Goal: Task Accomplishment & Management: Manage account settings

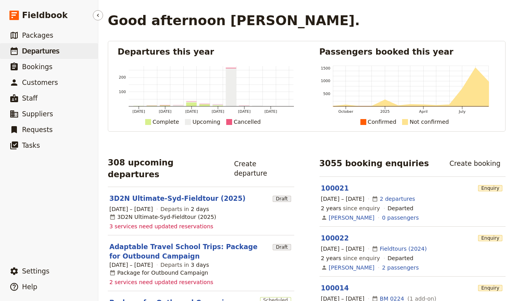
click at [65, 55] on link "​ Departures" at bounding box center [49, 51] width 98 height 16
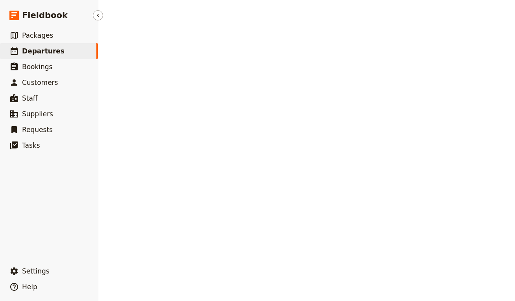
select select "UPDATED_AT"
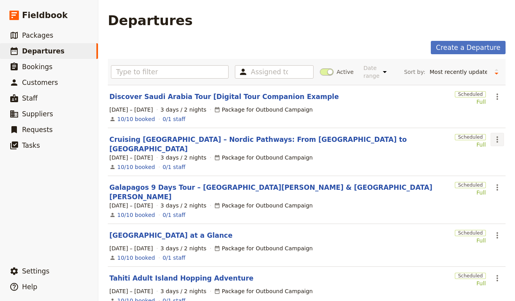
click at [493, 143] on icon "Actions" at bounding box center [497, 139] width 9 height 9
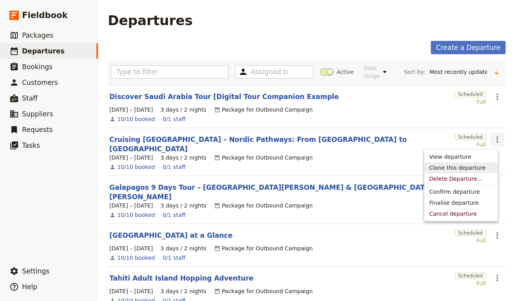
click at [462, 172] on span "Clone this departure" at bounding box center [457, 168] width 56 height 8
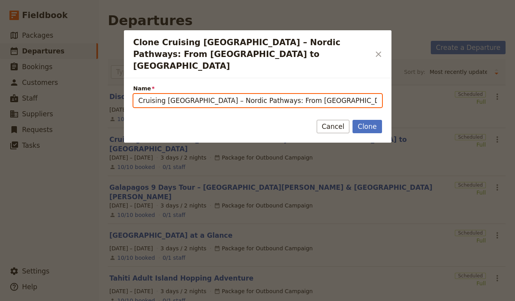
click at [284, 94] on input "Cruising Norway – Nordic Pathways: From Copenhagen to Tromsø (copy)" at bounding box center [257, 100] width 249 height 13
paste input "Morocco with Kids"
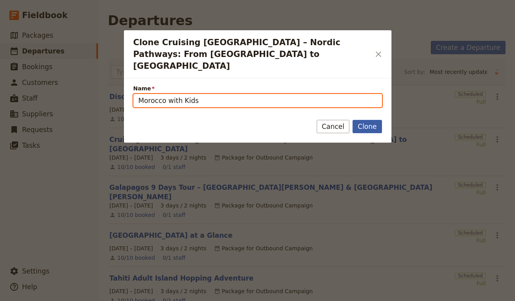
type input "Morocco with Kids"
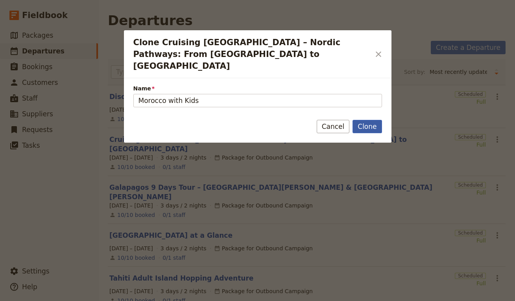
click at [361, 120] on button "Clone" at bounding box center [367, 126] width 29 height 13
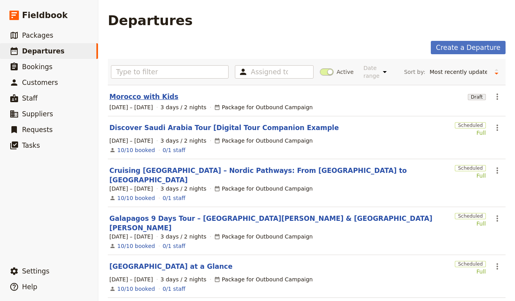
click at [129, 96] on link "Morocco with Kids" at bounding box center [143, 96] width 69 height 9
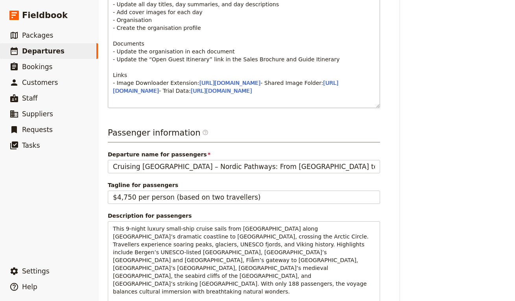
scroll to position [421, 0]
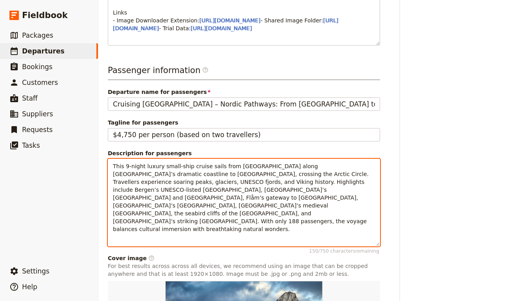
click at [196, 231] on span "This 9-night luxury small-ship cruise sails from Copenhagen along Norway’s dram…" at bounding box center [242, 197] width 258 height 69
click at [197, 231] on span "This 9-night luxury small-ship cruise sails from Copenhagen along Norway’s dram…" at bounding box center [242, 197] width 258 height 69
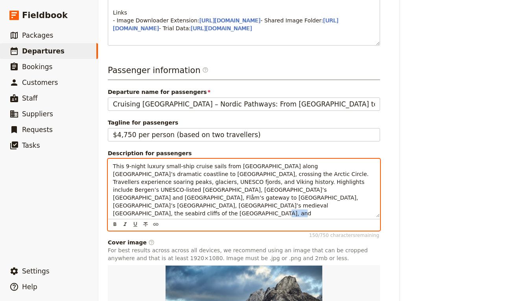
click at [198, 230] on span "This 9-night luxury small-ship cruise sails from Copenhagen along Norway’s dram…" at bounding box center [242, 197] width 258 height 69
click at [201, 223] on span "This 9-night luxury small-ship cruise sails from Copenhagen along Norway’s dram…" at bounding box center [242, 197] width 258 height 69
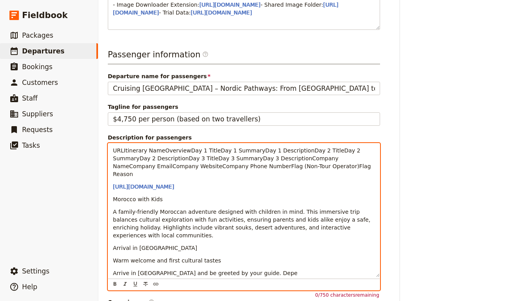
scroll to position [441, 0]
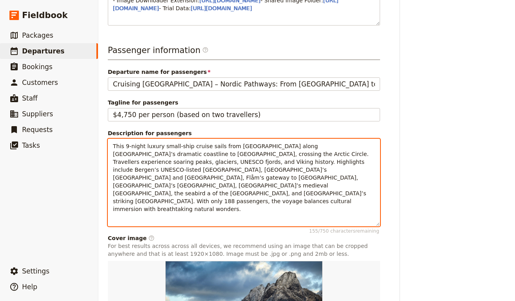
click at [262, 196] on span "This 9-night luxury small-ship cruise sails from Copenhagen along Norway’s dram…" at bounding box center [242, 177] width 258 height 69
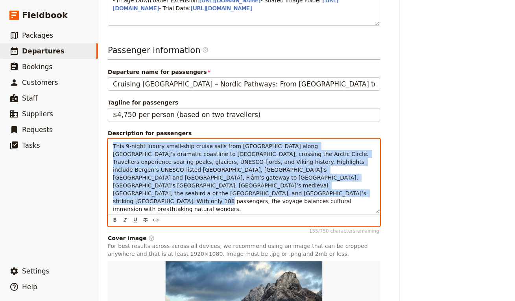
click at [262, 196] on span "This 9-night luxury small-ship cruise sails from Copenhagen along Norway’s dram…" at bounding box center [242, 177] width 258 height 69
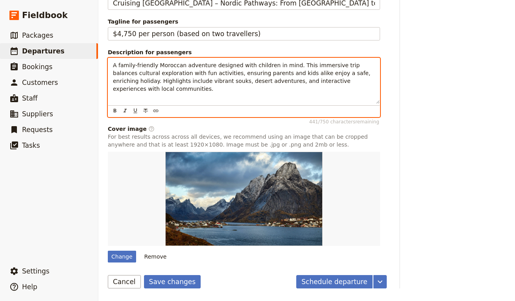
scroll to position [546, 0]
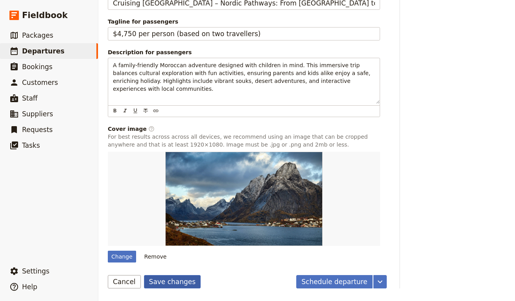
click at [161, 280] on button "Save changes" at bounding box center [172, 281] width 57 height 13
click at [163, 260] on button "Remove" at bounding box center [156, 257] width 30 height 12
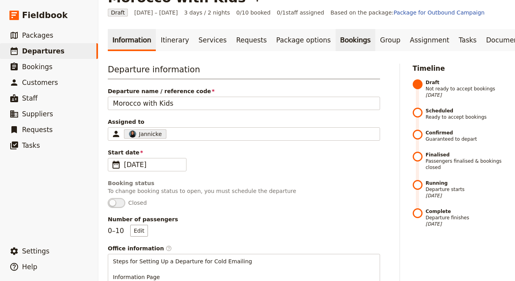
scroll to position [0, 0]
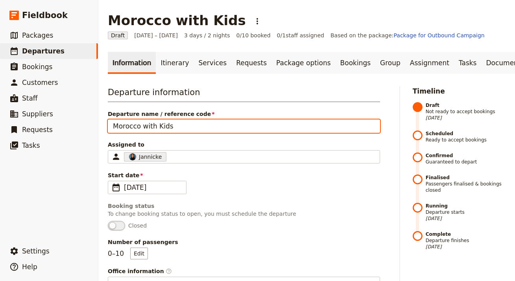
click at [203, 123] on input "Morocco with Kids" at bounding box center [244, 126] width 272 height 13
paste input "Peru Unveiled: Machu Picchu & Amazon Rainforest in 10 Day"
type input "Peru Unveiled: Machu Picchu & Amazon Rainforest [DATE]"
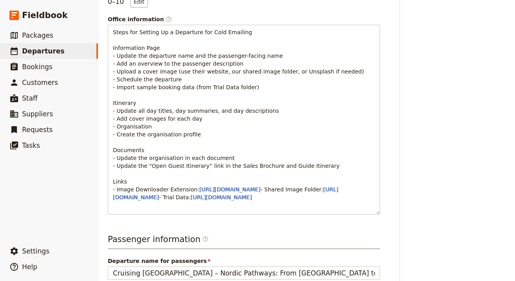
scroll to position [467, 0]
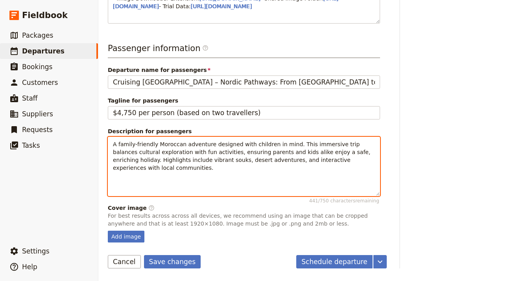
click at [203, 150] on span "A family-friendly Moroccan adventure designed with children in mind. This immer…" at bounding box center [242, 156] width 259 height 30
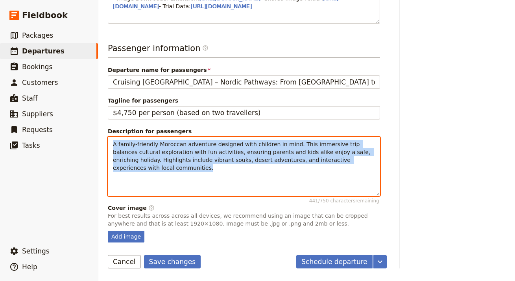
click at [203, 150] on span "A family-friendly Moroccan adventure designed with children in mind. This immer…" at bounding box center [242, 156] width 259 height 30
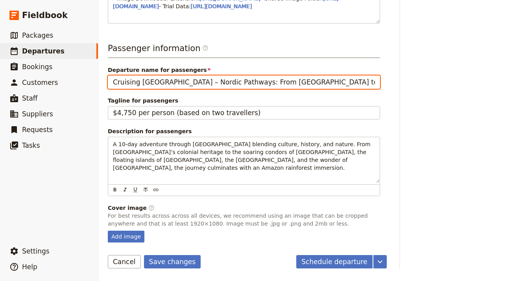
click at [180, 79] on input "Cruising [GEOGRAPHIC_DATA] – Nordic Pathways: From [GEOGRAPHIC_DATA] to [GEOGRA…" at bounding box center [244, 82] width 272 height 13
paste input "Peru Unveiled: Machu Picchu & Amazon Rainforest [DATE]"
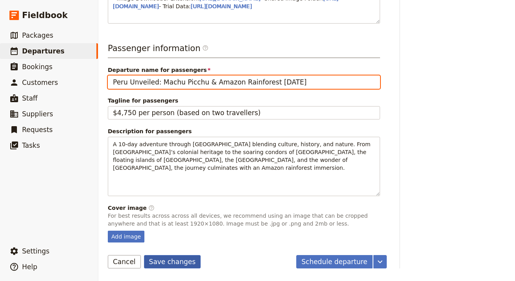
type input "Peru Unveiled: Machu Picchu & Amazon Rainforest [DATE]"
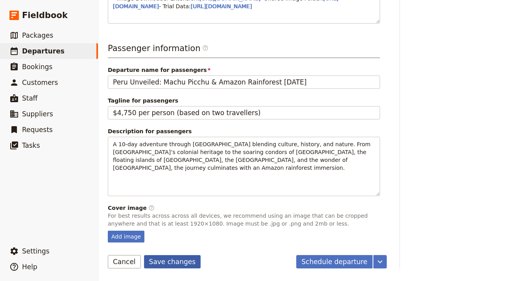
click at [155, 264] on button "Save changes" at bounding box center [172, 261] width 57 height 13
click at [125, 236] on div "Add image" at bounding box center [126, 237] width 37 height 12
click at [108, 231] on input "Add image" at bounding box center [107, 231] width 0 height 0
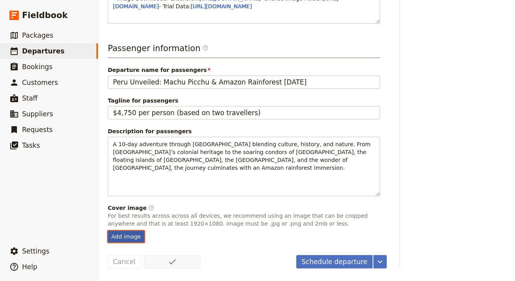
scroll to position [467, 0]
type input "C:\fakepath\amazon-jungle-peru-tours.jpg"
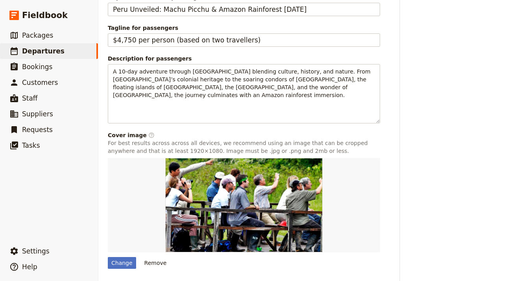
scroll to position [566, 0]
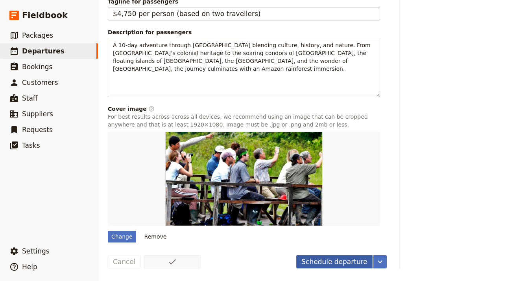
click at [321, 264] on button "Schedule departure" at bounding box center [334, 261] width 76 height 13
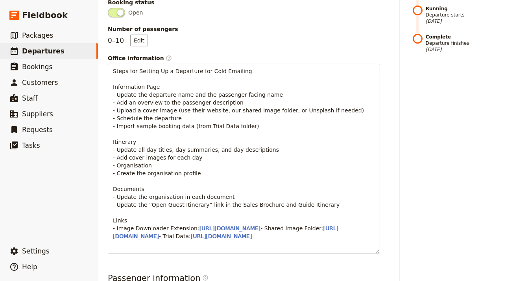
scroll to position [0, 0]
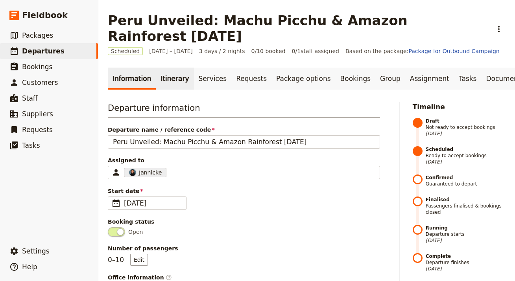
click at [164, 68] on link "Itinerary" at bounding box center [175, 79] width 38 height 22
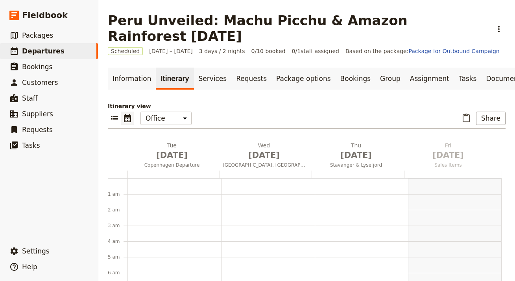
scroll to position [102, 0]
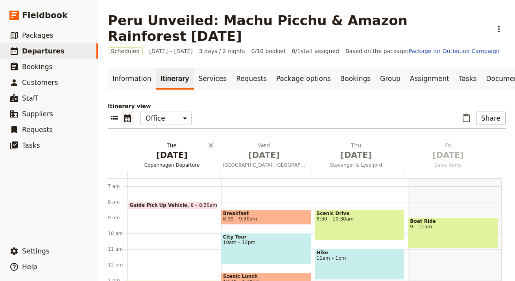
click at [172, 150] on span "[DATE]" at bounding box center [172, 156] width 83 height 12
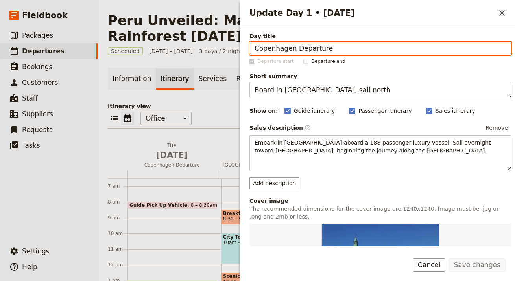
click at [333, 49] on input "Copenhagen Departure" at bounding box center [380, 48] width 262 height 13
paste input "Arrival in Lima"
type input "Arrival in Lima"
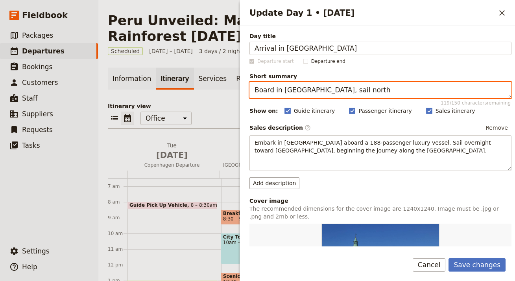
click at [350, 95] on textarea "Board in Copenhagen, sail north" at bounding box center [380, 90] width 262 height 17
paste textarea "Welcome to Peru"
type textarea "Welcome to Peru"
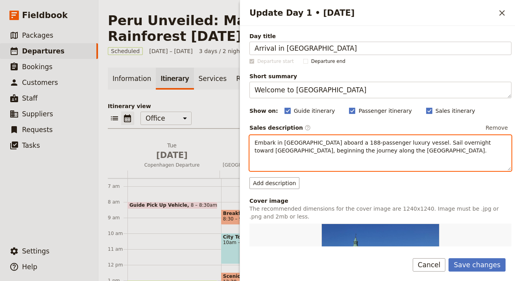
click at [328, 159] on div "Embark in Copenhagen aboard a 188-passenger luxury vessel. Sail overnight towar…" at bounding box center [380, 153] width 262 height 36
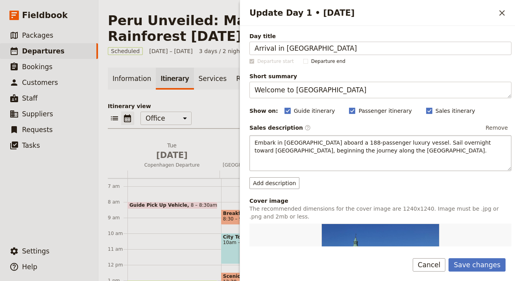
click at [328, 159] on div "Embark in Copenhagen aboard a 188-passenger luxury vessel. Sail overnight towar…" at bounding box center [380, 153] width 262 height 36
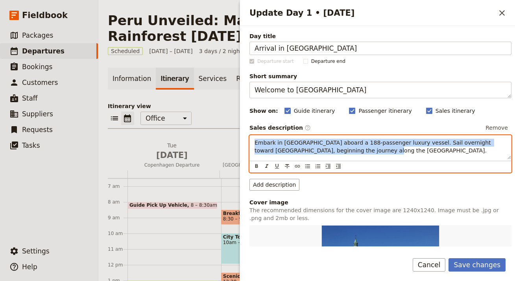
click at [328, 159] on div "Embark in Copenhagen aboard a 188-passenger luxury vessel. Sail overnight towar…" at bounding box center [380, 153] width 262 height 37
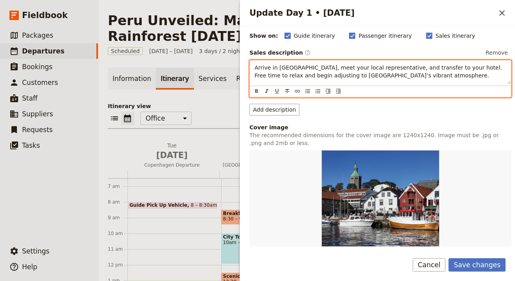
scroll to position [231, 0]
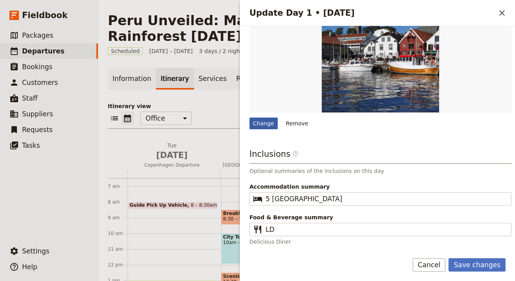
click at [261, 126] on div "Change" at bounding box center [263, 124] width 28 height 12
click at [249, 118] on input "Change" at bounding box center [249, 117] width 0 height 0
type input "C:\fakepath\amazon-jungle-peru-tours.jpg"
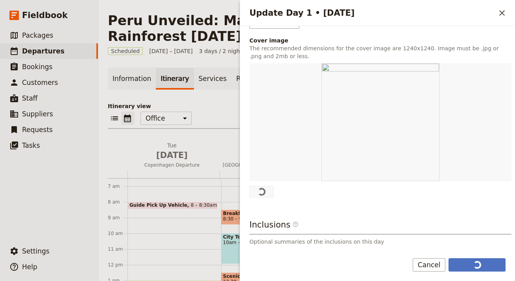
scroll to position [161, 0]
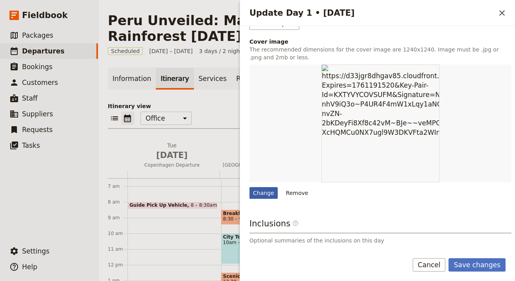
click at [258, 194] on div "Change" at bounding box center [263, 193] width 28 height 12
click at [249, 187] on input "Change" at bounding box center [249, 187] width 0 height 0
click at [269, 194] on div "Change" at bounding box center [263, 193] width 28 height 12
click at [249, 187] on input "Change" at bounding box center [249, 187] width 0 height 0
type input "C:\fakepath\tambopata-oxbow-lake-tours-671x450.jpg"
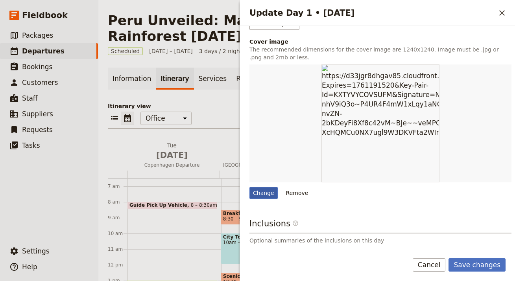
scroll to position [0, 0]
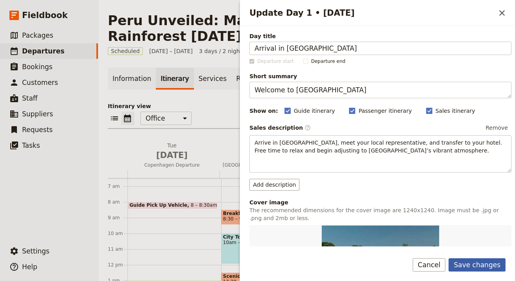
click at [484, 264] on button "Save changes" at bounding box center [477, 264] width 57 height 13
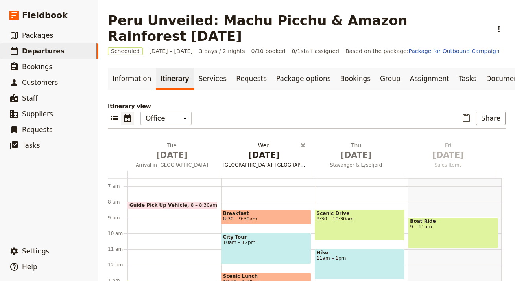
click at [266, 162] on span "Skagen, Denmark" at bounding box center [264, 165] width 89 height 6
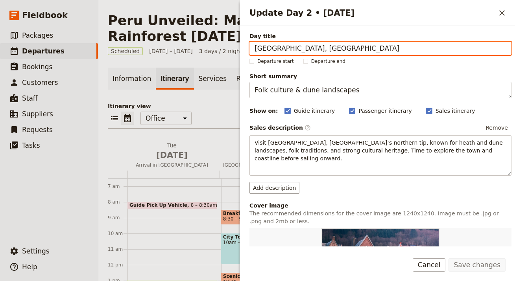
click at [345, 46] on input "Skagen, Denmark" at bounding box center [380, 48] width 262 height 13
paste input "Lima Colonial Tour"
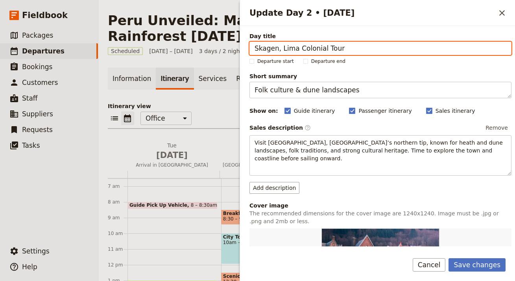
paste input "Update Day 2 • 2 Sep"
type input "Lima Colonial Tour"
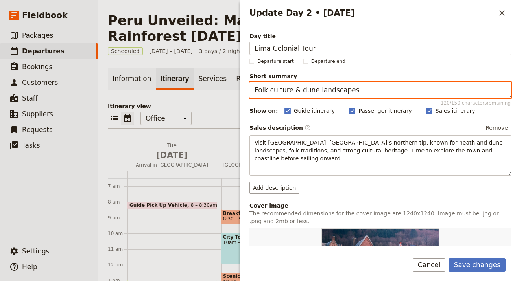
click at [321, 94] on textarea "Folk culture & dune landscapes" at bounding box center [380, 90] width 262 height 17
paste textarea "Historic gems and catacomb"
type textarea "Historic gems and catacombs"
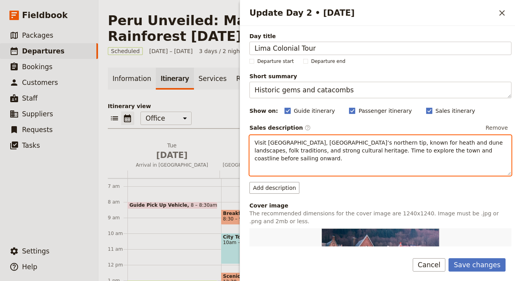
click at [371, 140] on span "Visit Skagen, Denmark’s northern tip, known for heath and dune landscapes, folk…" at bounding box center [380, 151] width 250 height 22
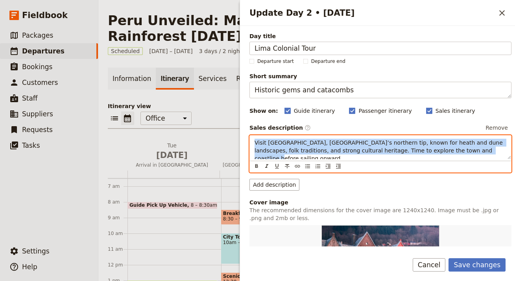
click at [372, 140] on span "Visit Skagen, Denmark’s northern tip, known for heath and dune landscapes, folk…" at bounding box center [380, 151] width 250 height 22
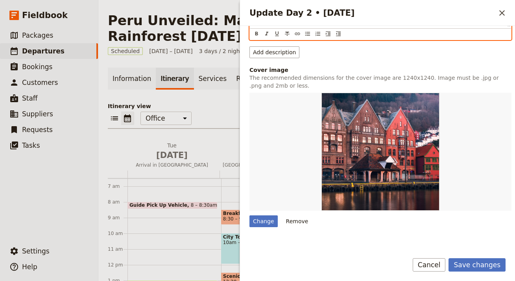
scroll to position [153, 0]
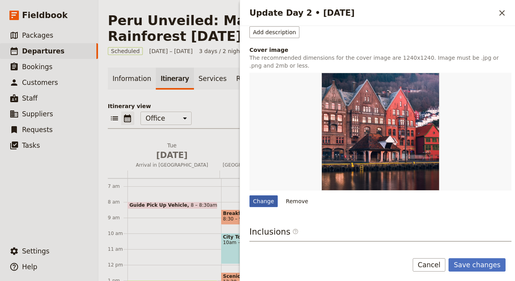
click at [263, 202] on div "Change" at bounding box center [263, 202] width 28 height 12
click at [249, 196] on input "Change" at bounding box center [249, 195] width 0 height 0
type input "C:\fakepath\tambopata-boat-tours-671x450.jpg"
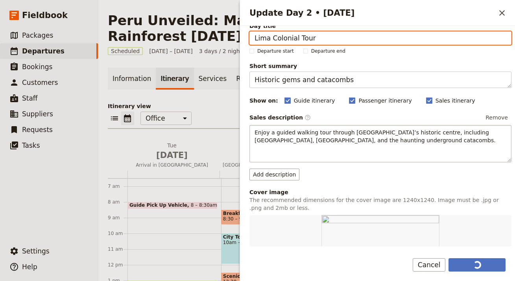
scroll to position [0, 0]
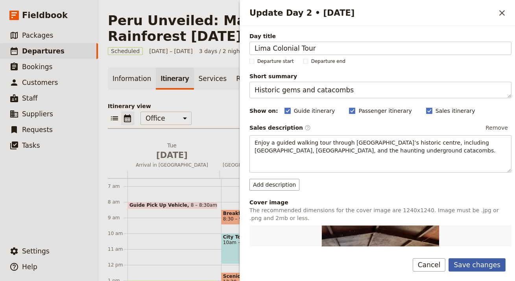
click at [486, 266] on button "Save changes" at bounding box center [477, 264] width 57 height 13
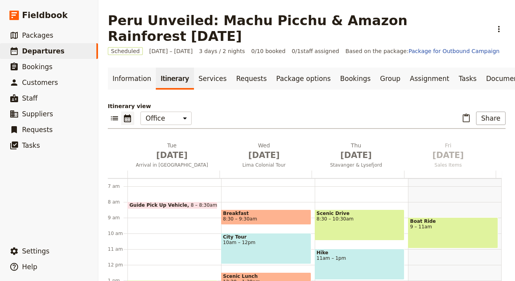
click at [347, 171] on div at bounding box center [358, 174] width 92 height 7
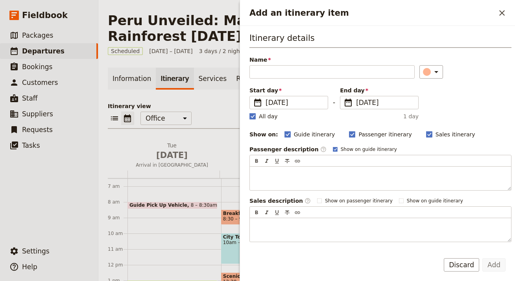
click at [504, 15] on icon "Close drawer" at bounding box center [501, 12] width 9 height 9
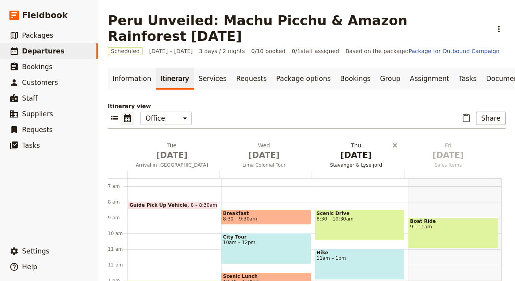
click at [374, 162] on span "Stavanger & Lysefjord" at bounding box center [356, 165] width 89 height 6
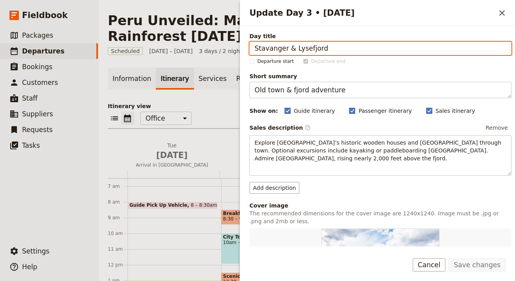
click at [349, 52] on input "Stavanger & Lysefjord" at bounding box center [380, 48] width 262 height 13
paste input "Arequipa & the White City"
type input "Arequipa & the White City"
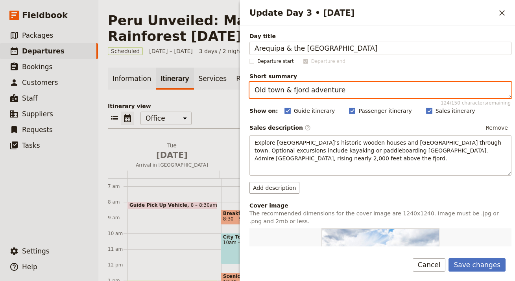
click at [322, 86] on textarea "Old town & fjord adventure" at bounding box center [380, 90] width 262 height 17
paste textarea "Colonial charm in the Andes"
type textarea "Colonial charm in the Andes"
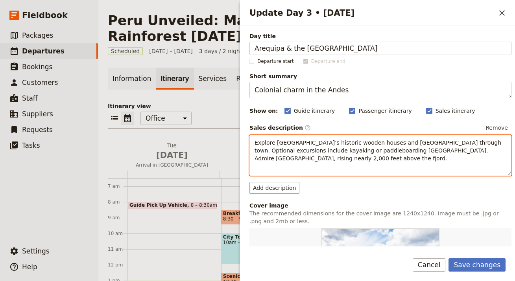
click at [392, 140] on span "Explore Stavanger’s historic wooden houses and stroll through town. Optional ex…" at bounding box center [379, 151] width 248 height 22
click at [393, 140] on span "Explore Stavanger’s historic wooden houses and stroll through town. Optional ex…" at bounding box center [379, 151] width 248 height 22
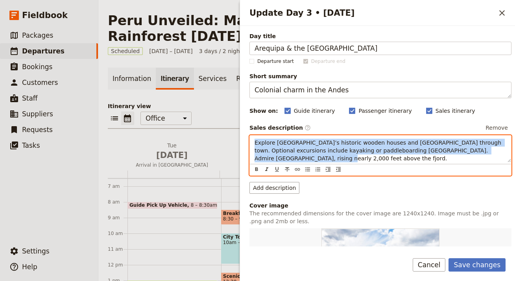
click at [393, 140] on span "Explore Stavanger’s historic wooden houses and stroll through town. Optional ex…" at bounding box center [379, 151] width 248 height 22
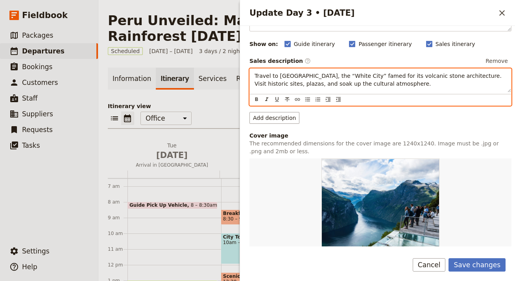
scroll to position [200, 0]
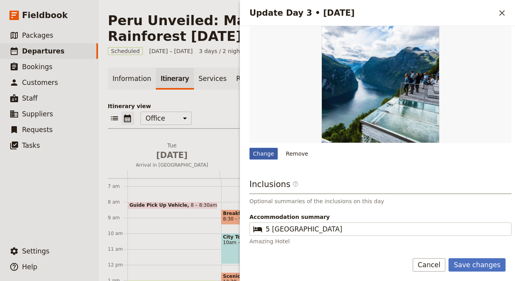
click at [267, 157] on div "Change" at bounding box center [263, 154] width 28 height 12
click at [249, 148] on input "Change" at bounding box center [249, 148] width 0 height 0
type input "C:\fakepath\tambopata-boat-tours-671x450.jpg"
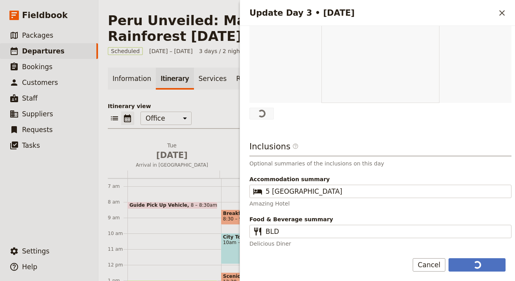
scroll to position [240, 0]
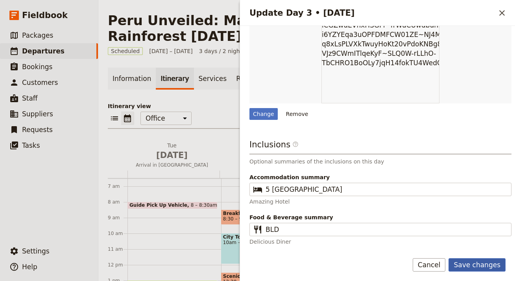
click at [486, 266] on button "Save changes" at bounding box center [477, 264] width 57 height 13
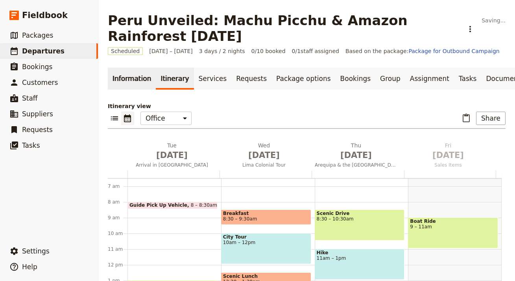
click at [137, 81] on div "Information Itinerary Services Requests Package options Bookings Group Assignme…" at bounding box center [307, 219] width 398 height 302
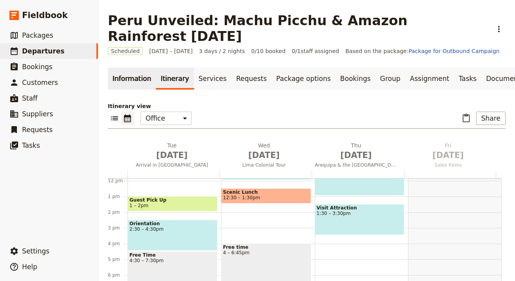
click at [126, 68] on link "Information" at bounding box center [132, 79] width 48 height 22
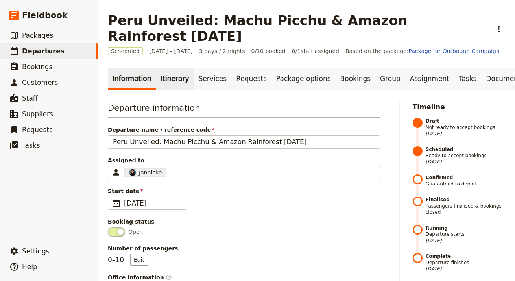
click at [173, 68] on link "Itinerary" at bounding box center [175, 79] width 38 height 22
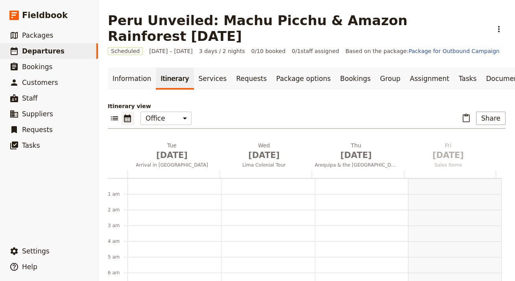
scroll to position [102, 0]
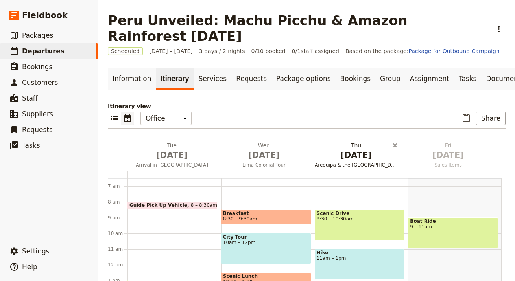
click at [350, 162] on span "Arequipa & the White City" at bounding box center [356, 165] width 89 height 6
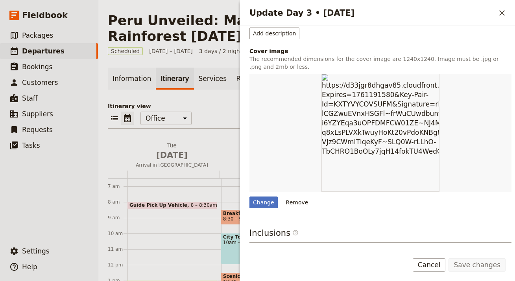
scroll to position [238, 0]
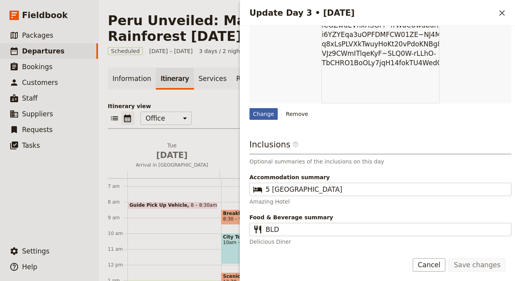
click at [272, 117] on div "Change" at bounding box center [263, 114] width 28 height 12
click at [249, 108] on input "Change" at bounding box center [249, 108] width 0 height 0
type input "C:\fakepath\Tambopata-Wildlife-Tours-671x450.jpg"
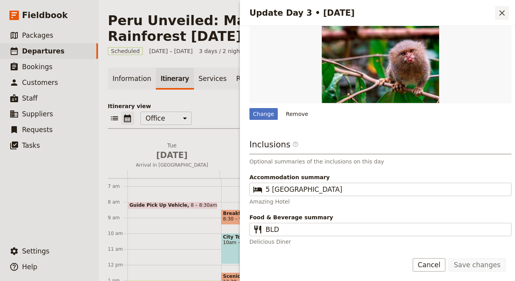
click at [501, 12] on icon "Close drawer" at bounding box center [501, 12] width 9 height 9
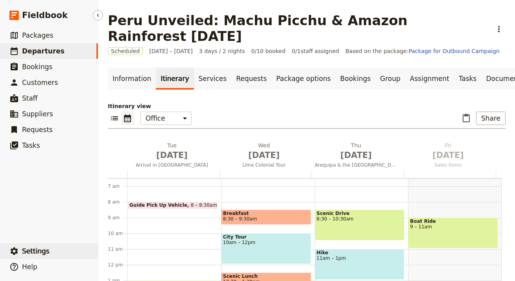
click at [60, 245] on button "​ Settings" at bounding box center [49, 252] width 98 height 16
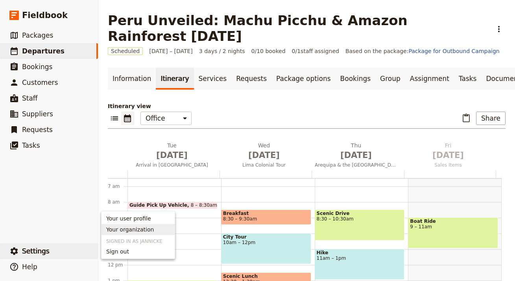
click at [161, 233] on span "Your organization" at bounding box center [138, 230] width 64 height 8
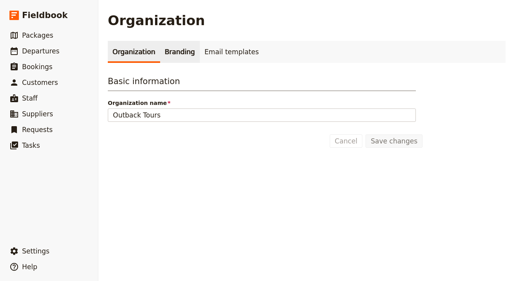
click at [183, 61] on link "Branding" at bounding box center [180, 52] width 40 height 22
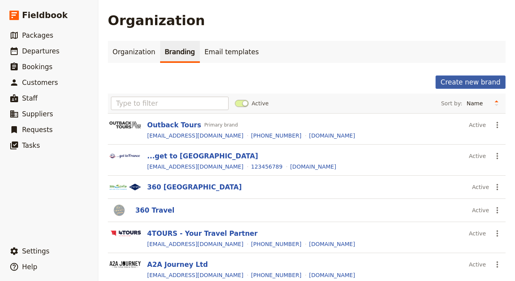
click at [453, 86] on button "Create new brand" at bounding box center [471, 82] width 70 height 13
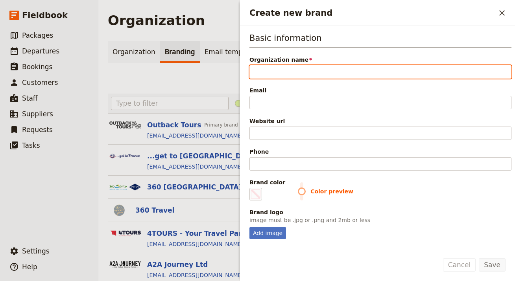
paste input "Sungate Tours"
type input "Sungate Tours"
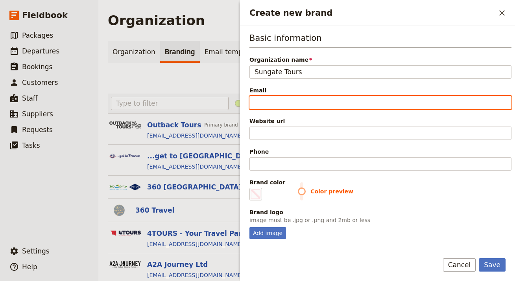
click at [292, 104] on input "Email" at bounding box center [380, 102] width 262 height 13
paste input "info@sungatetours.com"
type input "info@sungatetours.com"
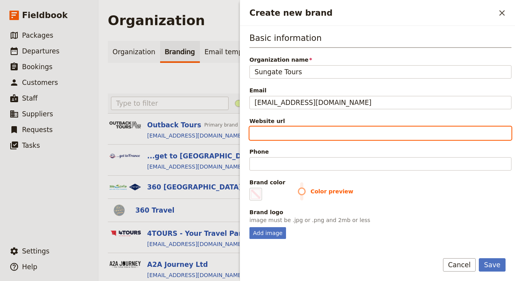
click at [280, 138] on input "Website url" at bounding box center [380, 133] width 262 height 13
paste input "https://sungatetours.com"
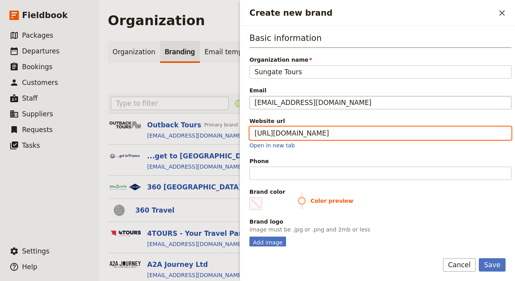
type input "https://sungatetours.com"
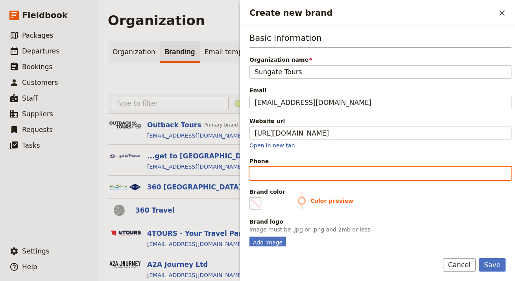
click at [341, 172] on input "Phone" at bounding box center [380, 173] width 262 height 13
paste input "+51 984 709 680"
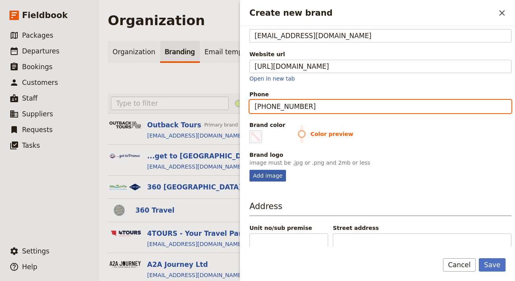
type input "+51 984 709 680"
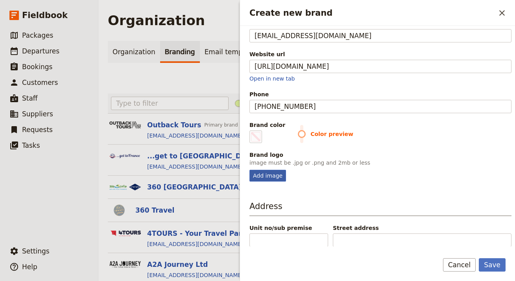
click at [276, 181] on div "Add image" at bounding box center [267, 176] width 37 height 12
click at [249, 170] on input "Add image" at bounding box center [249, 170] width 0 height 0
type input "C:\fakepath\cropped-logo-sungatetours.jpg"
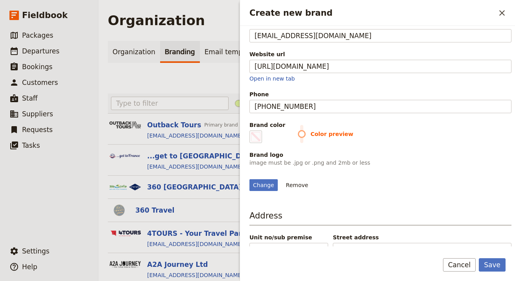
click at [304, 136] on span "Color preview" at bounding box center [405, 134] width 214 height 8
click at [269, 135] on label "Brand color #000000" at bounding box center [267, 132] width 36 height 22
click at [251, 131] on input "#000000" at bounding box center [251, 130] width 0 height 0
drag, startPoint x: 305, startPoint y: 135, endPoint x: 295, endPoint y: 136, distance: 10.7
click at [305, 135] on span "Color preview" at bounding box center [405, 134] width 214 height 8
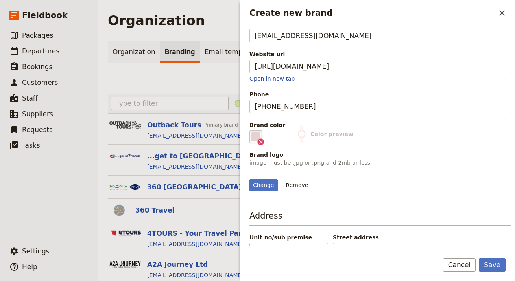
click at [260, 137] on fieldset "#e5d1d1" at bounding box center [255, 137] width 13 height 13
click at [251, 131] on input "#e5d1d1" at bounding box center [251, 130] width 0 height 0
type input "#ff7902"
click at [408, 144] on div "Basic information Organization name Sungate Tours Email info@sungatetours.com W…" at bounding box center [380, 78] width 262 height 226
click at [489, 264] on button "Save" at bounding box center [492, 264] width 27 height 13
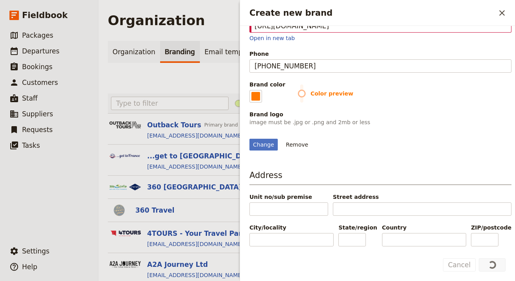
scroll to position [150, 0]
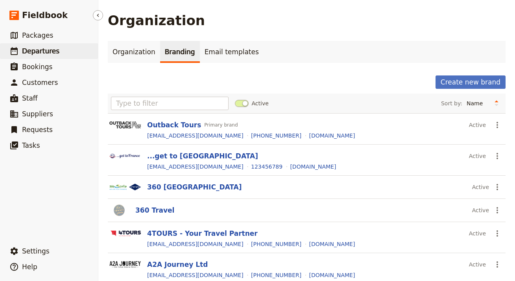
click at [40, 51] on span "Departures" at bounding box center [40, 51] width 37 height 8
select select "UPDATED_AT"
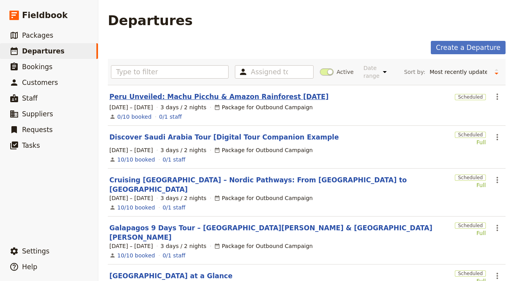
click at [166, 98] on link "Peru Unveiled: Machu Picchu & Amazon Rainforest [DATE]" at bounding box center [218, 96] width 219 height 9
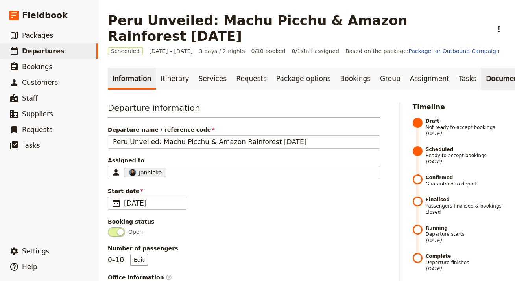
click at [481, 68] on link "Documents" at bounding box center [505, 79] width 48 height 22
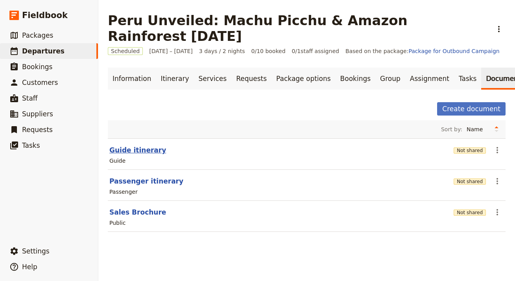
click at [136, 146] on button "Guide itinerary" at bounding box center [137, 150] width 57 height 9
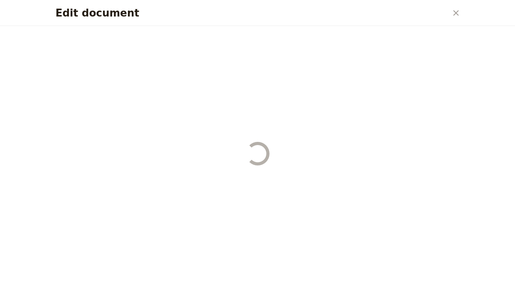
select select "STAFF"
select select "RUN_SHEET"
select select "LARGE"
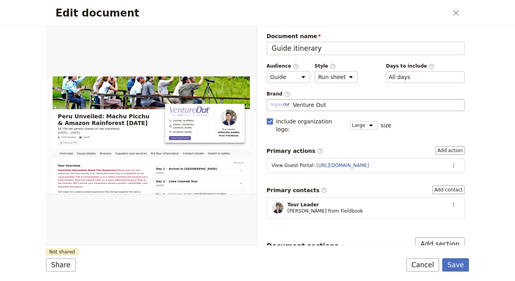
click at [353, 106] on div "Venture Out" at bounding box center [365, 105] width 191 height 8
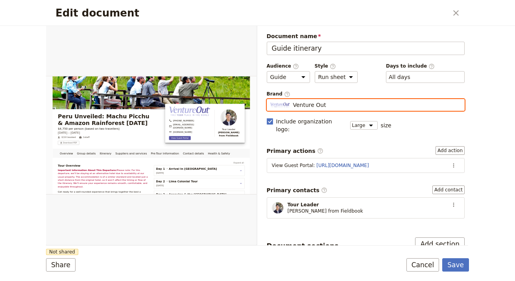
click at [270, 100] on input "Venture Out" at bounding box center [270, 99] width 0 height 0
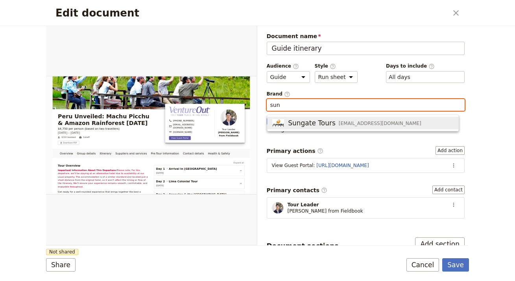
click at [354, 126] on span "info@sungatetours.com" at bounding box center [380, 123] width 83 height 6
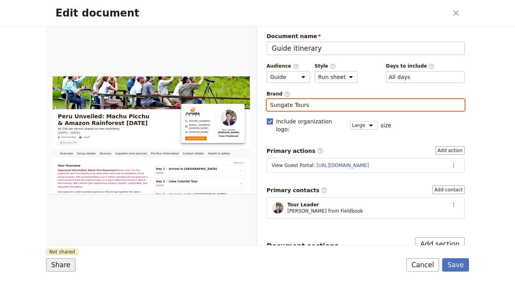
type input "Sungate Tours"
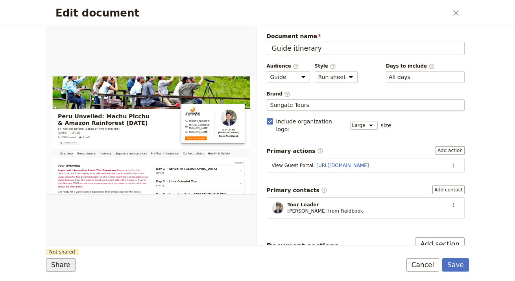
click at [60, 262] on button "Share" at bounding box center [61, 264] width 30 height 13
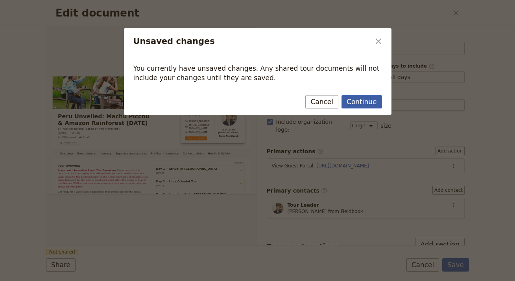
click at [368, 107] on button "Continue" at bounding box center [362, 101] width 40 height 13
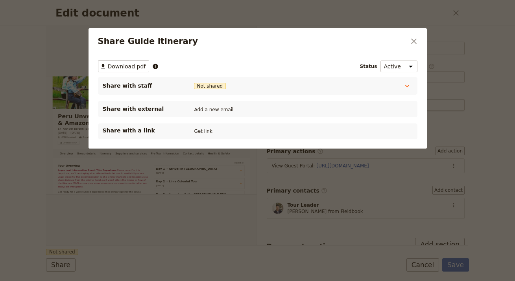
drag, startPoint x: 197, startPoint y: 129, endPoint x: 198, endPoint y: 125, distance: 4.6
click at [197, 129] on button "Get link" at bounding box center [203, 131] width 22 height 9
click at [406, 43] on div "Share Guide itinerary ​" at bounding box center [258, 41] width 338 height 26
click at [408, 44] on button "​" at bounding box center [413, 41] width 13 height 13
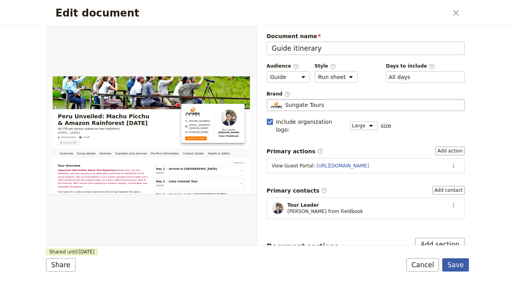
click at [464, 262] on button "Save" at bounding box center [455, 264] width 27 height 13
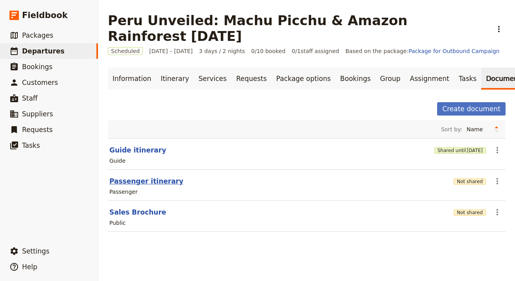
click at [140, 177] on button "Passenger itinerary" at bounding box center [146, 181] width 74 height 9
select select "PASSENGER"
select select "RUN_SHEET"
select select "LARGE"
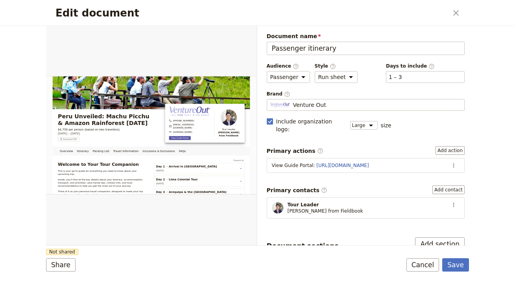
click at [353, 98] on div "Brand ​ Venture Out Venture Out" at bounding box center [366, 101] width 198 height 20
click at [351, 105] on div "Venture Out" at bounding box center [365, 105] width 191 height 8
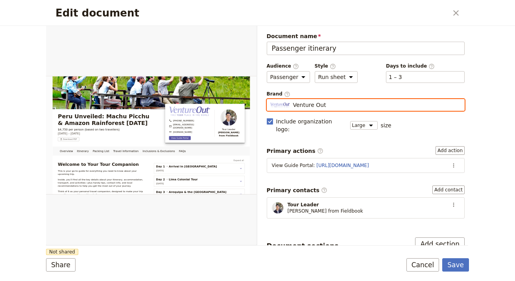
click at [270, 100] on input "Venture Out" at bounding box center [270, 99] width 0 height 0
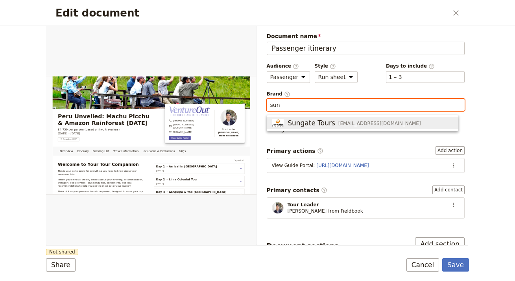
click at [356, 121] on span "info@sungatetours.com" at bounding box center [379, 123] width 83 height 6
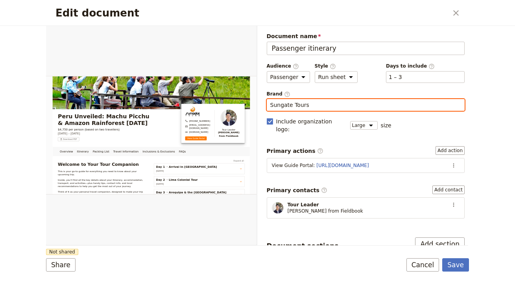
type input "Sungate Tours"
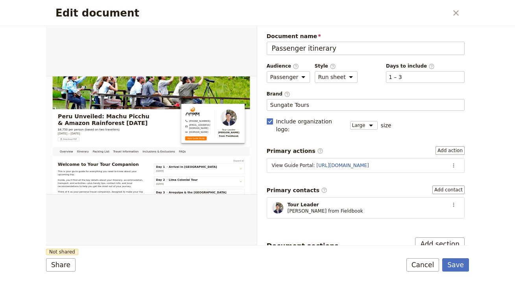
click at [187, 252] on form "Overview Itinerary Packing List Travel Information Inclusions & Exclusions FAQs…" at bounding box center [257, 153] width 423 height 255
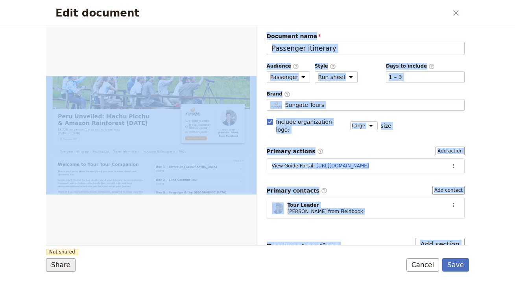
click at [53, 268] on button "Share" at bounding box center [61, 264] width 30 height 13
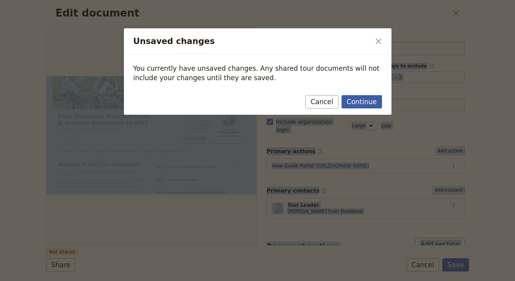
click at [367, 103] on button "Continue" at bounding box center [362, 101] width 40 height 13
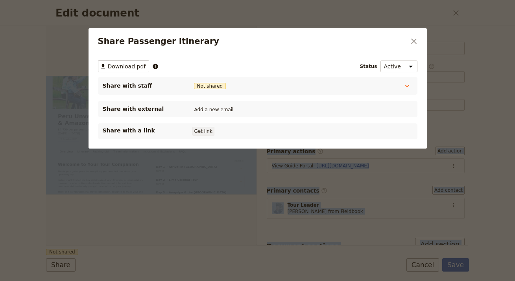
click at [213, 129] on button "Get link" at bounding box center [203, 131] width 22 height 9
click at [412, 42] on icon "Close dialog" at bounding box center [413, 41] width 9 height 9
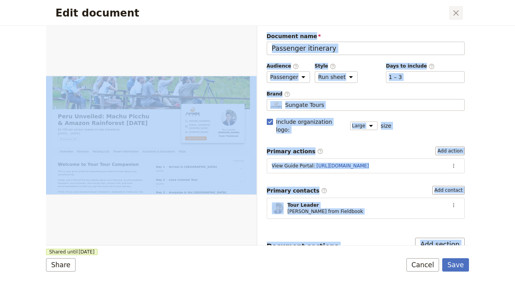
click at [453, 18] on button "​" at bounding box center [455, 12] width 13 height 13
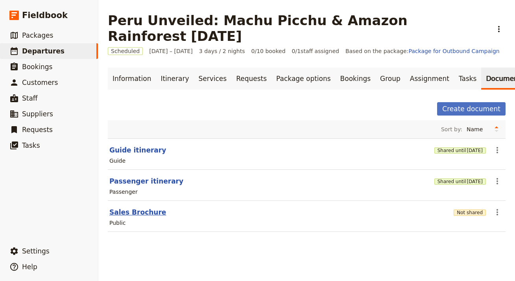
click at [150, 208] on button "Sales Brochure" at bounding box center [137, 212] width 57 height 9
select select "DEFAULT"
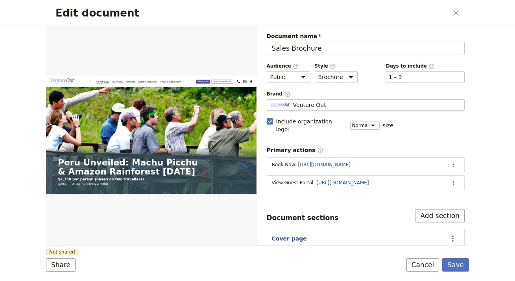
click at [326, 102] on div "Venture Out" at bounding box center [365, 105] width 191 height 8
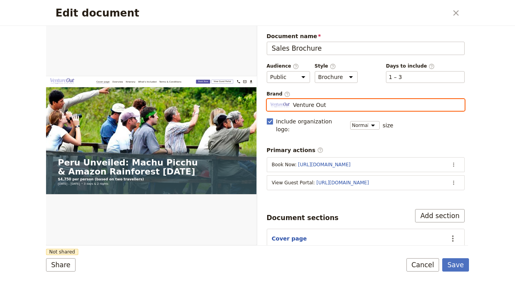
click at [270, 100] on input "Venture Out" at bounding box center [270, 99] width 0 height 0
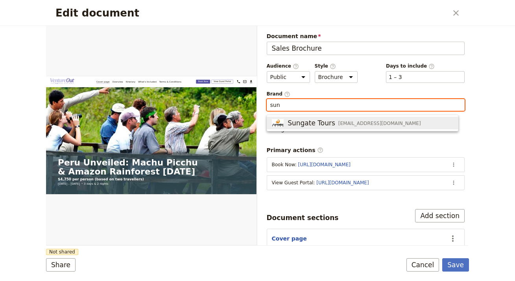
click at [332, 118] on button "Sungate Tours info@sungatetours.com" at bounding box center [362, 123] width 191 height 13
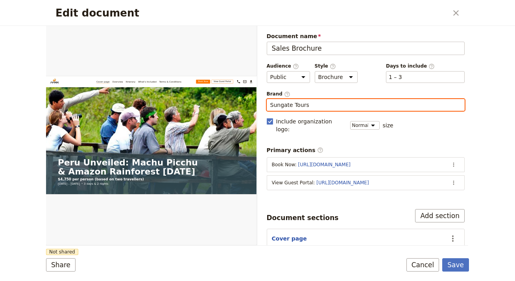
type input "Sungate Tours"
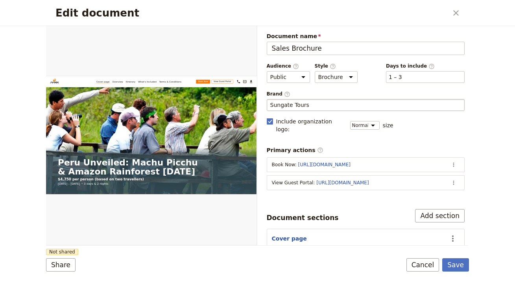
click at [319, 136] on div "Document name Sales Brochure Preview Audience ​ Public Passenger Guide Style ​ …" at bounding box center [366, 199] width 198 height 334
click at [63, 266] on button "Share" at bounding box center [61, 264] width 30 height 13
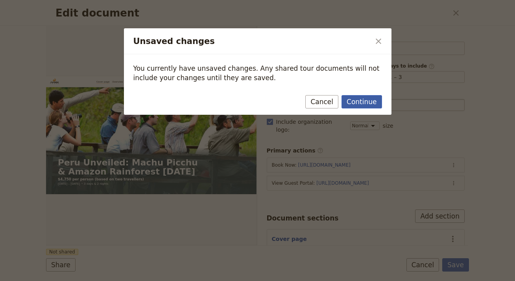
click at [355, 108] on button "Continue" at bounding box center [362, 101] width 40 height 13
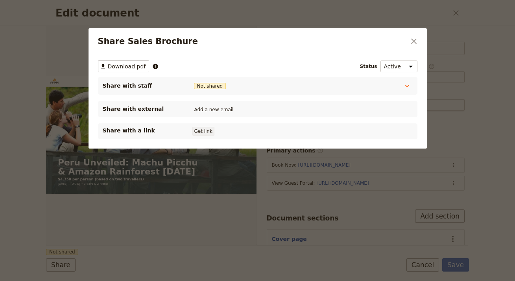
click at [208, 133] on button "Get link" at bounding box center [203, 131] width 22 height 9
click at [412, 44] on icon "Close dialog" at bounding box center [413, 41] width 9 height 9
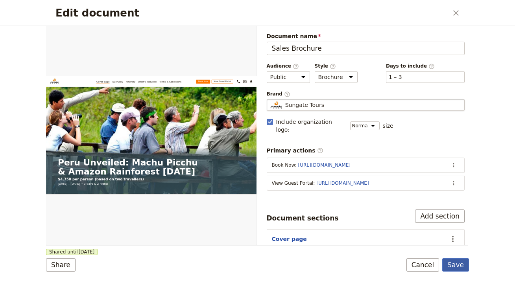
click at [466, 270] on button "Save" at bounding box center [455, 264] width 27 height 13
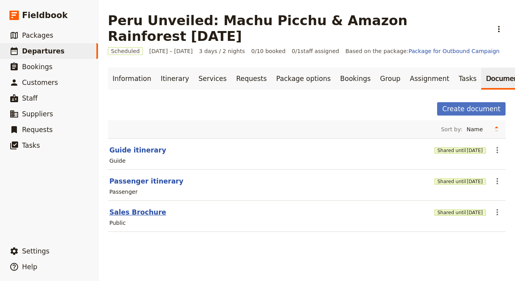
click at [137, 208] on button "Sales Brochure" at bounding box center [137, 212] width 57 height 9
select select "DEFAULT"
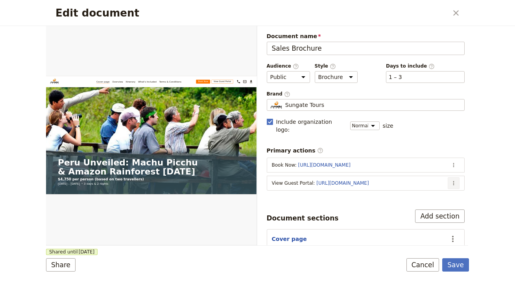
click at [451, 177] on button "​" at bounding box center [454, 183] width 12 height 12
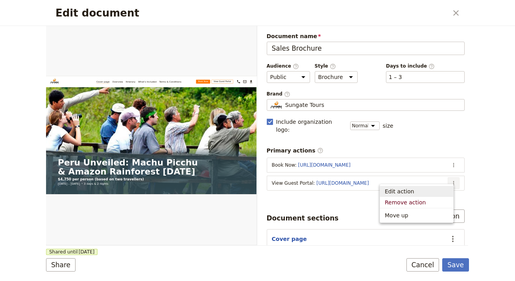
click at [438, 189] on span "Edit action" at bounding box center [417, 192] width 64 height 8
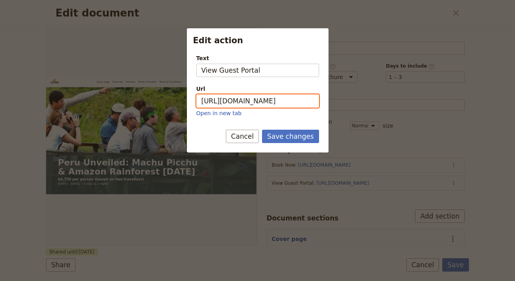
click at [309, 100] on input "https://trips.fieldbook.com/d/4uBm_IDdFiecI4stfe5rF" at bounding box center [257, 100] width 123 height 13
paste input "JaJAQ2CTtdmZNvcg7OLJO"
type input "https://trips.fieldbook.com/d/JaJAQ2CTtdmZNvcg7OLJO"
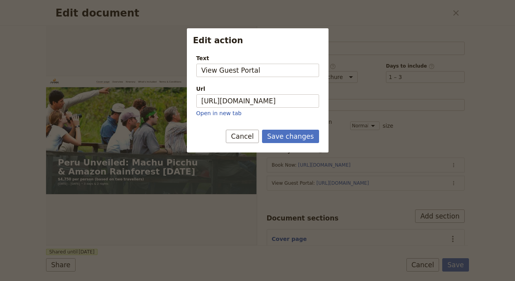
click at [305, 129] on form "Text View Guest Portal Url https://trips.fieldbook.com/d/JaJAQ2CTtdmZNvcg7OLJO …" at bounding box center [258, 100] width 142 height 105
click at [304, 137] on button "Save changes" at bounding box center [290, 136] width 57 height 13
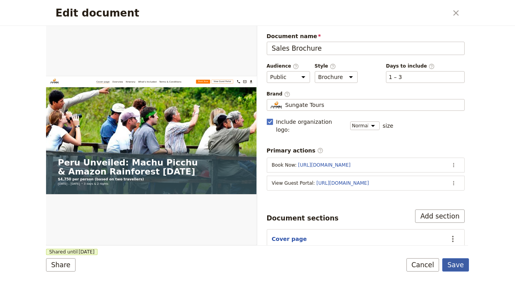
click at [457, 267] on button "Save" at bounding box center [455, 264] width 27 height 13
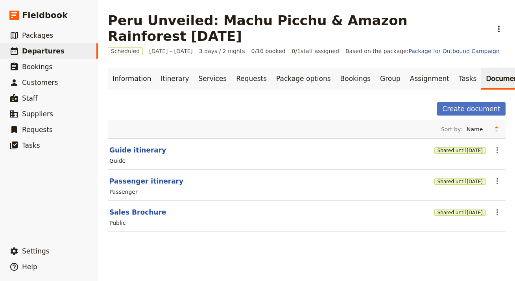
click at [131, 177] on button "Passenger itinerary" at bounding box center [146, 181] width 74 height 9
select select "PASSENGER"
select select "RUN_SHEET"
select select "LARGE"
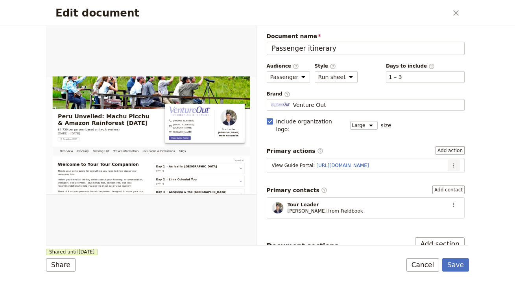
click at [451, 162] on icon "Actions" at bounding box center [454, 165] width 6 height 6
click at [436, 174] on span "Edit action" at bounding box center [423, 174] width 30 height 8
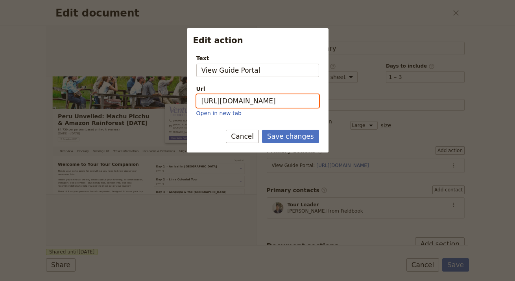
click at [281, 101] on input "https://trips.fieldbook.com/d/KxOe3gC0PCcJ3Tjzw33T9" at bounding box center [257, 100] width 123 height 13
paste input "rRZ9eZfIeHmxbtPZMDBmI"
type input "https://trips.fieldbook.com/d/rRZ9eZfIeHmxbtPZMDBmI"
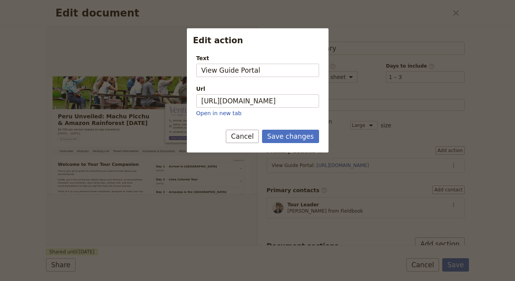
click at [296, 144] on div "Save changes Cancel" at bounding box center [258, 141] width 142 height 23
click at [305, 138] on button "Save changes" at bounding box center [290, 136] width 57 height 13
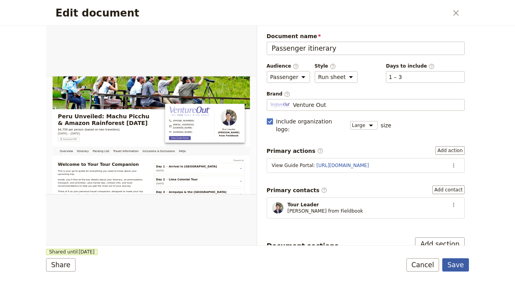
click at [456, 267] on button "Save" at bounding box center [455, 264] width 27 height 13
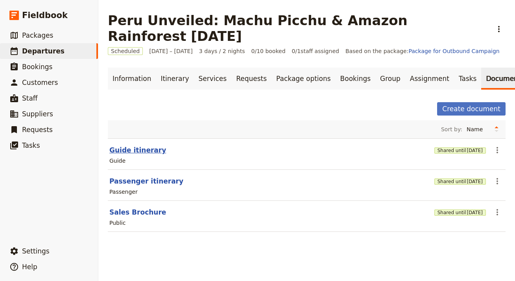
click at [134, 146] on button "Guide itinerary" at bounding box center [137, 150] width 57 height 9
select select "STAFF"
select select "RUN_SHEET"
select select "LARGE"
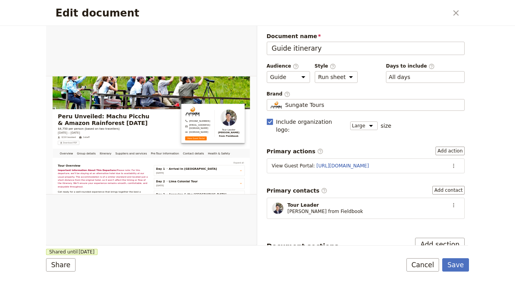
click at [57, 272] on form "Overview Group details Itinerary Suppliers and services Pre-Tour Information Co…" at bounding box center [257, 153] width 423 height 255
click at [59, 268] on button "Share" at bounding box center [61, 264] width 30 height 13
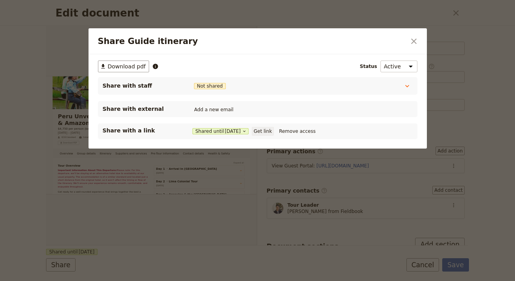
click at [274, 132] on button "Get link" at bounding box center [263, 131] width 22 height 9
click at [413, 39] on icon "Close dialog" at bounding box center [413, 41] width 9 height 9
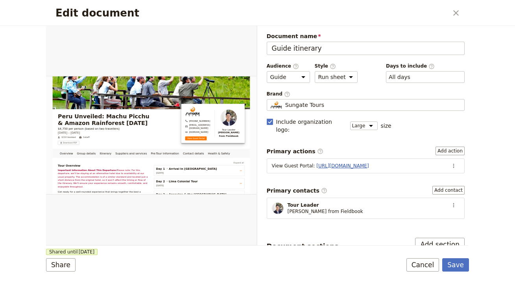
click at [364, 163] on link "https://trips.fieldbook.com/d/4uBm_IDdFiecI4stfe5rF" at bounding box center [342, 166] width 52 height 6
click at [451, 163] on icon "Actions" at bounding box center [454, 166] width 6 height 6
click at [445, 171] on span "Edit action" at bounding box center [428, 174] width 41 height 8
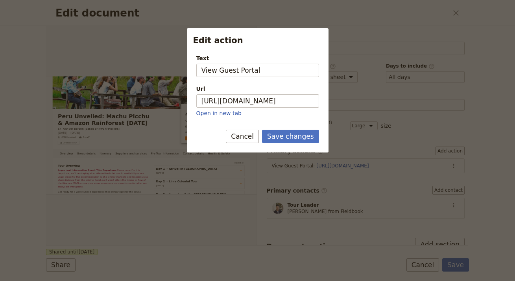
click at [266, 112] on p "Open in new tab" at bounding box center [257, 113] width 123 height 8
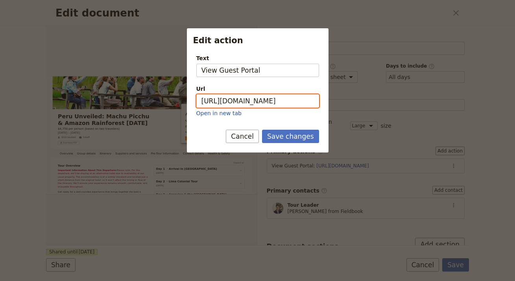
click at [271, 102] on input "https://trips.fieldbook.com/d/4uBm_IDdFiecI4stfe5rF" at bounding box center [257, 100] width 123 height 13
paste input "JaJAQ2CTtdmZNvcg7OLJO"
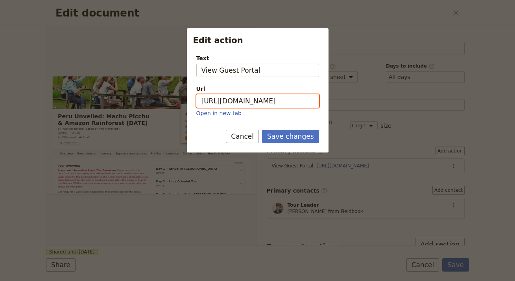
scroll to position [0, 57]
type input "https://trips.fieldbook.com/d/JaJAQ2CTtdmZNvcg7OLJO"
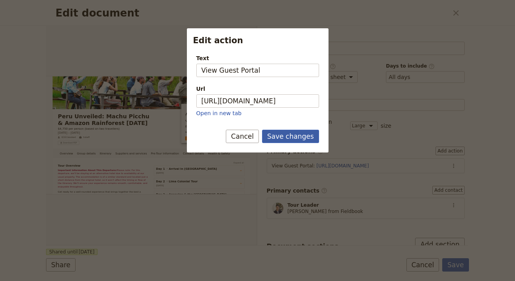
click at [294, 139] on button "Save changes" at bounding box center [290, 136] width 57 height 13
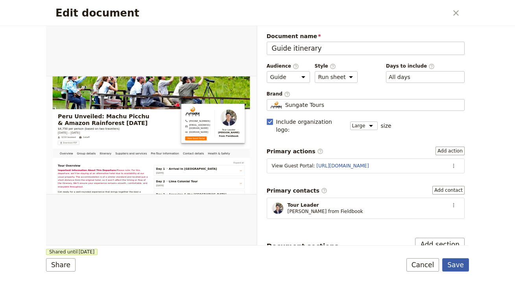
click at [469, 268] on button "Save" at bounding box center [455, 264] width 27 height 13
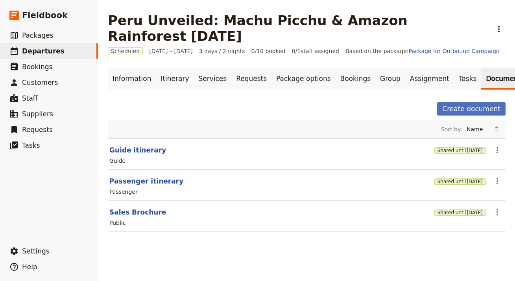
click at [146, 146] on button "Guide itinerary" at bounding box center [137, 150] width 57 height 9
select select "STAFF"
select select "RUN_SHEET"
select select "LARGE"
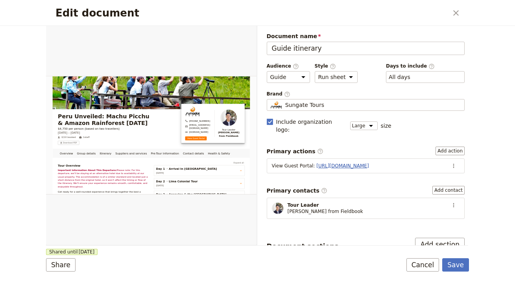
click at [330, 163] on link "https://trips.fieldbook.com/d/JaJAQ2CTtdmZNvcg7OLJO" at bounding box center [342, 166] width 52 height 6
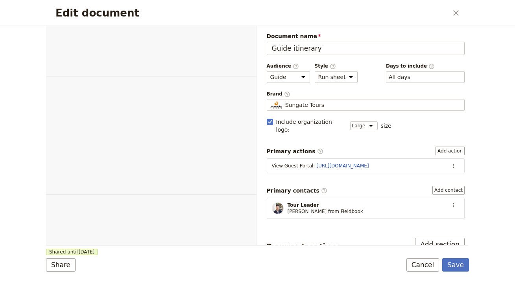
select select "STAFF"
select select "RUN_SHEET"
select select "LARGE"
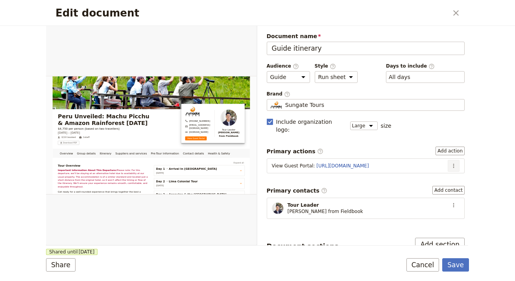
click at [451, 163] on icon "Actions" at bounding box center [454, 166] width 6 height 6
click at [439, 169] on ul "Edit action Remove action" at bounding box center [427, 180] width 51 height 26
click at [438, 171] on span "Edit action" at bounding box center [428, 174] width 41 height 8
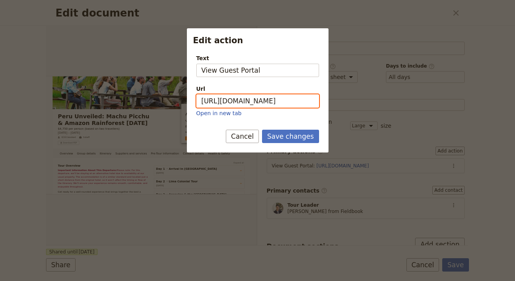
click at [298, 105] on input "https://trips.fieldbook.com/d/JaJAQ2CTtdmZNvcg7OLJO" at bounding box center [257, 100] width 123 height 13
paste input "4uBm_IDdFiecI4stfe5rF"
type input "[URL][DOMAIN_NAME]"
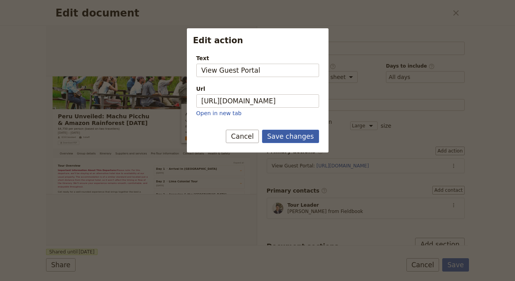
click at [298, 141] on button "Save changes" at bounding box center [290, 136] width 57 height 13
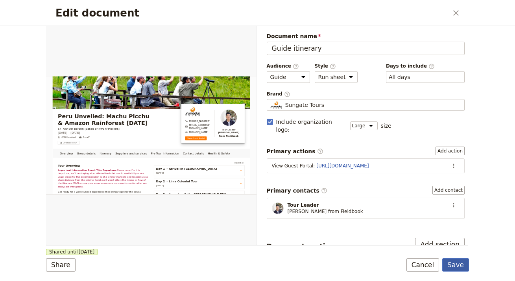
click at [451, 264] on button "Save" at bounding box center [455, 264] width 27 height 13
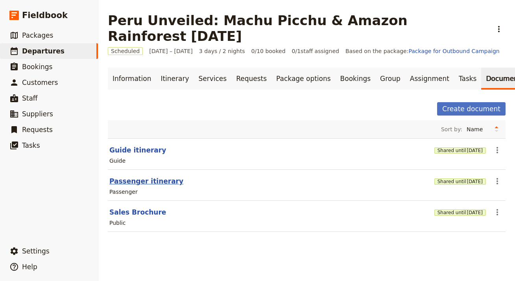
click at [161, 177] on button "Passenger itinerary" at bounding box center [146, 181] width 74 height 9
select select "PASSENGER"
select select "RUN_SHEET"
select select "LARGE"
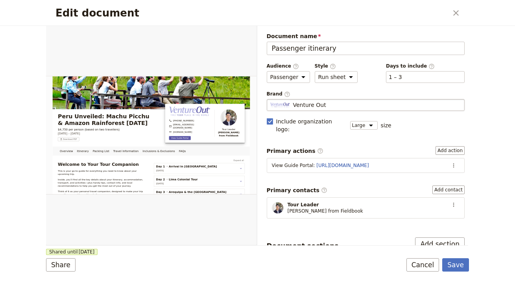
click at [343, 109] on div "Venture Out" at bounding box center [365, 105] width 191 height 8
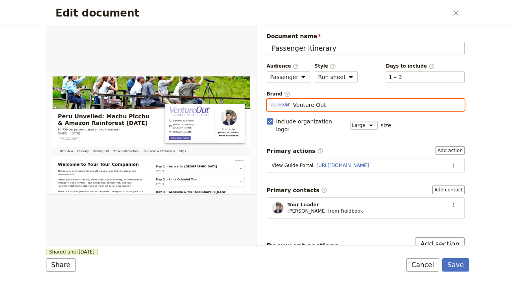
click at [270, 100] on input "Venture Out" at bounding box center [270, 99] width 0 height 0
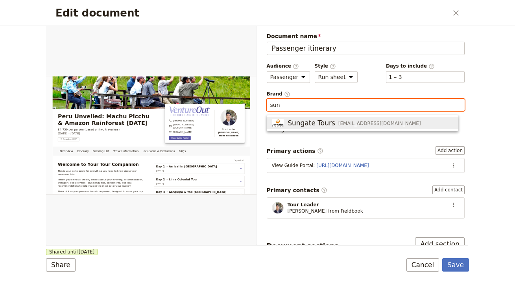
click at [342, 120] on span "info@sungatetours.com" at bounding box center [379, 123] width 83 height 6
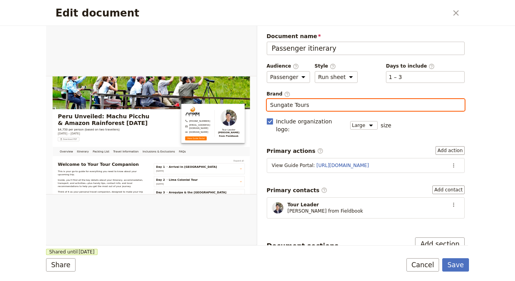
type input "Sungate Tours"
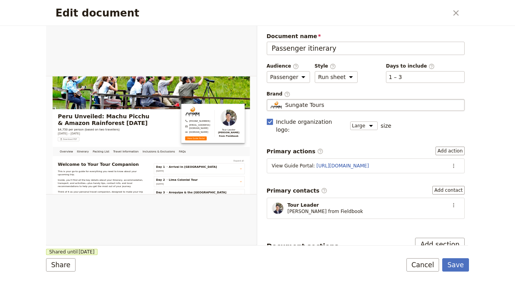
click at [196, 248] on form "Overview Itinerary Packing List Travel Information Inclusions & Exclusions FAQs…" at bounding box center [257, 153] width 423 height 255
click at [458, 267] on button "Save" at bounding box center [455, 264] width 27 height 13
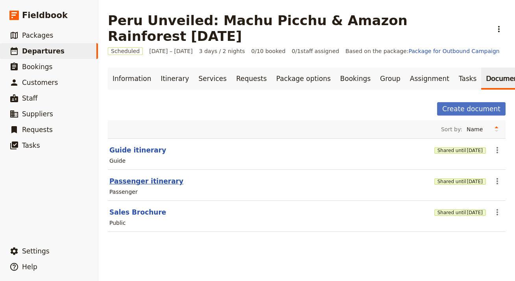
click at [135, 177] on button "Passenger itinerary" at bounding box center [146, 181] width 74 height 9
select select "PASSENGER"
select select "RUN_SHEET"
select select "LARGE"
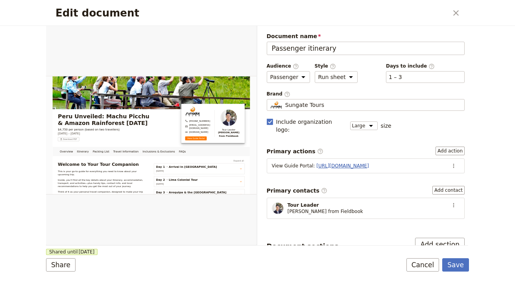
click at [369, 163] on link "[URL][DOMAIN_NAME]" at bounding box center [342, 166] width 52 height 6
click at [451, 264] on button "Save" at bounding box center [455, 264] width 27 height 13
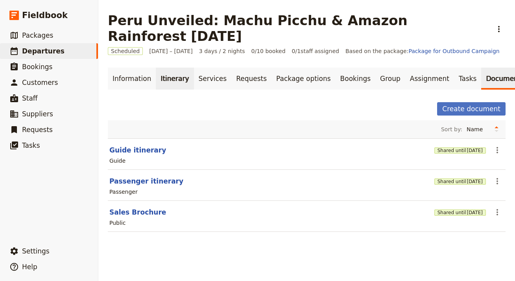
click at [172, 68] on link "Itinerary" at bounding box center [175, 79] width 38 height 22
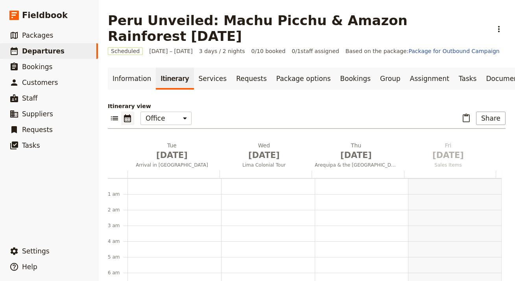
scroll to position [102, 0]
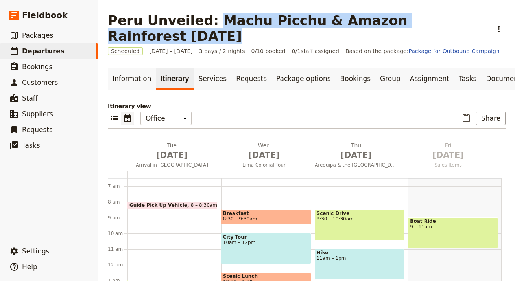
drag, startPoint x: 198, startPoint y: 18, endPoint x: 480, endPoint y: 23, distance: 282.5
click at [480, 23] on div "Peru Unveiled: Machu Picchu & Amazon Rainforest in 10 Days ​" at bounding box center [307, 28] width 398 height 31
copy h1 "Machu Picchu & Amazon Rainforest in 10 Days"
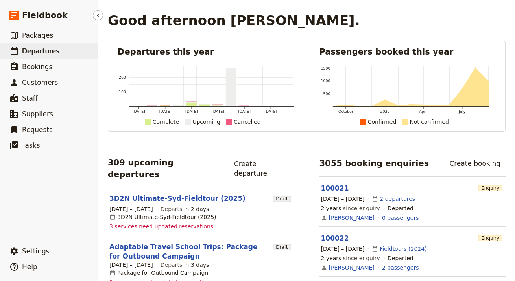
click at [71, 48] on link "​ Departures" at bounding box center [49, 51] width 98 height 16
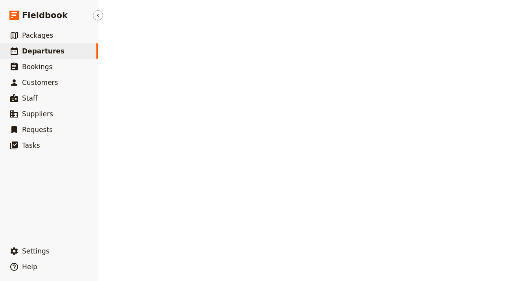
select select "UPDATED_AT"
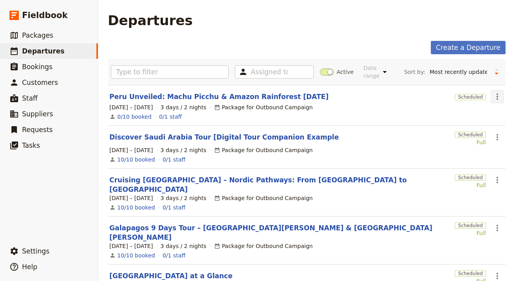
click at [496, 93] on icon "Actions" at bounding box center [497, 96] width 9 height 9
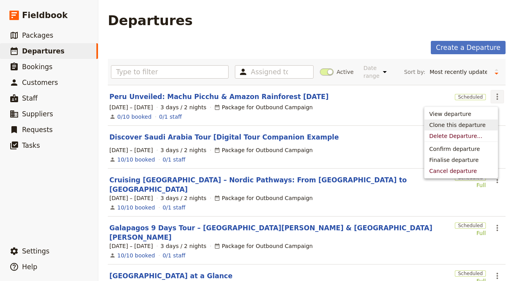
click at [482, 126] on span "Clone this departure" at bounding box center [461, 125] width 64 height 8
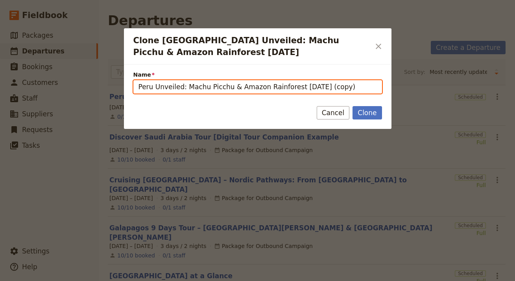
click at [234, 87] on input "Peru Unveiled: Machu Picchu & Amazon Rainforest in 10 Days (copy)" at bounding box center [257, 86] width 249 height 13
paste input "Azamara 10-Night [GEOGRAPHIC_DATA] Dalmatian Coast and Beyond"
type input "Azamara 10-Night [GEOGRAPHIC_DATA] Dalmatian Coast and Beyond"
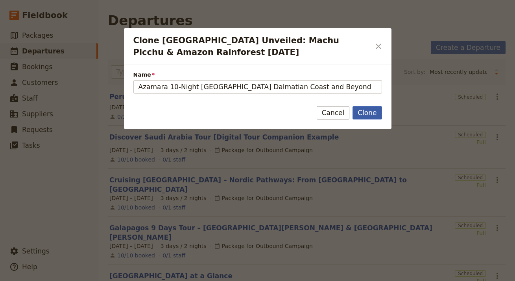
click at [369, 120] on div "Clone Cancel" at bounding box center [258, 117] width 268 height 23
click at [368, 115] on button "Clone" at bounding box center [367, 112] width 29 height 13
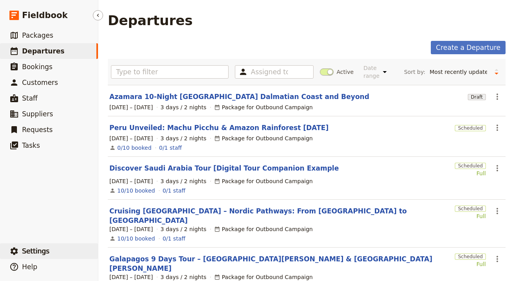
click at [56, 253] on button "​ Settings" at bounding box center [49, 252] width 98 height 16
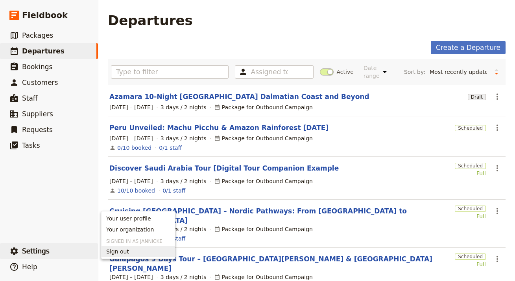
click at [143, 234] on link "Your organization" at bounding box center [138, 229] width 73 height 11
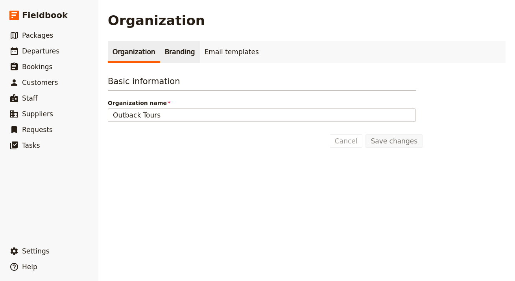
click at [179, 55] on link "Branding" at bounding box center [180, 52] width 40 height 22
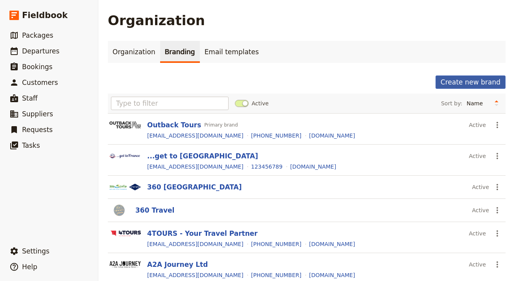
click at [457, 84] on button "Create new brand" at bounding box center [471, 82] width 70 height 13
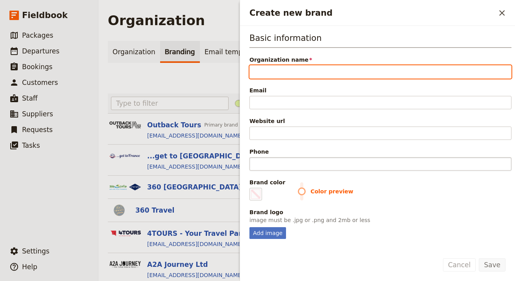
paste input "San Simeon Travel"
type input "San Simeon Travel"
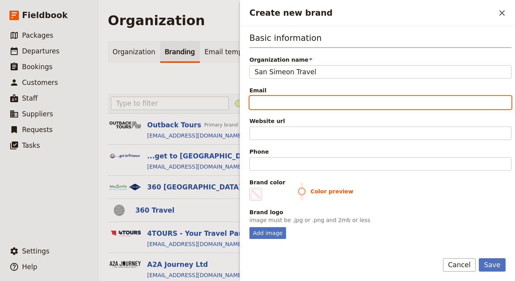
click at [375, 103] on input "Email" at bounding box center [380, 102] width 262 height 13
paste input "[EMAIL_ADDRESS][DOMAIN_NAME]"
type input "[EMAIL_ADDRESS][DOMAIN_NAME]"
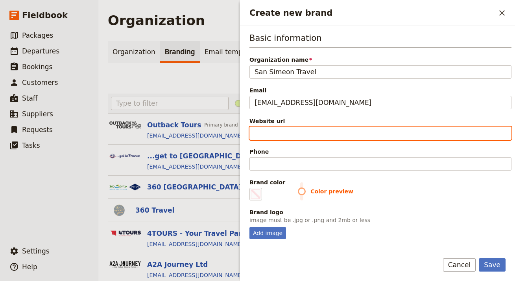
click at [382, 131] on input "Website url" at bounding box center [380, 133] width 262 height 13
paste input "https://www.sstraveler.com"
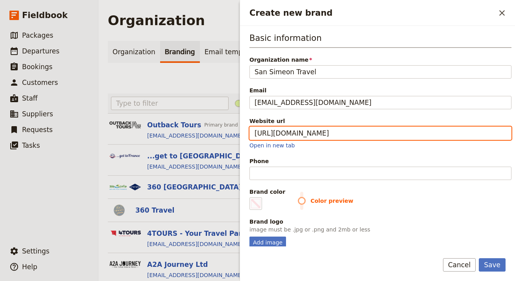
type input "https://www.sstraveler.com"
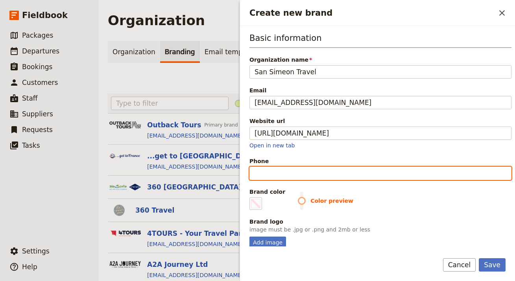
click at [310, 177] on input "Phone" at bounding box center [380, 173] width 262 height 13
paste input "[PHONE_NUMBER]"
type input "[PHONE_NUMBER]"
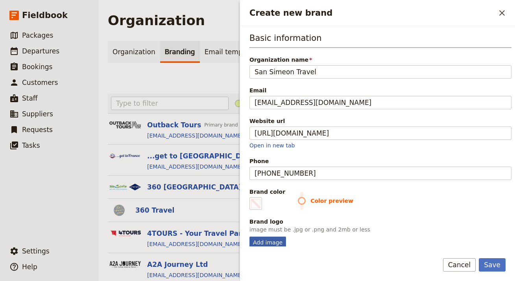
click at [268, 242] on div "Add image" at bounding box center [267, 243] width 37 height 12
click at [249, 237] on input "Add image" at bounding box center [249, 236] width 0 height 0
type input "C:\fakepath\logo.png"
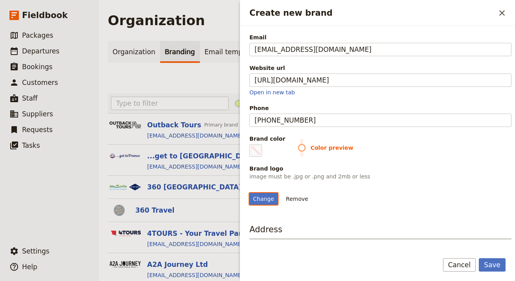
scroll to position [81, 0]
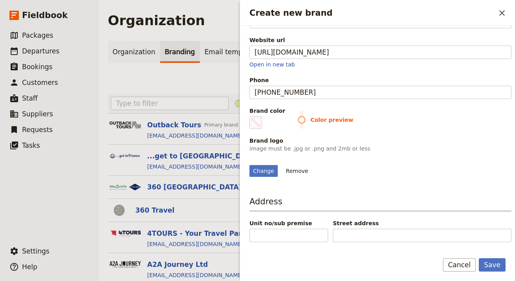
click at [268, 122] on label "Brand color #000000" at bounding box center [267, 118] width 36 height 22
click at [251, 116] on input "#000000" at bounding box center [251, 116] width 0 height 0
type input "#b34100"
click at [463, 163] on div "Change Remove" at bounding box center [380, 166] width 262 height 21
click at [497, 264] on button "Save" at bounding box center [492, 264] width 27 height 13
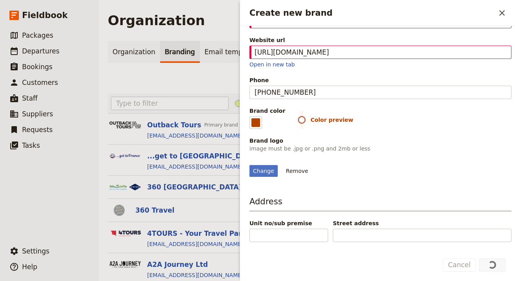
scroll to position [0, 0]
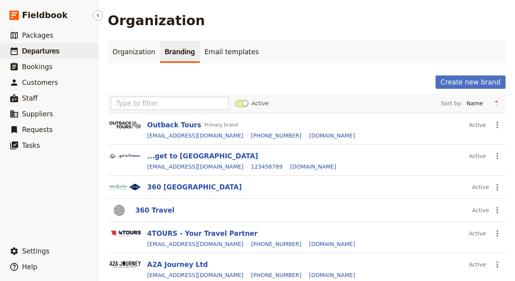
click at [50, 50] on span "Departures" at bounding box center [40, 51] width 37 height 8
select select "UPDATED_AT"
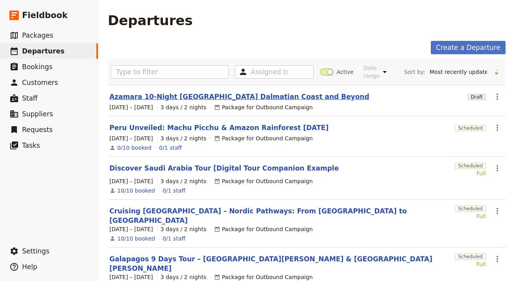
click at [142, 98] on link "Azamara 10-Night [GEOGRAPHIC_DATA] Dalmatian Coast and Beyond" at bounding box center [239, 96] width 260 height 9
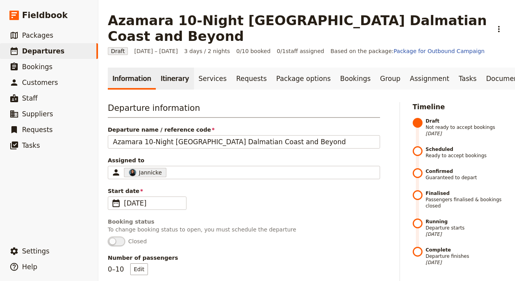
click at [161, 68] on link "Itinerary" at bounding box center [175, 79] width 38 height 22
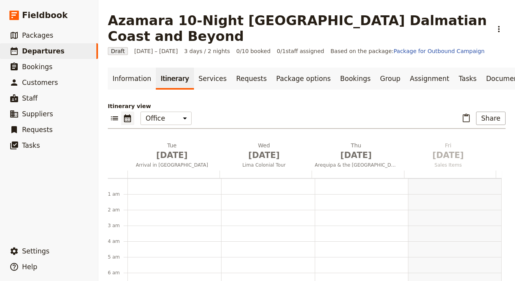
scroll to position [102, 0]
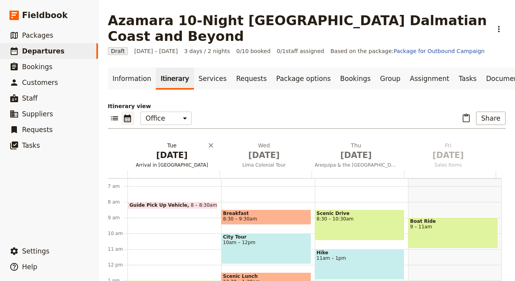
click at [170, 150] on span "[DATE]" at bounding box center [172, 156] width 83 height 12
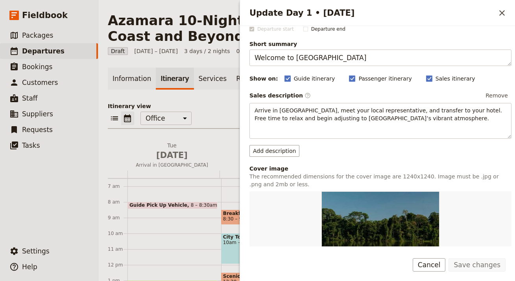
scroll to position [0, 0]
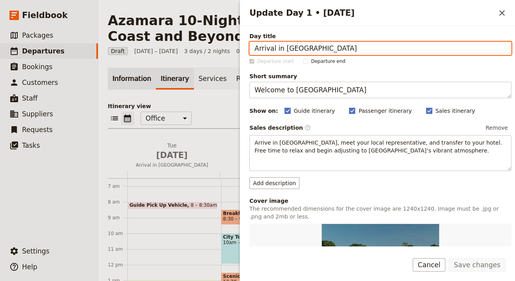
click at [129, 68] on link "Information" at bounding box center [132, 79] width 48 height 22
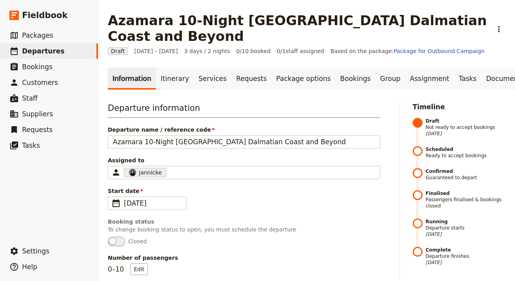
click at [131, 68] on link "Information" at bounding box center [132, 79] width 48 height 22
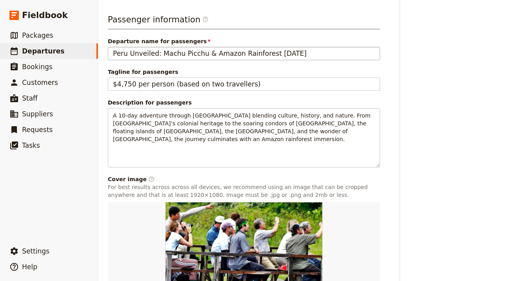
scroll to position [530, 0]
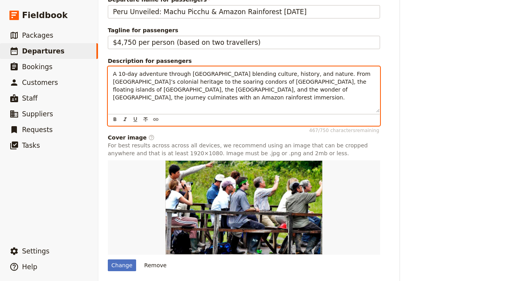
click at [232, 94] on span "A 10-day adventure through Peru blending culture, history, and nature. From Lim…" at bounding box center [242, 86] width 259 height 30
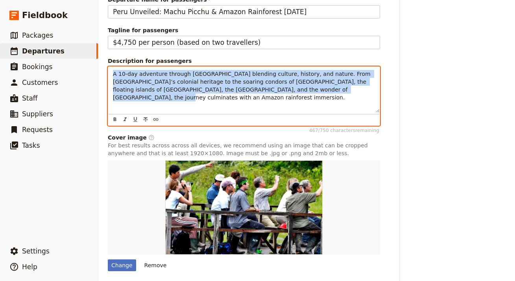
click at [232, 94] on span "A 10-day adventure through Peru blending culture, history, and nature. From Lim…" at bounding box center [242, 86] width 259 height 30
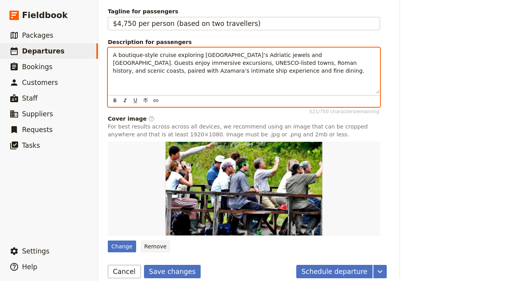
scroll to position [566, 0]
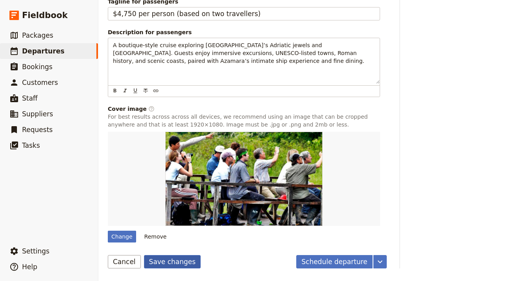
click at [166, 264] on button "Save changes" at bounding box center [172, 261] width 57 height 13
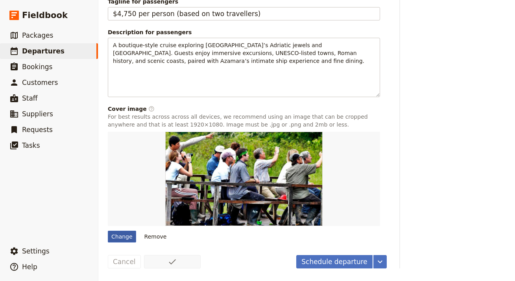
click at [131, 239] on div "Change" at bounding box center [122, 237] width 28 height 12
click at [108, 231] on input "Change" at bounding box center [107, 231] width 0 height 0
type input "C:\fakepath\photo-1556918936-216daf8e7c4c.jpg"
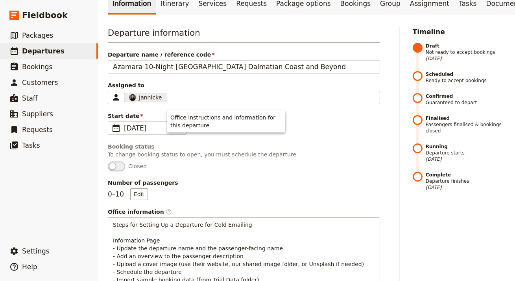
scroll to position [0, 0]
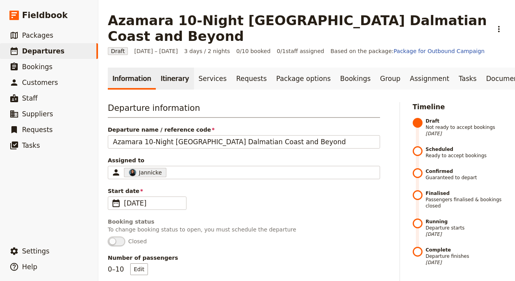
click at [159, 68] on link "Itinerary" at bounding box center [175, 79] width 38 height 22
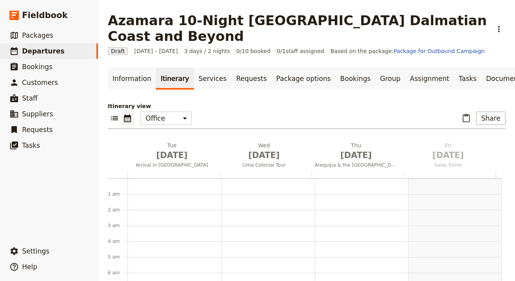
scroll to position [102, 0]
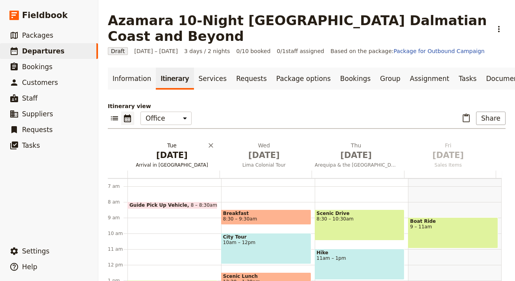
click at [173, 150] on span "[DATE]" at bounding box center [172, 156] width 83 height 12
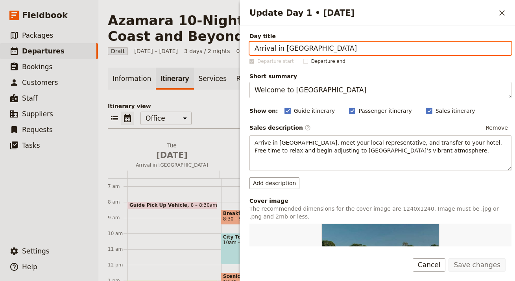
click at [354, 52] on input "Arrival in Lima" at bounding box center [380, 48] width 262 height 13
paste input "Dubrovnik"
type input "Arrival in [GEOGRAPHIC_DATA]"
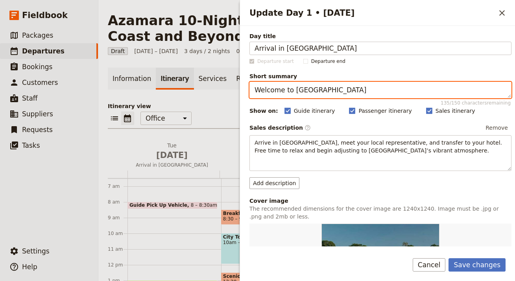
click at [276, 93] on textarea "Welcome to Peru" at bounding box center [380, 90] width 262 height 17
paste textarea "Iconic walled city"
type textarea "Iconic walled city"
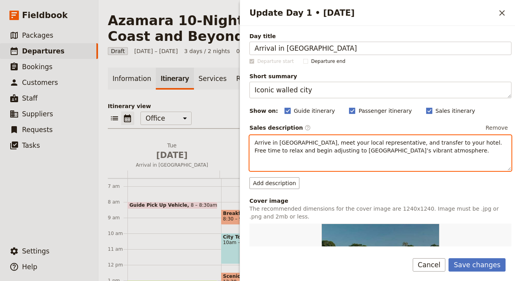
click at [380, 156] on div "Arrive in Lima, meet your local representative, and transfer to your hotel. Fre…" at bounding box center [380, 153] width 261 height 35
click at [380, 157] on div "Arrive in Lima, meet your local representative, and transfer to your hotel. Fre…" at bounding box center [380, 153] width 261 height 35
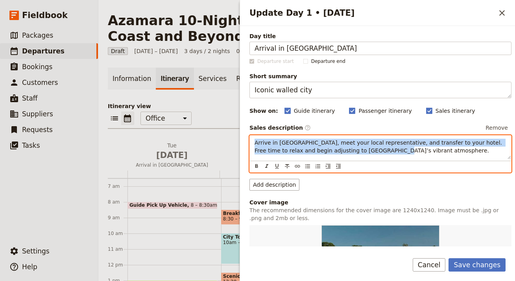
click at [379, 156] on div "Arrive in Lima, meet your local representative, and transfer to your hotel. Fre…" at bounding box center [380, 148] width 261 height 24
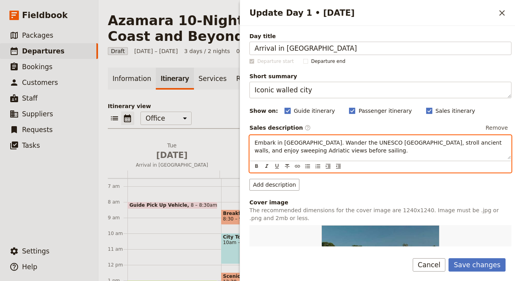
scroll to position [167, 0]
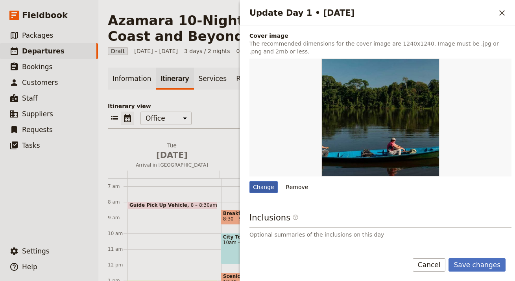
click at [265, 190] on div "Change" at bounding box center [263, 187] width 28 height 12
click at [249, 181] on input "Change" at bounding box center [249, 181] width 0 height 0
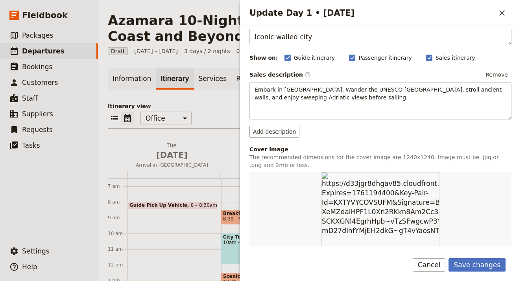
scroll to position [210, 0]
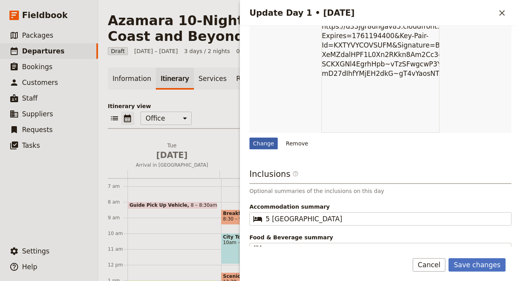
click at [258, 145] on div "Change" at bounding box center [263, 144] width 28 height 12
click at [249, 138] on input "Change" at bounding box center [249, 137] width 0 height 0
type input "C:\fakepath\India GIrl with Taj.jpg"
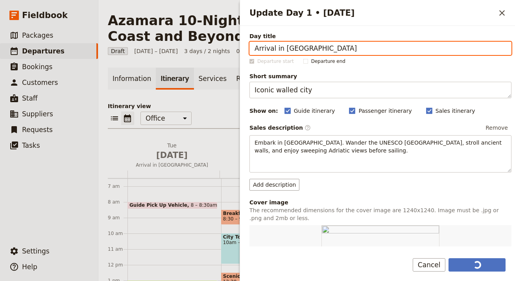
scroll to position [170, 0]
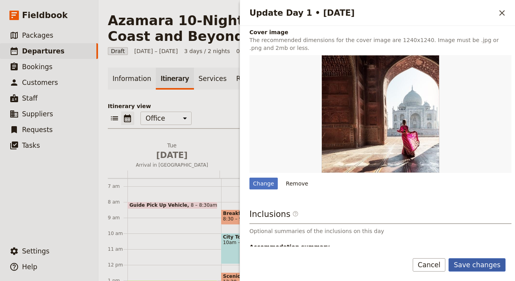
click at [489, 266] on button "Save changes" at bounding box center [477, 264] width 57 height 13
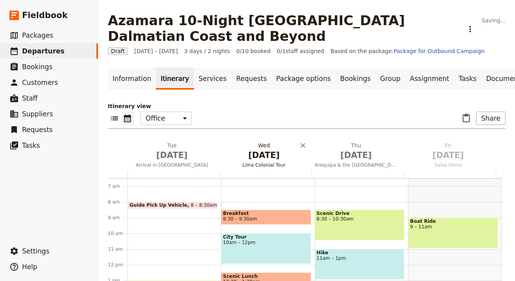
click at [259, 150] on span "[DATE]" at bounding box center [264, 156] width 83 height 12
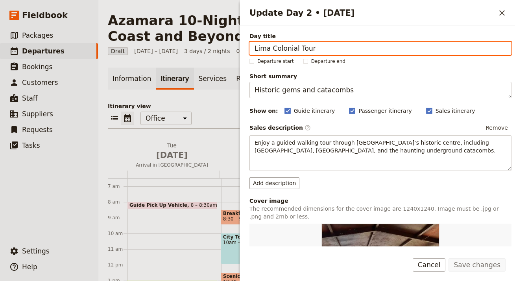
click at [410, 48] on input "Lima Colonial Tour" at bounding box center [380, 48] width 262 height 13
paste input "Split Discovery"
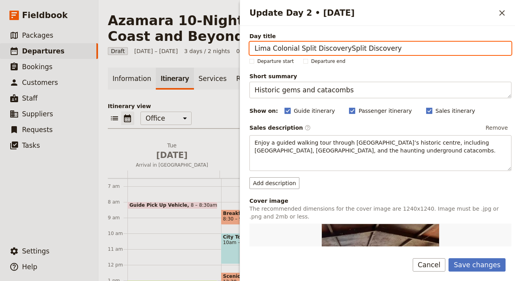
click at [315, 49] on input "Lima Colonial Split DiscoverySplit Discovery" at bounding box center [380, 48] width 262 height 13
paste input "Update Day 2 • 2 Sep"
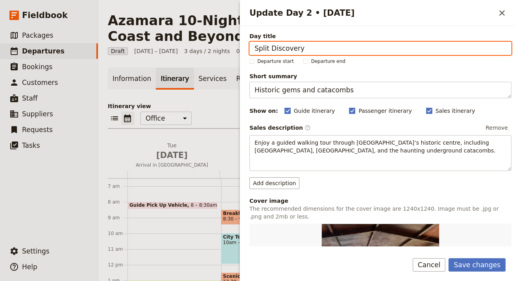
type input "Split Discovery"
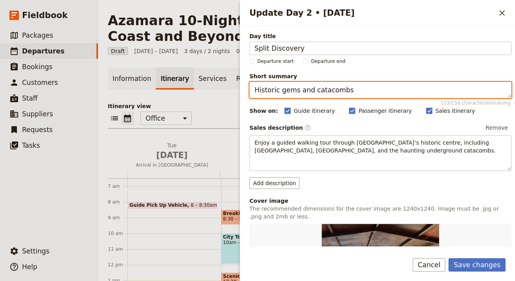
click at [381, 96] on textarea "Historic gems and catacombs" at bounding box center [380, 90] width 262 height 17
paste textarea "Roman palace & harbour charm"
type textarea "Roman palace & harbour charm"
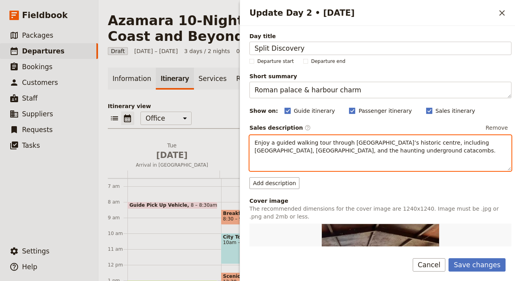
click at [277, 140] on span "Enjoy a guided walking tour through Lima’s historic centre, including ornate pa…" at bounding box center [375, 147] width 241 height 14
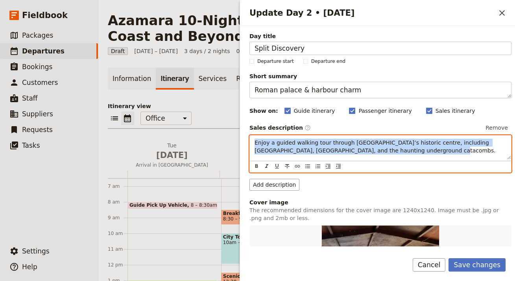
click at [277, 140] on span "Enjoy a guided walking tour through Lima’s historic centre, including ornate pa…" at bounding box center [375, 147] width 241 height 14
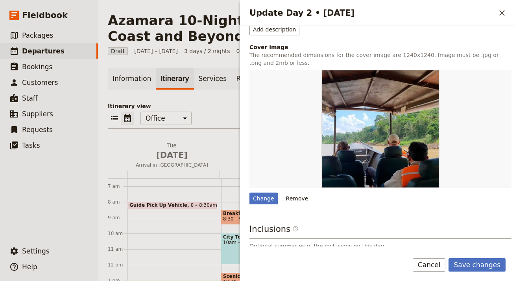
scroll to position [163, 0]
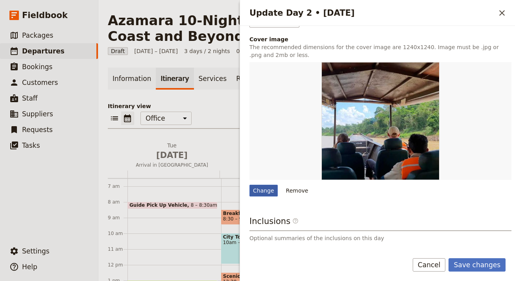
click at [270, 194] on div "Change" at bounding box center [263, 191] width 28 height 12
click at [249, 185] on input "Change" at bounding box center [249, 185] width 0 height 0
type input "C:\fakepath\Lerwick.jpg"
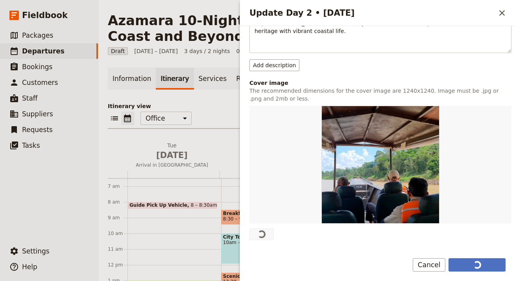
scroll to position [161, 0]
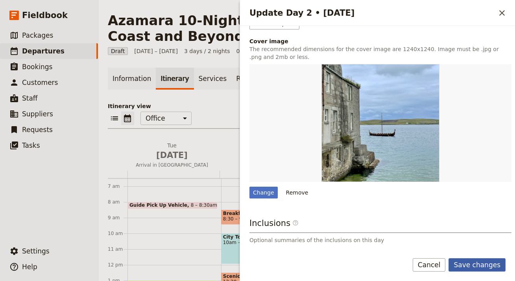
click at [479, 267] on button "Save changes" at bounding box center [477, 264] width 57 height 13
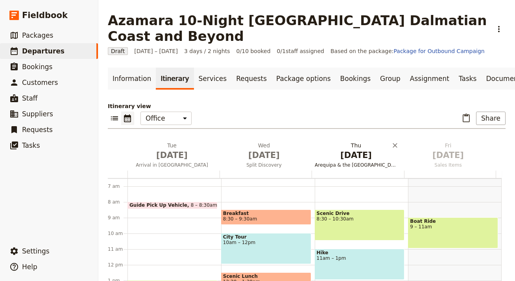
click at [358, 162] on span "Arequipa & the White City" at bounding box center [356, 165] width 89 height 6
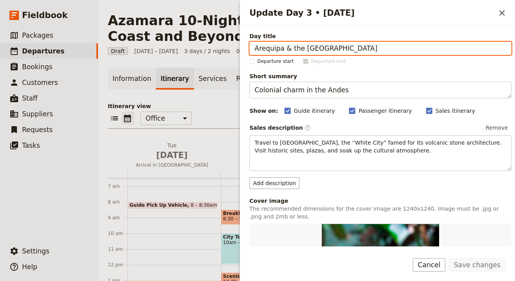
click at [380, 45] on input "Arequipa & the White City" at bounding box center [380, 48] width 262 height 13
paste input "Pula Exploration"
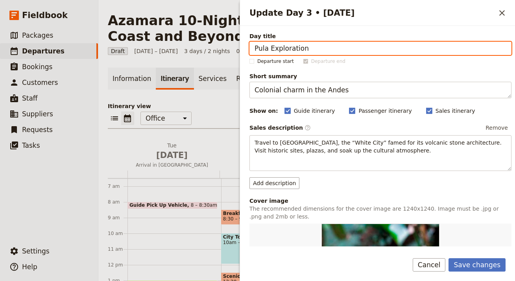
type input "Pula Exploration"
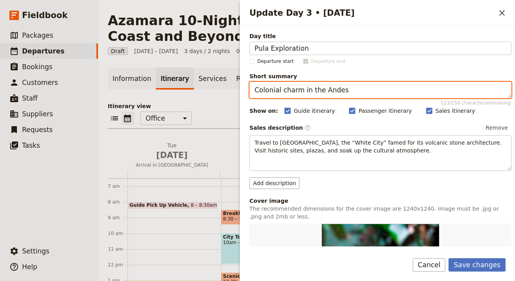
click at [357, 94] on textarea "Colonial charm in the Andes" at bounding box center [380, 90] width 262 height 17
paste textarea "Roman amphitheatre & Adriatic charm"
type textarea "Roman amphitheatre & Adriatic charm"
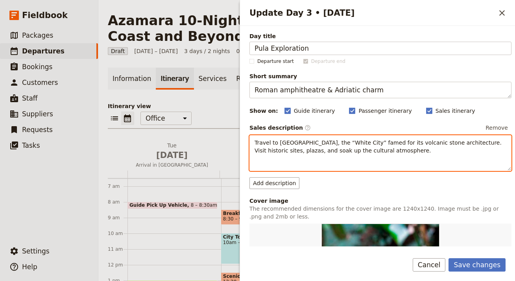
click at [357, 149] on span "Travel to Arequipa, the “White City” famed for its volcanic stone architecture.…" at bounding box center [379, 147] width 249 height 14
click at [358, 149] on span "Travel to Arequipa, the “White City” famed for its volcanic stone architecture.…" at bounding box center [379, 147] width 249 height 14
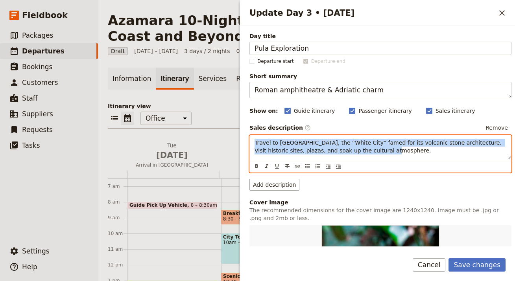
click at [358, 149] on span "Travel to Arequipa, the “White City” famed for its volcanic stone architecture.…" at bounding box center [379, 147] width 249 height 14
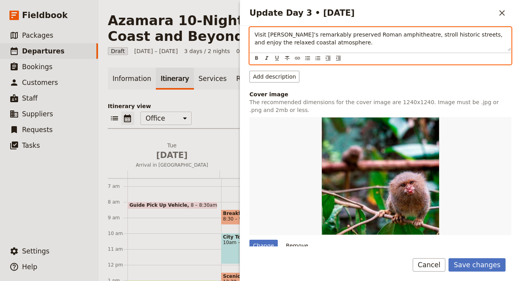
scroll to position [169, 0]
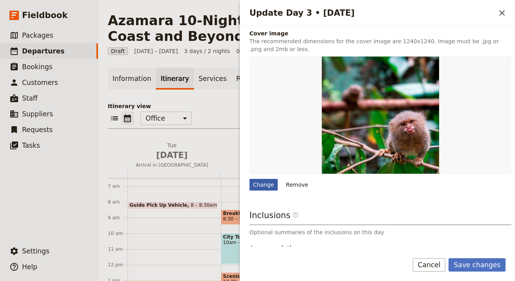
click at [268, 186] on div "Change" at bounding box center [263, 185] width 28 height 12
click at [249, 179] on input "Change" at bounding box center [249, 179] width 0 height 0
type input "C:\fakepath\Alaska-600x400.jpg"
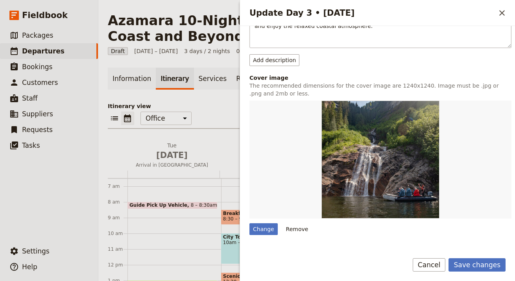
scroll to position [79, 0]
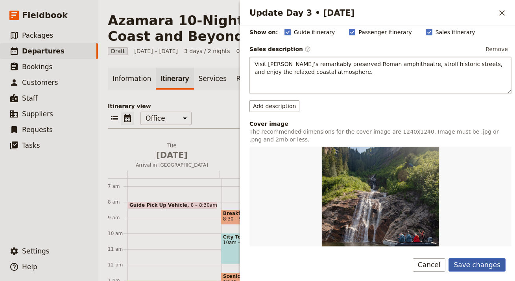
click at [478, 260] on button "Save changes" at bounding box center [477, 264] width 57 height 13
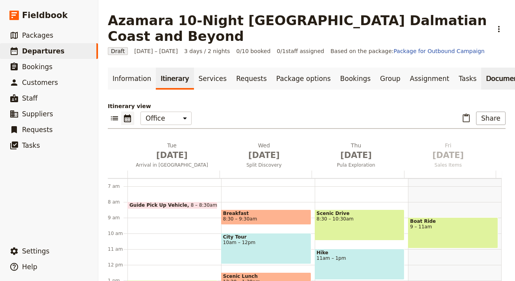
click at [481, 68] on link "Documents" at bounding box center [505, 79] width 48 height 22
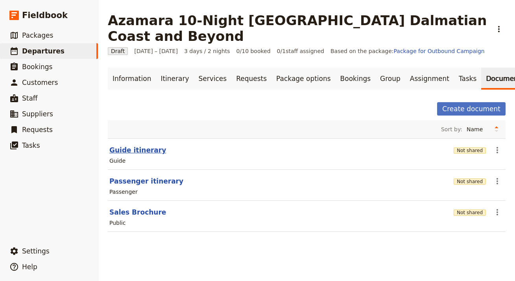
click at [146, 146] on button "Guide itinerary" at bounding box center [137, 150] width 57 height 9
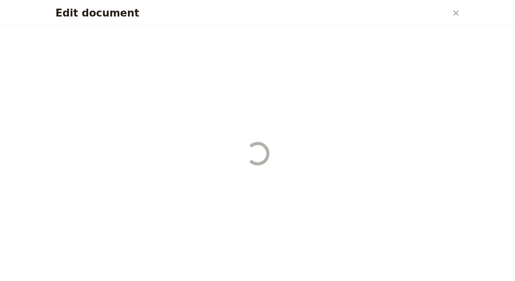
select select "STAFF"
select select "RUN_SHEET"
select select "LARGE"
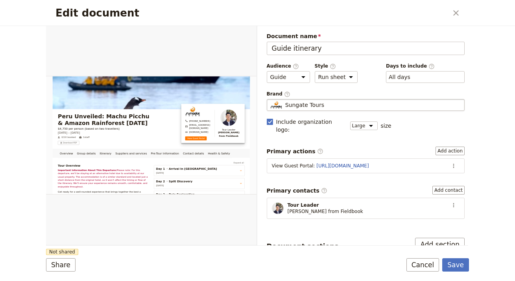
click at [322, 100] on fieldset "Sungate Tours Sungate Tours" at bounding box center [366, 105] width 198 height 12
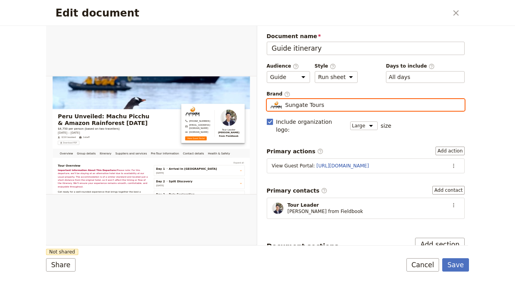
click at [270, 100] on input "Sungate Tours" at bounding box center [270, 99] width 0 height 0
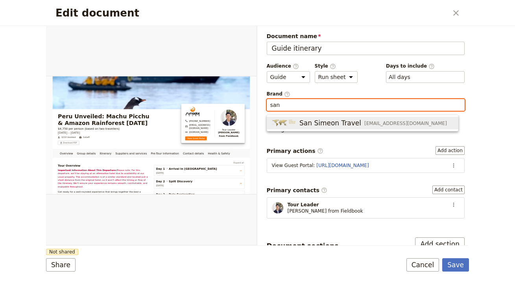
click at [345, 124] on span "San Simeon Travel" at bounding box center [330, 122] width 62 height 9
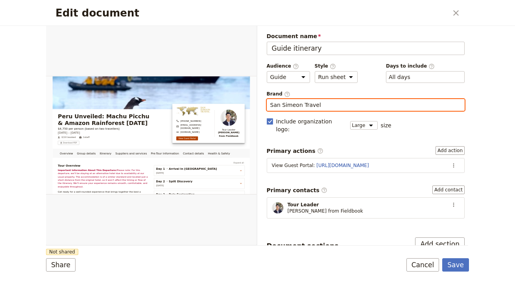
type input "San Simeon Travel"
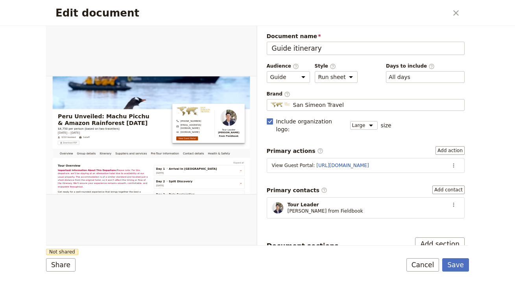
click at [348, 255] on form "Overview Group details Itinerary Suppliers and services Pre-Tour Information Co…" at bounding box center [257, 153] width 423 height 255
click at [57, 263] on button "Share" at bounding box center [61, 264] width 30 height 13
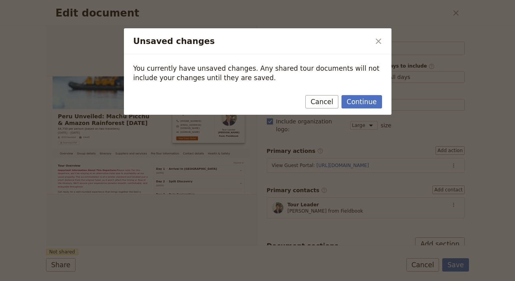
click at [356, 94] on div "Continue Cancel" at bounding box center [258, 103] width 268 height 23
click at [358, 99] on button "Continue" at bounding box center [362, 101] width 40 height 13
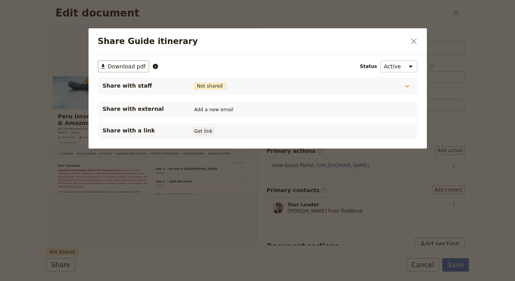
click at [203, 132] on button "Get link" at bounding box center [203, 131] width 22 height 9
click at [414, 42] on icon "Close dialog" at bounding box center [413, 41] width 9 height 9
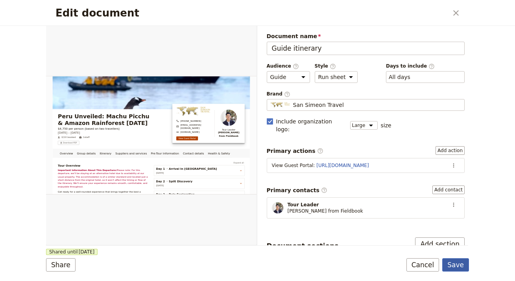
click at [459, 266] on button "Save" at bounding box center [455, 264] width 27 height 13
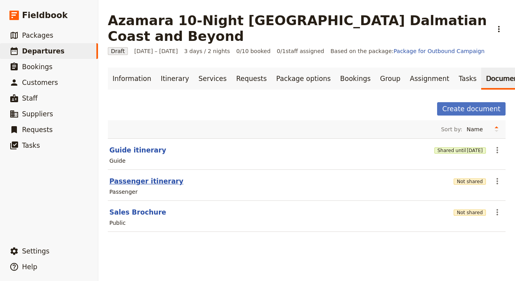
click at [140, 177] on button "Passenger itinerary" at bounding box center [146, 181] width 74 height 9
select select "PASSENGER"
select select "RUN_SHEET"
select select "LARGE"
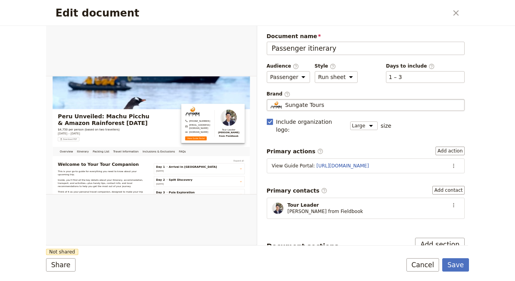
click at [366, 109] on div "Sungate Tours" at bounding box center [365, 105] width 191 height 8
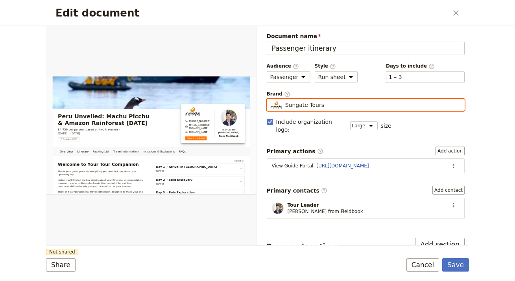
click at [270, 100] on input "Sungate Tours" at bounding box center [270, 99] width 0 height 0
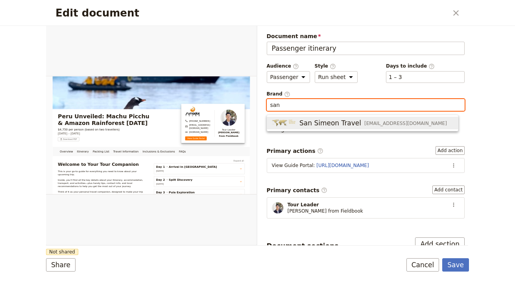
click at [370, 122] on span "info@sstraveler.com" at bounding box center [405, 123] width 83 height 6
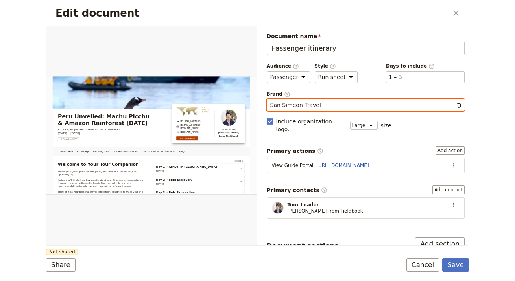
type input "San Simeon Travel"
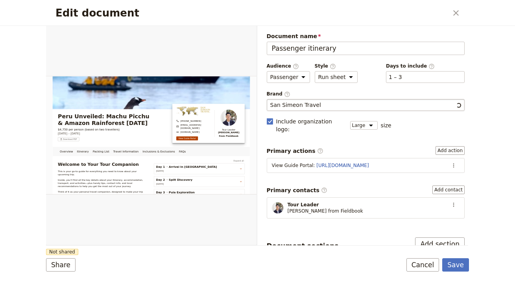
click at [352, 134] on div "Document name Passenger itinerary Preview Audience ​ Public Passenger Guide Sty…" at bounding box center [366, 233] width 198 height 402
click at [60, 260] on button "Share" at bounding box center [61, 264] width 30 height 13
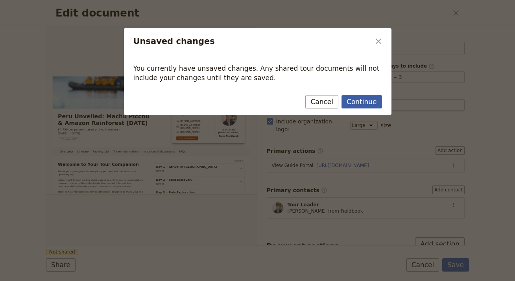
click at [361, 100] on button "Continue" at bounding box center [362, 101] width 40 height 13
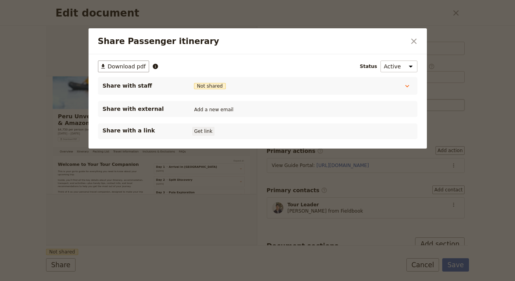
click at [206, 130] on button "Get link" at bounding box center [203, 131] width 22 height 9
click at [412, 40] on icon "Close dialog" at bounding box center [413, 41] width 9 height 9
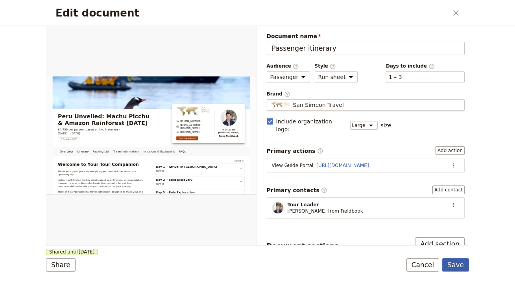
click at [462, 266] on button "Save" at bounding box center [455, 264] width 27 height 13
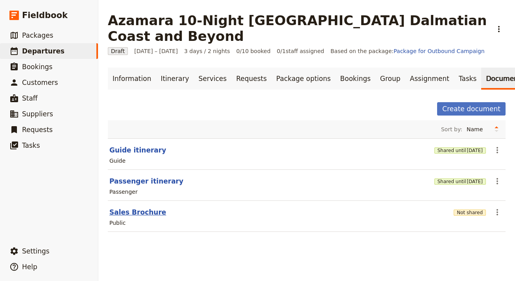
click at [143, 208] on button "Sales Brochure" at bounding box center [137, 212] width 57 height 9
select select "DEFAULT"
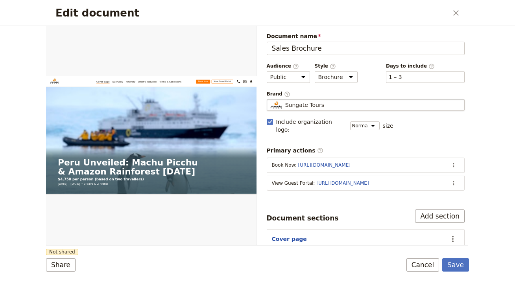
click at [404, 106] on div "Sungate Tours" at bounding box center [365, 105] width 191 height 8
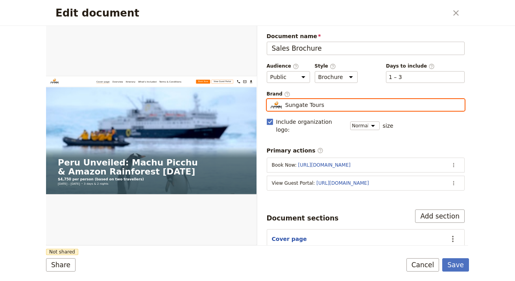
click at [270, 100] on input "Sungate Tours" at bounding box center [270, 99] width 0 height 0
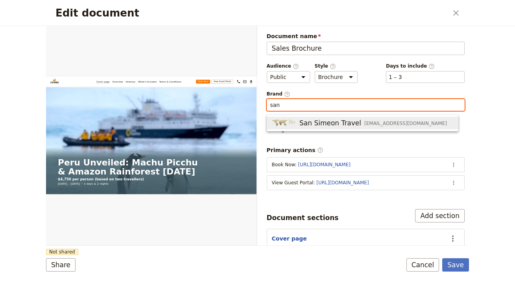
click at [406, 122] on span "San Simeon Travel info@sstraveler.com" at bounding box center [362, 122] width 181 height 9
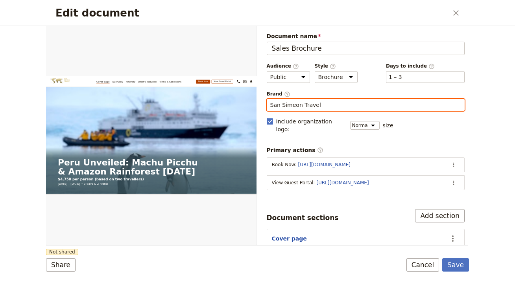
type input "San Simeon Travel"
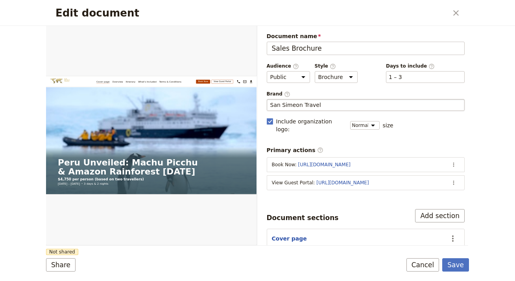
click at [297, 209] on div "Document sections Add section" at bounding box center [366, 215] width 198 height 13
click at [68, 269] on button "Share" at bounding box center [61, 264] width 30 height 13
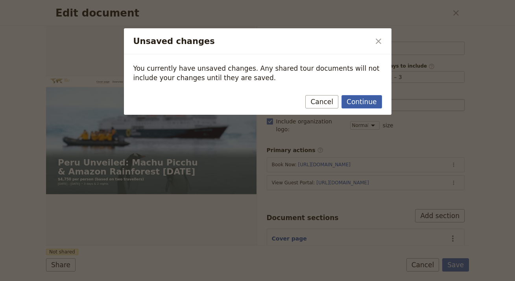
click at [361, 102] on button "Continue" at bounding box center [362, 101] width 40 height 13
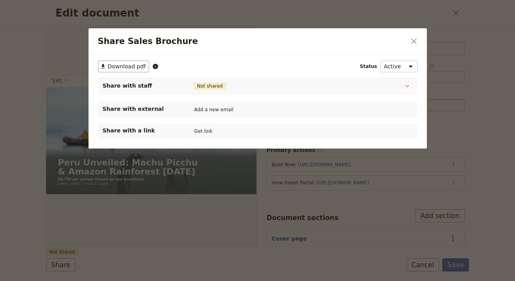
click at [215, 134] on div "Share with a link Get link" at bounding box center [258, 131] width 310 height 9
click at [207, 131] on button "Get link" at bounding box center [203, 131] width 22 height 9
click at [415, 40] on icon "Close dialog" at bounding box center [414, 42] width 6 height 6
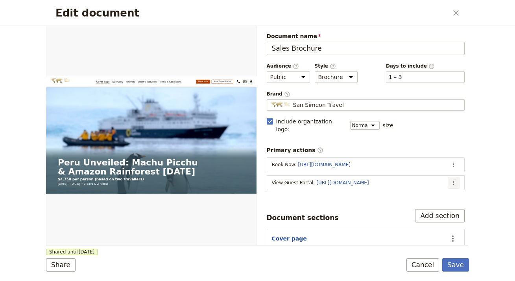
click at [451, 180] on icon "Actions" at bounding box center [454, 183] width 6 height 6
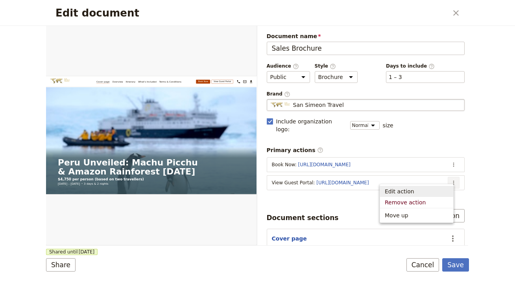
click at [432, 191] on span "Edit action" at bounding box center [417, 192] width 64 height 8
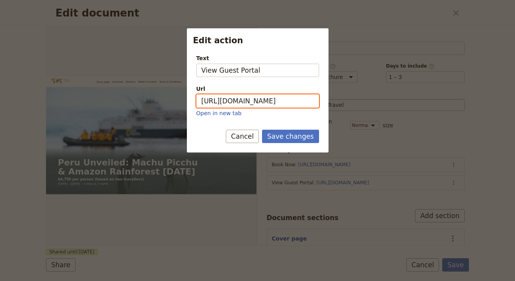
click at [264, 97] on input "https://trips.fieldbook.com/d/JaJAQ2CTtdmZNvcg7OLJO" at bounding box center [257, 100] width 123 height 13
paste input "hugxW9PWL4e6PfBMXjgZd"
type input "[URL][DOMAIN_NAME]"
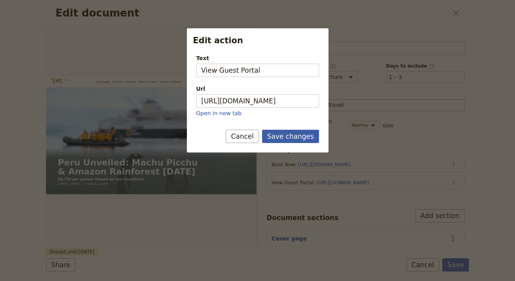
click at [301, 142] on button "Save changes" at bounding box center [290, 136] width 57 height 13
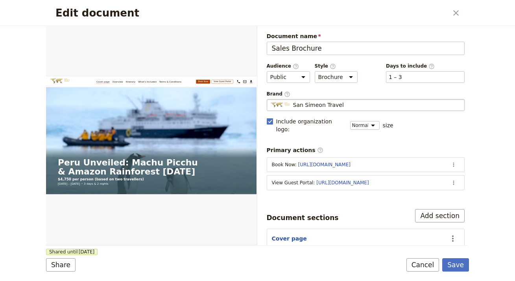
drag, startPoint x: 344, startPoint y: 203, endPoint x: 361, endPoint y: 208, distance: 17.7
click at [344, 209] on div "Document sections Add section" at bounding box center [366, 215] width 198 height 13
click at [456, 268] on button "Save" at bounding box center [455, 264] width 27 height 13
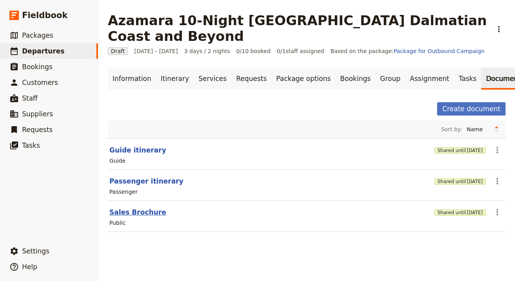
click at [142, 208] on button "Sales Brochure" at bounding box center [137, 212] width 57 height 9
select select "DEFAULT"
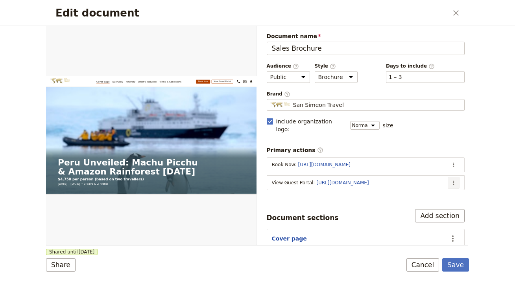
click at [451, 180] on icon "Actions" at bounding box center [454, 183] width 6 height 6
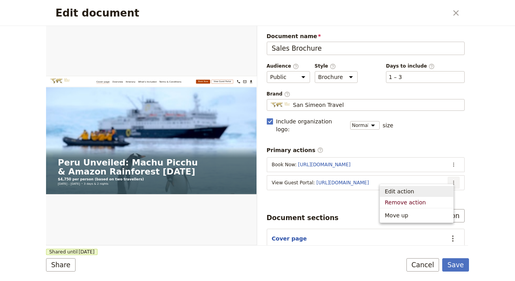
click at [441, 191] on span "Edit action" at bounding box center [417, 192] width 64 height 8
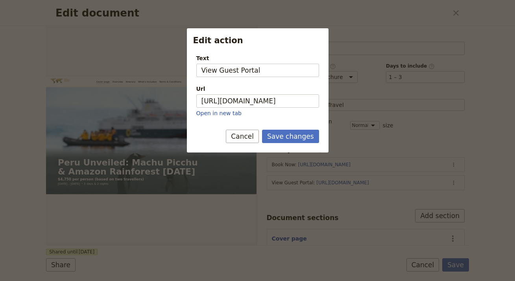
click at [291, 94] on div "Url [URL][DOMAIN_NAME] Open in new tab" at bounding box center [257, 101] width 123 height 32
click at [291, 95] on div "Url [URL][DOMAIN_NAME] Open in new tab" at bounding box center [257, 101] width 123 height 32
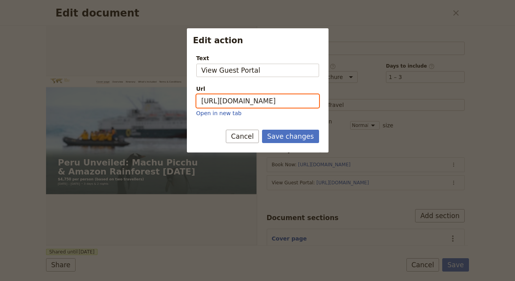
click at [290, 96] on input "[URL][DOMAIN_NAME]" at bounding box center [257, 100] width 123 height 13
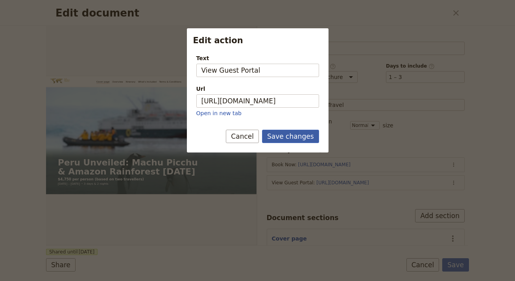
click at [308, 132] on button "Save changes" at bounding box center [290, 136] width 57 height 13
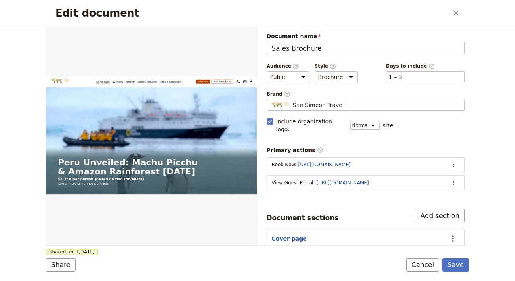
click at [471, 267] on div "Edit document ​ Web PDF ​ Document name Sales Brochure Preview Audience ​ Publi…" at bounding box center [257, 140] width 515 height 281
click at [462, 267] on button "Save" at bounding box center [455, 264] width 27 height 13
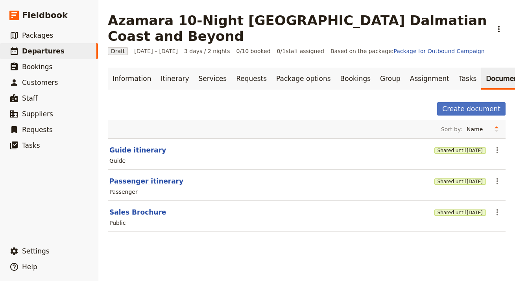
click at [143, 177] on button "Passenger itinerary" at bounding box center [146, 181] width 74 height 9
select select "PASSENGER"
select select "RUN_SHEET"
select select "LARGE"
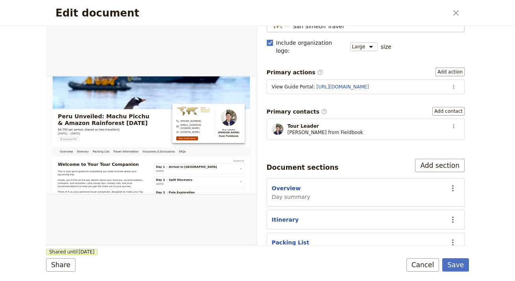
scroll to position [91, 0]
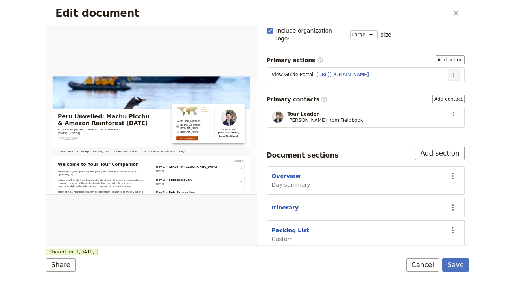
click at [451, 72] on icon "Actions" at bounding box center [454, 75] width 6 height 6
click at [437, 85] on span "Edit action" at bounding box center [423, 83] width 30 height 8
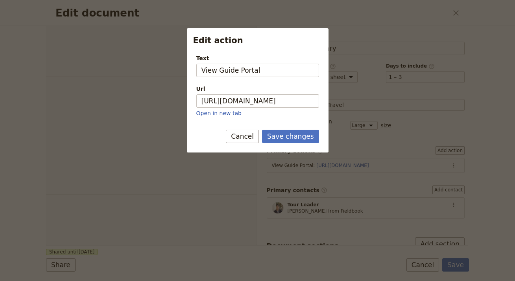
select select "PASSENGER"
select select "RUN_SHEET"
select select "LARGE"
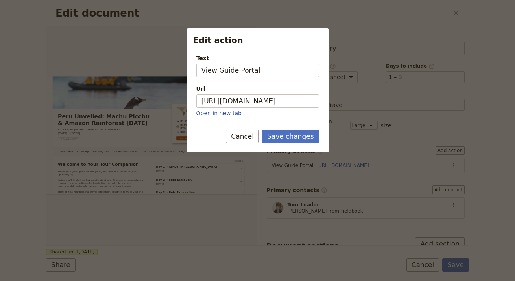
scroll to position [91, 0]
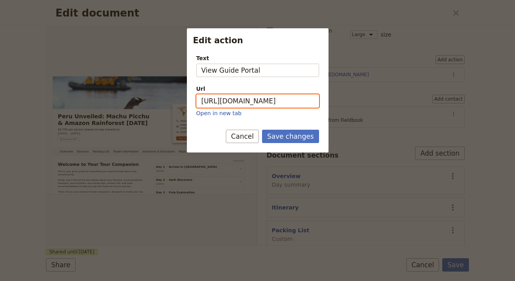
click at [271, 100] on input "[URL][DOMAIN_NAME]" at bounding box center [257, 100] width 123 height 13
paste input "ipV9YjKIHjaMOkwTR_dC-"
type input "[URL][DOMAIN_NAME]"
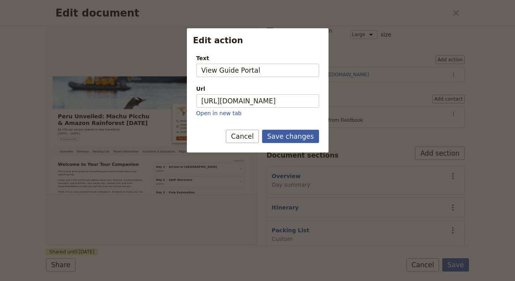
click at [291, 138] on button "Save changes" at bounding box center [290, 136] width 57 height 13
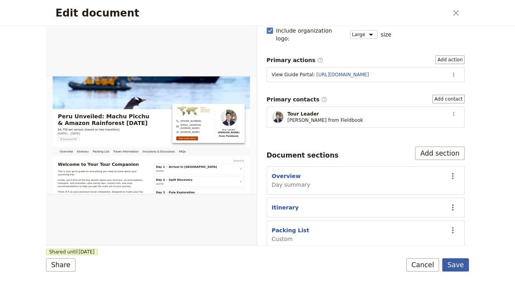
click at [452, 268] on button "Save" at bounding box center [455, 264] width 27 height 13
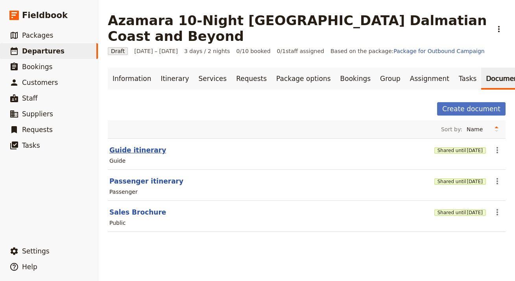
click at [131, 146] on button "Guide itinerary" at bounding box center [137, 150] width 57 height 9
select select "STAFF"
select select "RUN_SHEET"
select select "LARGE"
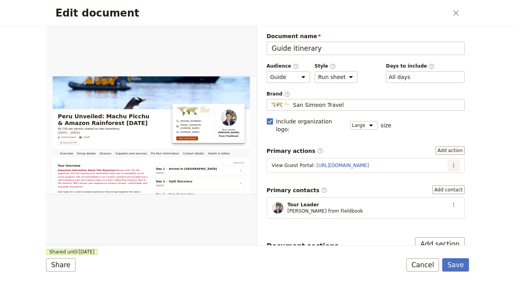
click at [451, 162] on icon "Actions" at bounding box center [454, 165] width 6 height 6
click at [446, 172] on span "Edit action" at bounding box center [428, 174] width 41 height 8
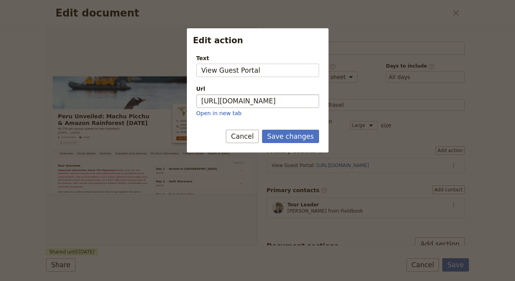
drag, startPoint x: 289, startPoint y: 93, endPoint x: 287, endPoint y: 99, distance: 6.1
click at [289, 93] on div "Url [URL][DOMAIN_NAME] Open in new tab" at bounding box center [257, 101] width 123 height 32
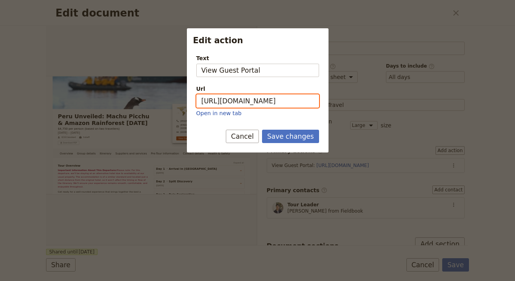
click at [287, 99] on input "[URL][DOMAIN_NAME]" at bounding box center [257, 100] width 123 height 13
paste input "hugxW9PWL4e6PfBMXjgZd"
type input "[URL][DOMAIN_NAME]"
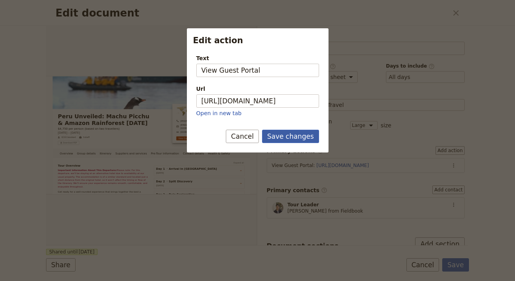
click at [288, 142] on button "Save changes" at bounding box center [290, 136] width 57 height 13
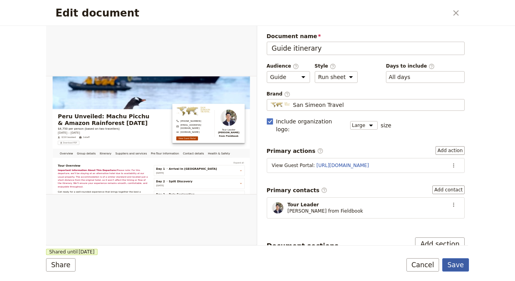
click at [458, 266] on button "Save" at bounding box center [455, 264] width 27 height 13
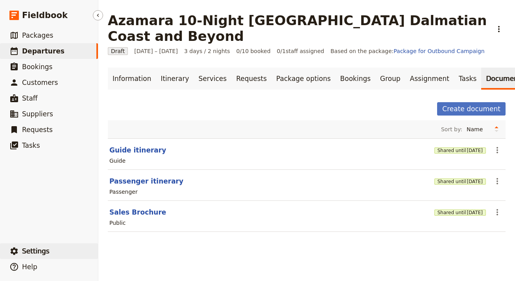
click at [37, 249] on span "Settings" at bounding box center [36, 251] width 28 height 8
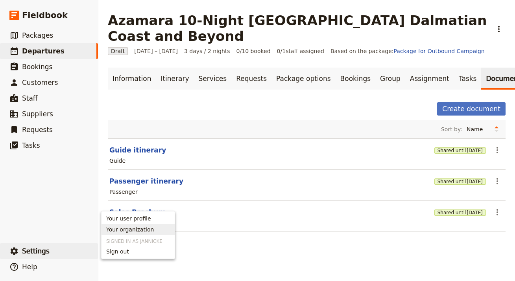
click at [147, 229] on span "Your organization" at bounding box center [130, 230] width 48 height 8
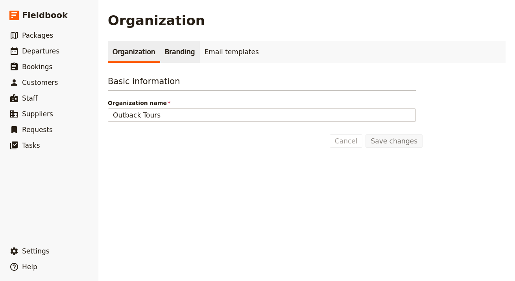
click at [177, 59] on link "Branding" at bounding box center [180, 52] width 40 height 22
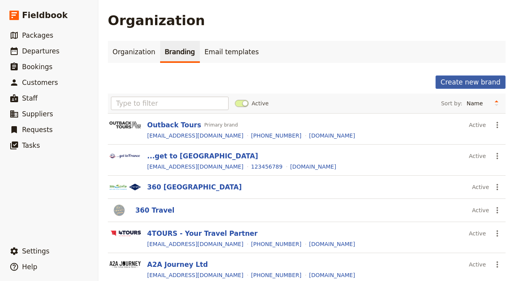
click at [460, 83] on button "Create new brand" at bounding box center [471, 82] width 70 height 13
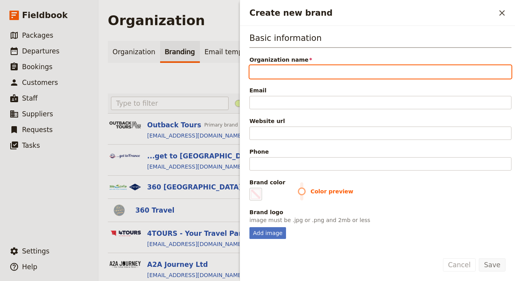
paste input "SpiceRoads Cycling"
type input "SpiceRoads Cycling"
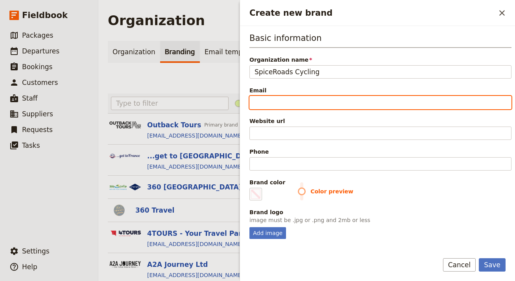
click at [349, 102] on input "Email" at bounding box center [380, 102] width 262 height 13
paste input "[EMAIL_ADDRESS][DOMAIN_NAME]"
type input "[EMAIL_ADDRESS][DOMAIN_NAME]"
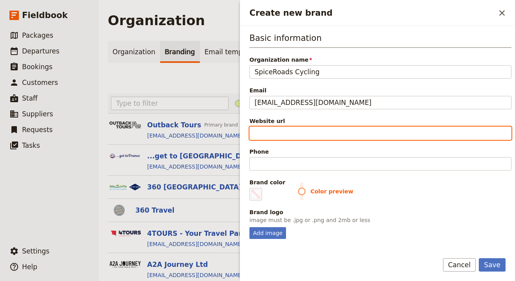
click at [318, 131] on input "Website url" at bounding box center [380, 133] width 262 height 13
paste input "[URL][DOMAIN_NAME]"
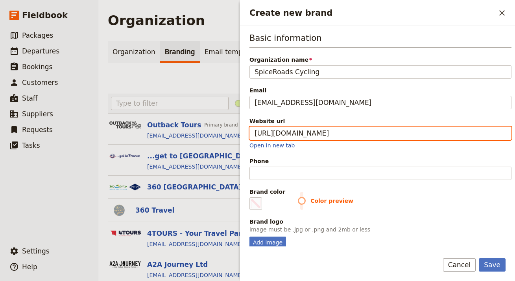
type input "[URL][DOMAIN_NAME]"
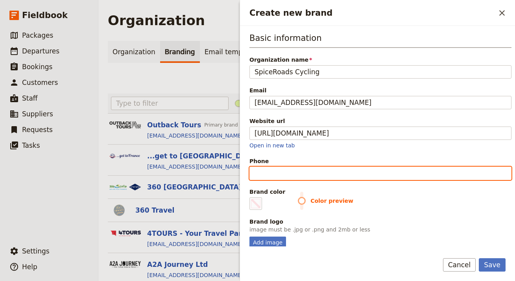
click at [292, 176] on input "Phone" at bounding box center [380, 173] width 262 height 13
paste input "[PHONE_NUMBER]"
type input "[PHONE_NUMBER]"
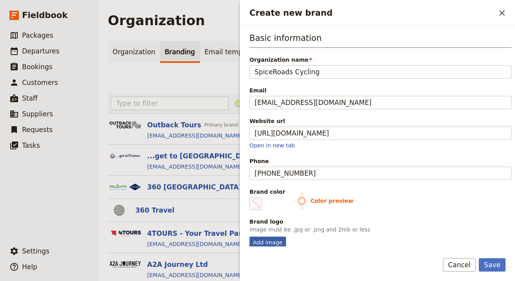
click at [273, 244] on div "Add image" at bounding box center [267, 243] width 37 height 12
click at [249, 237] on input "Add image" at bounding box center [249, 236] width 0 height 0
type input "C:\fakepath\sr-logo.jpg"
click at [494, 268] on button "Save" at bounding box center [492, 264] width 27 height 13
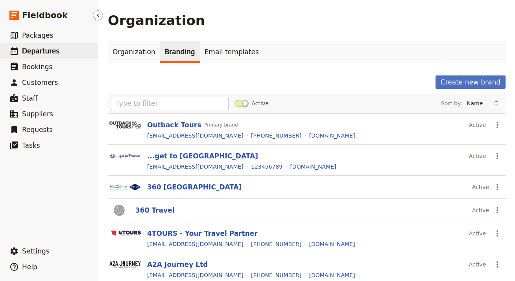
click at [50, 49] on span "Departures" at bounding box center [40, 51] width 37 height 8
select select "UPDATED_AT"
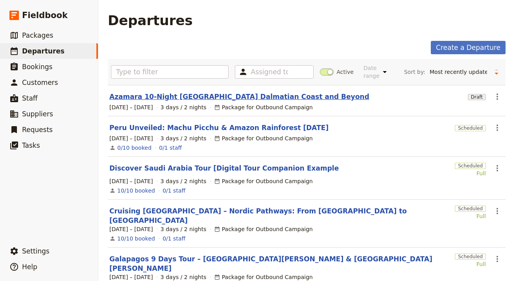
click at [222, 98] on link "Azamara 10-Night [GEOGRAPHIC_DATA] Dalmatian Coast and Beyond" at bounding box center [239, 96] width 260 height 9
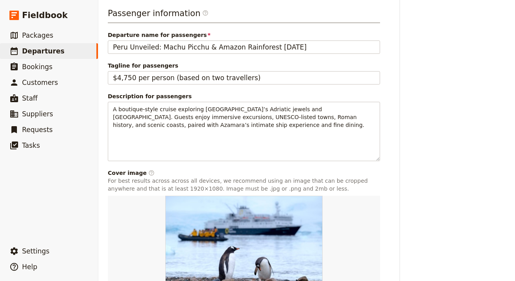
scroll to position [566, 0]
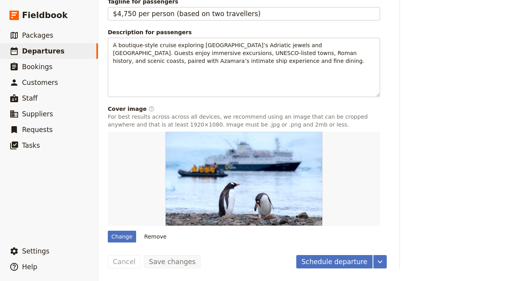
click at [293, 257] on div "Schedule departure ​ Save changes Cancel" at bounding box center [247, 261] width 279 height 13
click at [313, 262] on button "Schedule departure" at bounding box center [334, 261] width 76 height 13
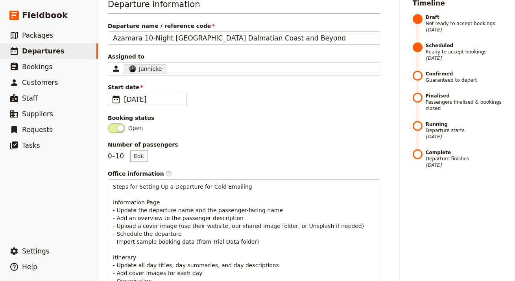
scroll to position [0, 0]
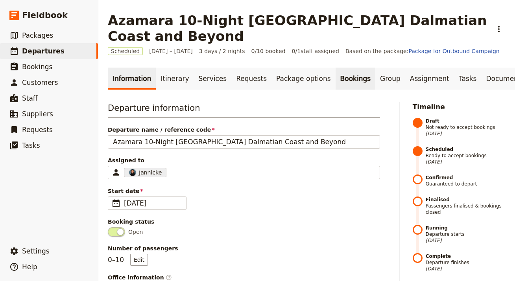
click at [340, 68] on link "Bookings" at bounding box center [356, 79] width 40 height 22
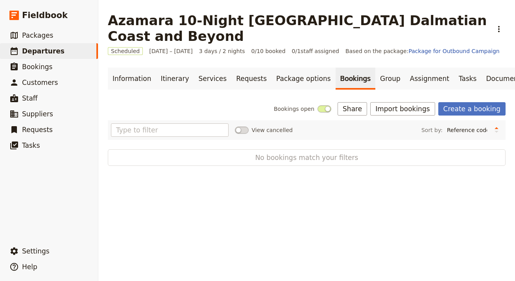
click at [418, 85] on div "Information Itinerary Services Requests Package options Bookings Group Assignme…" at bounding box center [307, 117] width 398 height 98
click at [417, 102] on button "Import bookings" at bounding box center [402, 108] width 65 height 13
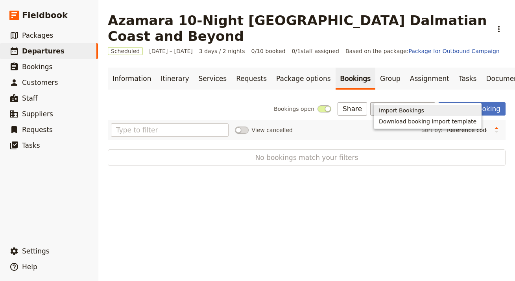
click at [382, 110] on span "Import Bookings" at bounding box center [401, 111] width 45 height 8
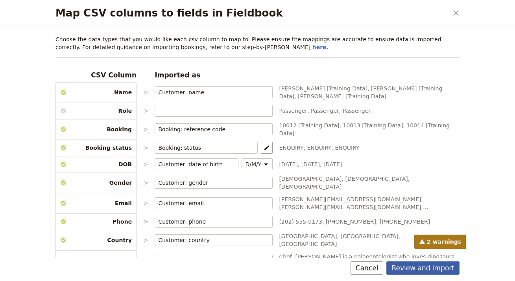
click at [438, 267] on button "Review and import" at bounding box center [422, 268] width 73 height 13
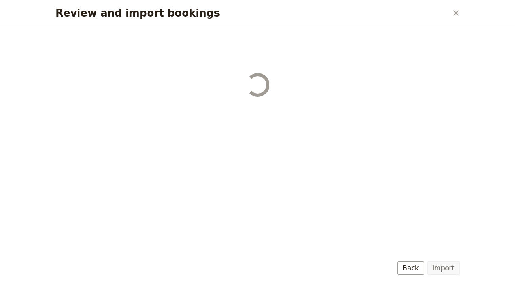
select select "68b002b7cac3c784cf00db27"
select select "68b002b7cac3c784cf00db28"
select select "68b002b7cac3c784cf00db29"
select select "68b002b7cac3c784cf00db2a"
select select "650e1b8d408bbede5b0c6045"
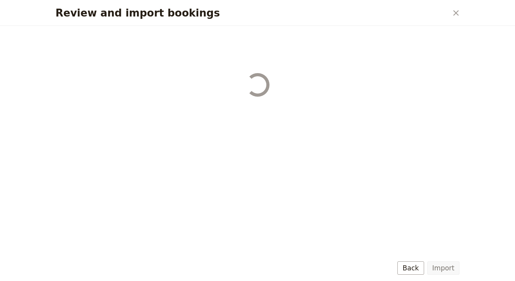
select select "68b002b7cac3c784cf00db2c"
select select "68b002b7cac3c784cf00db2d"
select select "68b002b7cac3c784cf00db2e"
select select "68b002b7cac3c784cf00db2f"
select select "68b002b7cac3c784cf00db30"
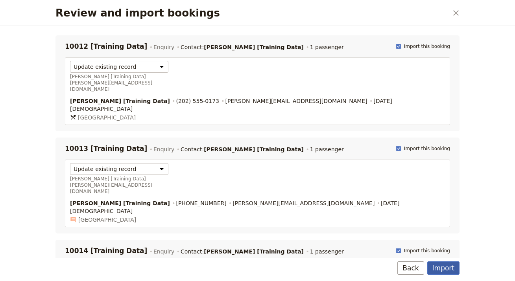
click at [448, 268] on button "Import" at bounding box center [443, 268] width 32 height 13
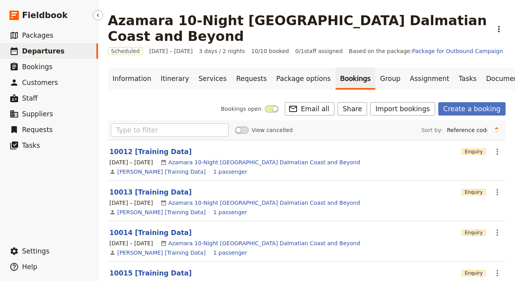
click at [78, 52] on link "​ Departures" at bounding box center [49, 51] width 98 height 16
select select "UPDATED_AT"
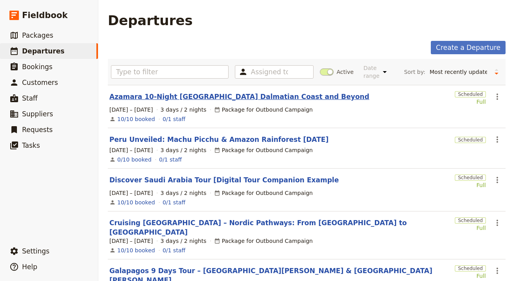
click at [210, 100] on link "Azamara 10-Night [GEOGRAPHIC_DATA] Dalmatian Coast and Beyond" at bounding box center [239, 96] width 260 height 9
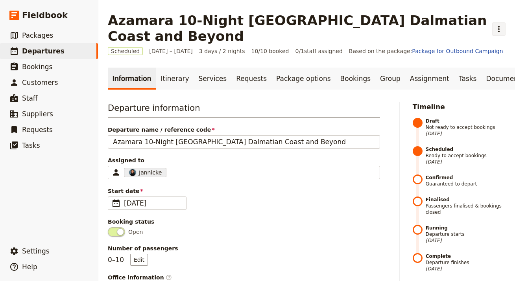
click at [494, 24] on icon "Actions" at bounding box center [498, 28] width 9 height 9
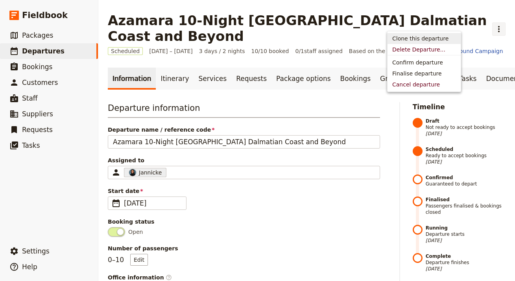
click at [449, 41] on span "Clone this departure" at bounding box center [424, 39] width 64 height 8
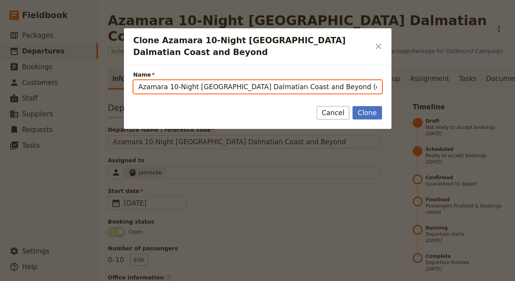
click at [319, 80] on input "Azamara 10-Night Croatia Dalmatian Coast and Beyond (copy)" at bounding box center [257, 86] width 249 height 13
paste input "Cycling Vietnam’s Central Coast"
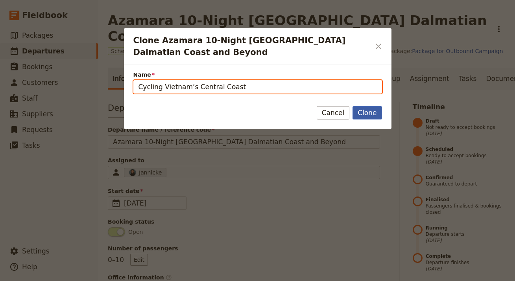
type input "Cycling Vietnam’s Central Coast"
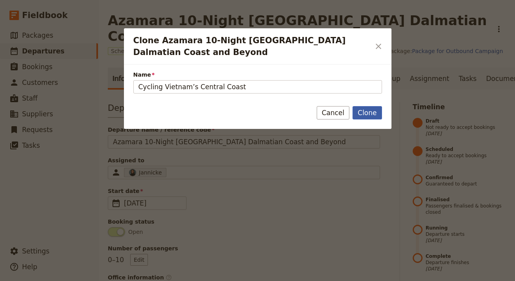
click at [358, 106] on button "Clone" at bounding box center [367, 112] width 29 height 13
type input "Cycling Vietnam’s Central Coast"
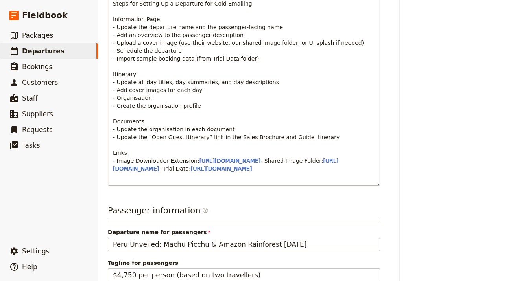
scroll to position [334, 0]
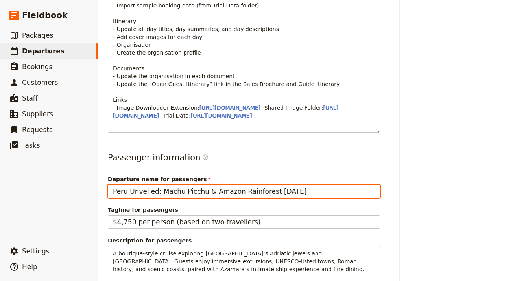
click at [193, 198] on input "Peru Unveiled: Machu Picchu & Amazon Rainforest in 10 Days" at bounding box center [244, 191] width 272 height 13
paste input "Cycling Vietnam’s Central Coast"
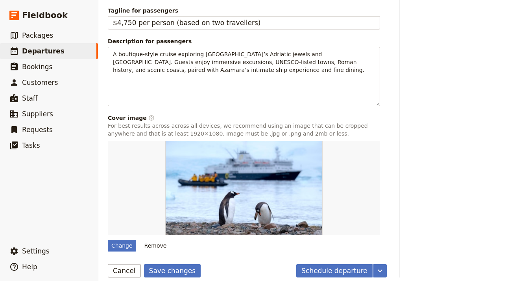
scroll to position [562, 0]
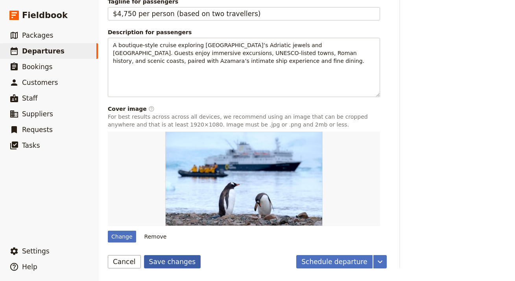
type input "Cycling Vietnam’s Central Coast"
click at [163, 266] on button "Save changes" at bounding box center [172, 261] width 57 height 13
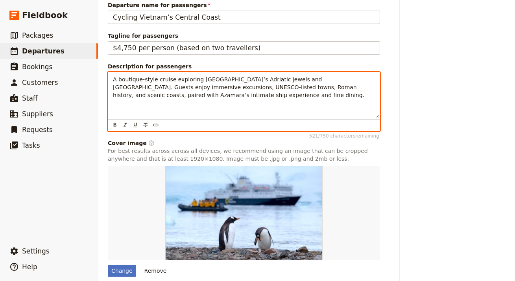
click at [198, 98] on span "A boutique-style cruise exploring Croatia’s Adriatic jewels and Montenegro. Gue…" at bounding box center [238, 87] width 251 height 22
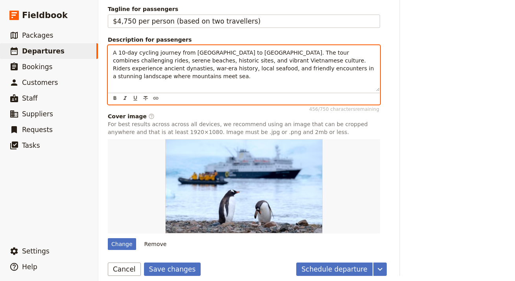
scroll to position [566, 0]
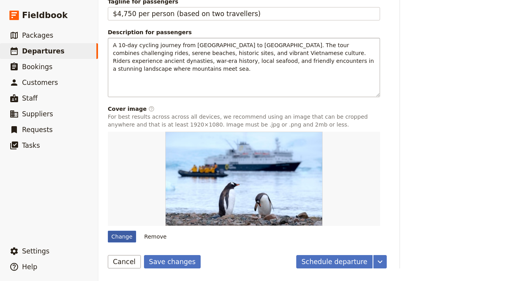
click at [115, 237] on div "Change" at bounding box center [122, 237] width 28 height 12
click at [108, 231] on input "Change" at bounding box center [107, 231] width 0 height 0
type input "C:\fakepath\central-max.jpg"
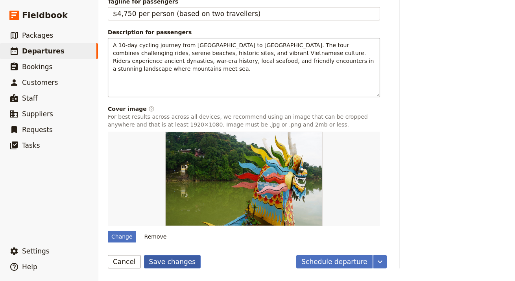
click at [186, 260] on button "Save changes" at bounding box center [172, 261] width 57 height 13
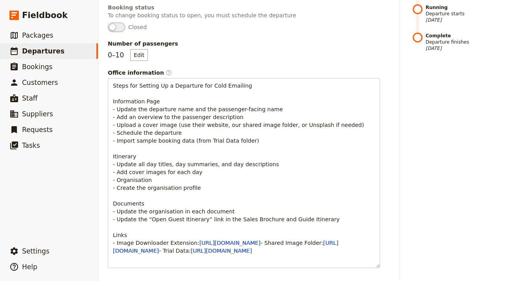
scroll to position [0, 0]
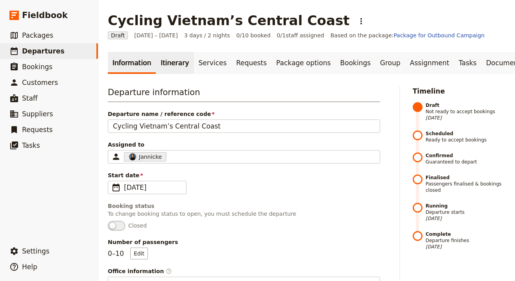
click at [162, 64] on link "Itinerary" at bounding box center [175, 63] width 38 height 22
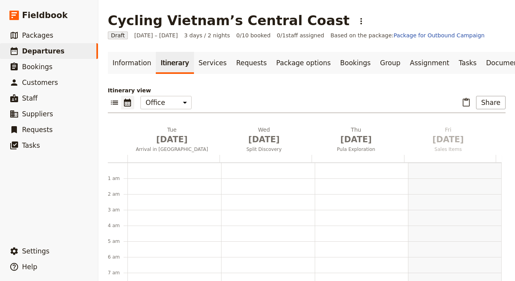
scroll to position [102, 0]
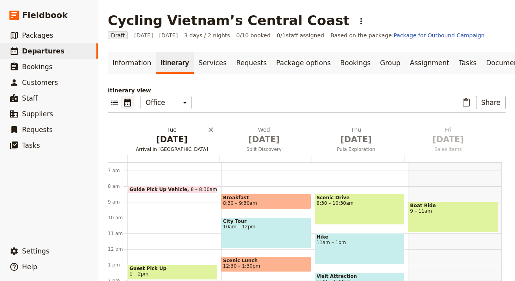
click at [174, 144] on span "Sep 1" at bounding box center [172, 140] width 83 height 12
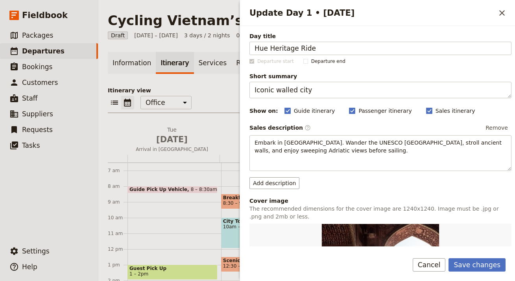
type input "Hue Heritage Ride"
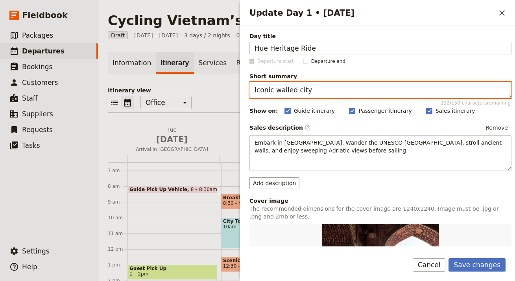
click at [342, 91] on textarea "Iconic walled city" at bounding box center [380, 90] width 262 height 17
paste textarea "Historic Hue and the Perfume River"
type textarea "Historic Hue and the Perfume River"
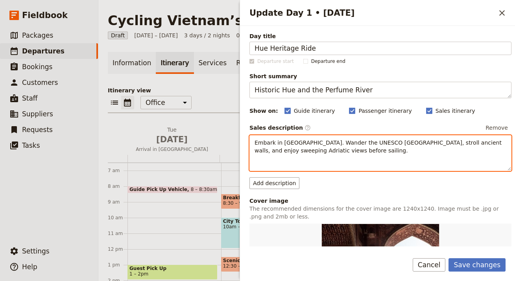
click at [297, 152] on span "Embark in Dubrovnik. Wander the UNESCO Old Town, stroll ancient walls, and enjo…" at bounding box center [379, 147] width 249 height 14
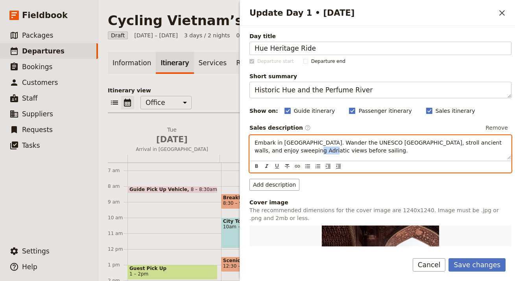
click at [297, 152] on span "Embark in Dubrovnik. Wander the UNESCO Old Town, stroll ancient walls, and enjo…" at bounding box center [379, 147] width 249 height 14
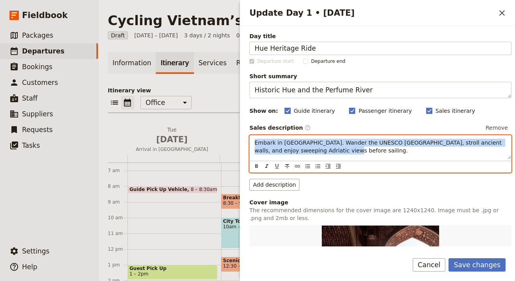
click at [297, 152] on span "Embark in Dubrovnik. Wander the UNESCO Old Town, stroll ancient walls, and enjo…" at bounding box center [379, 147] width 249 height 14
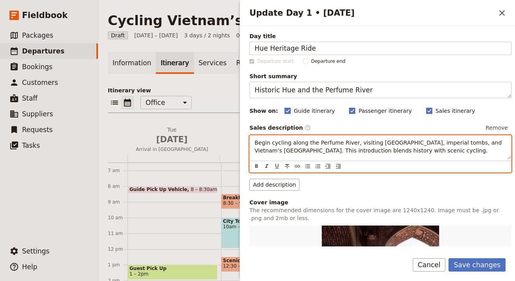
scroll to position [158, 0]
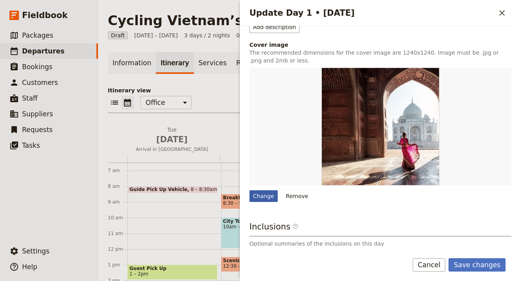
click at [257, 198] on div "Change" at bounding box center [263, 196] width 28 height 12
click at [249, 190] on input "Change" at bounding box center [249, 190] width 0 height 0
type input "C:\fakepath\00.jpg"
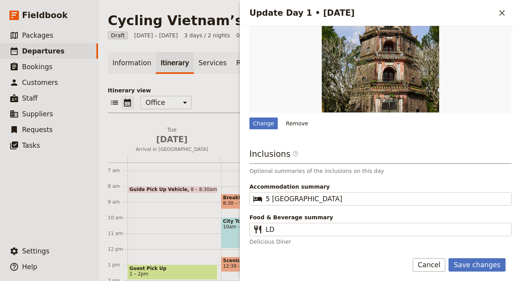
scroll to position [231, 0]
click at [476, 261] on button "Save changes" at bounding box center [477, 264] width 57 height 13
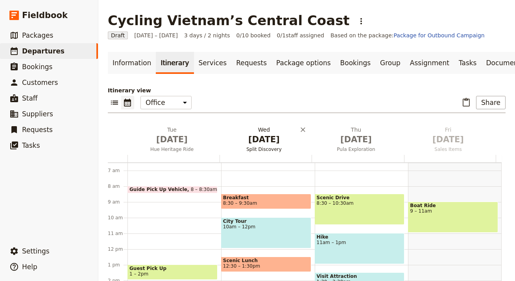
click at [251, 140] on span "[DATE]" at bounding box center [264, 140] width 83 height 12
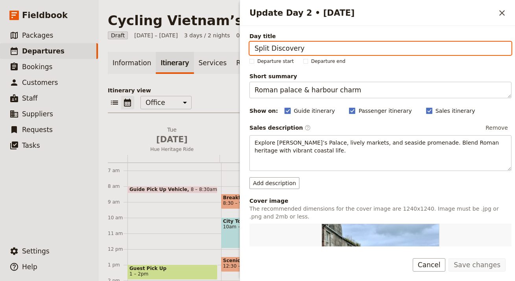
click at [337, 50] on input "Split Discovery" at bounding box center [380, 48] width 262 height 13
paste input "Coastal Ride to Lang Co"
type input "Coastal Ride to Lang Co"
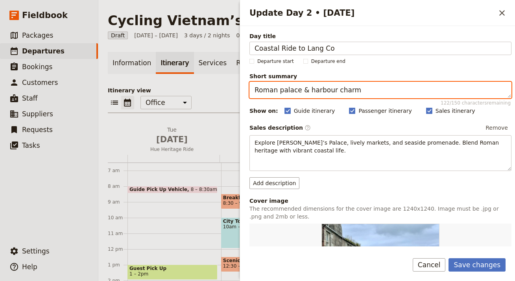
click at [329, 92] on textarea "Roman palace & harbour charm" at bounding box center [380, 90] width 262 height 17
paste textarea "Lagoon landscapes and seaside"
type textarea "Lagoon landscapes and seaside charm"
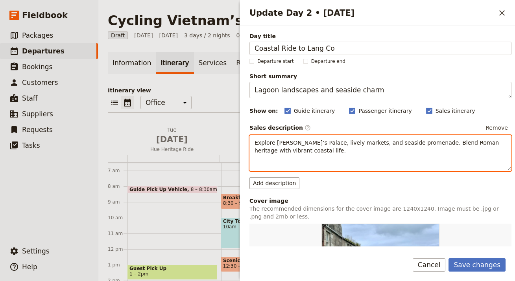
click at [285, 148] on span "Explore Diocletian’s Palace, lively markets, and seaside promenade. Blend Roman…" at bounding box center [378, 147] width 246 height 14
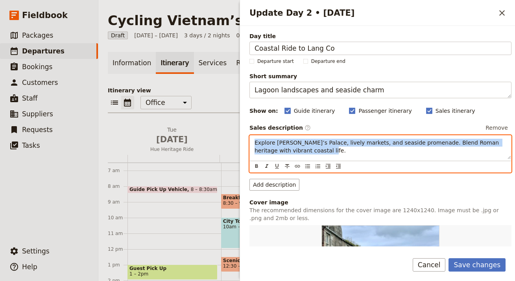
click at [285, 148] on span "Explore Diocletian’s Palace, lively markets, and seaside promenade. Blend Roman…" at bounding box center [378, 147] width 246 height 14
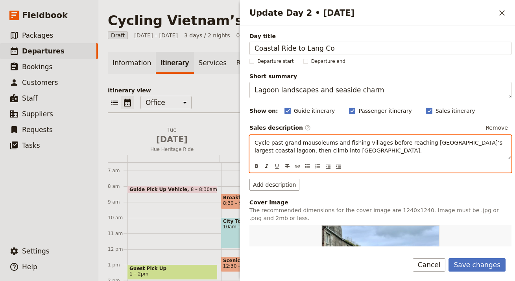
click at [380, 143] on span "Cycle past grand mausoleums and fishing villages before reaching Vietnam’s larg…" at bounding box center [379, 147] width 249 height 14
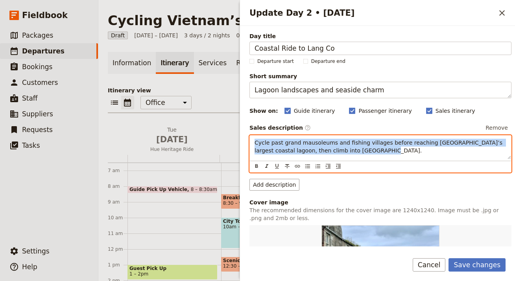
click at [380, 143] on span "Cycle past grand mausoleums and fishing villages before reaching Vietnam’s larg…" at bounding box center [379, 147] width 249 height 14
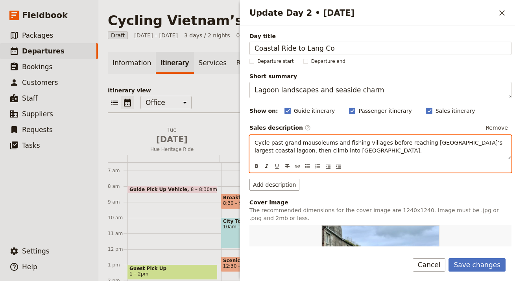
scroll to position [159, 0]
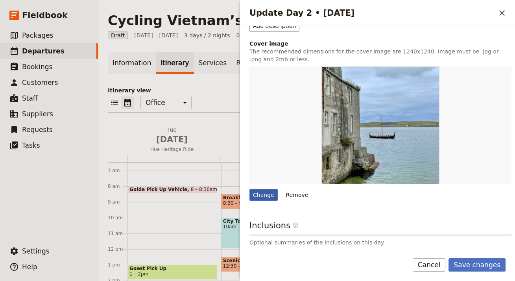
click at [269, 196] on div "Change" at bounding box center [263, 195] width 28 height 12
click at [249, 189] on input "Change" at bounding box center [249, 189] width 0 height 0
type input "C:\fakepath\mekong-card.jpg"
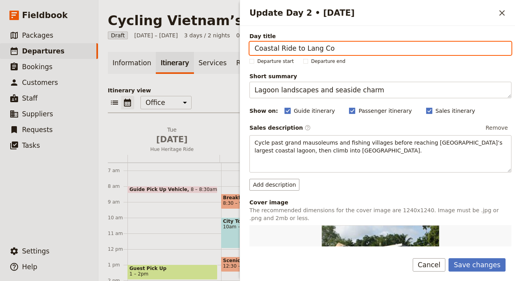
scroll to position [231, 0]
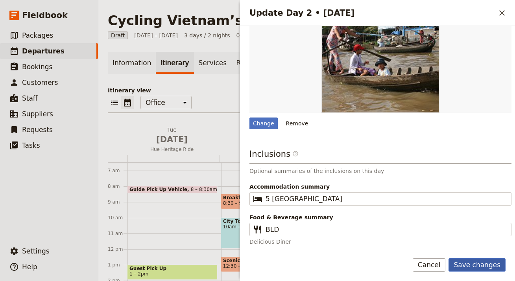
click at [482, 262] on button "Save changes" at bounding box center [477, 264] width 57 height 13
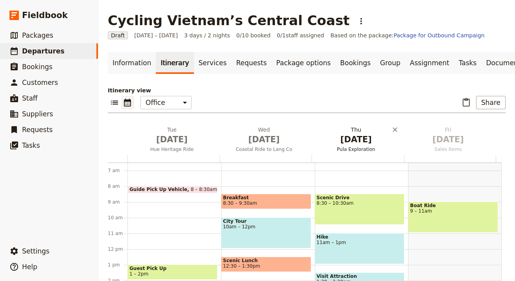
click at [332, 140] on span "Sep 3" at bounding box center [356, 140] width 83 height 12
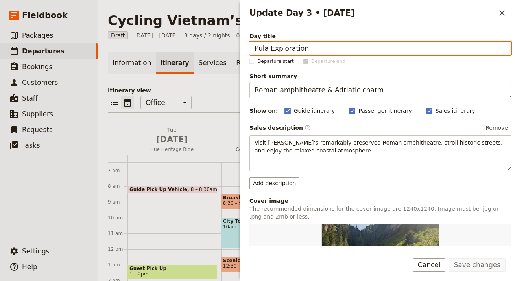
click at [392, 51] on input "Pula Exploration" at bounding box center [380, 48] width 262 height 13
paste input "Hai Van Pass & Hoi A"
type input "Hai Van Pass & Hoi An"
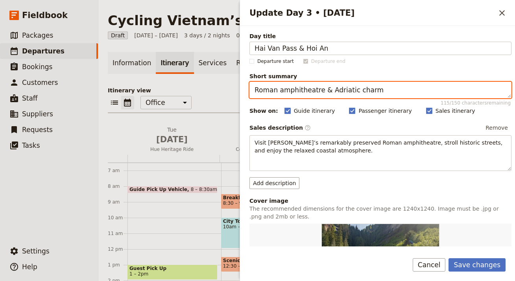
click at [333, 89] on textarea "Roman amphitheatre & Adriatic charm" at bounding box center [380, 90] width 262 height 17
click at [334, 89] on textarea "Roman amphitheatre & Adriatic charm" at bounding box center [380, 90] width 262 height 17
paste textarea "Iconic pass and ancient port"
type textarea "Iconic pass and ancient port"
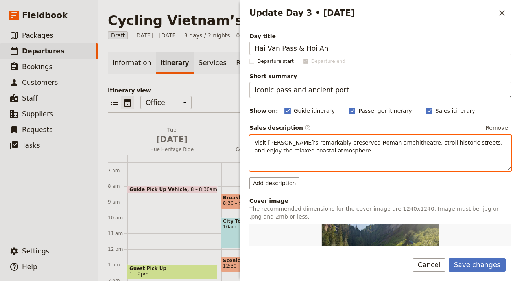
click at [317, 153] on span "Visit Pula’s remarkably preserved Roman amphitheatre, stroll historic streets, …" at bounding box center [380, 147] width 250 height 14
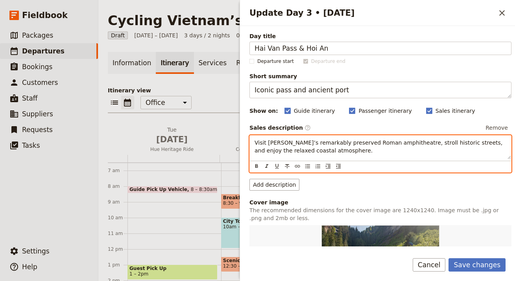
click at [317, 153] on span "Visit Pula’s remarkably preserved Roman amphitheatre, stroll historic streets, …" at bounding box center [380, 147] width 250 height 14
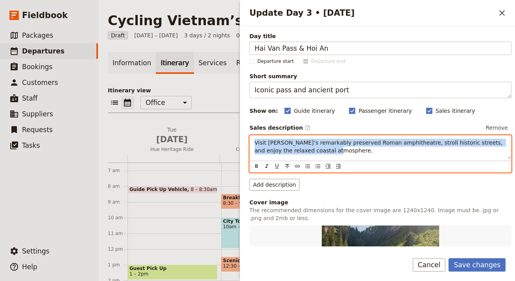
click at [317, 153] on span "Visit Pula’s remarkably preserved Roman amphitheatre, stroll historic streets, …" at bounding box center [380, 147] width 250 height 14
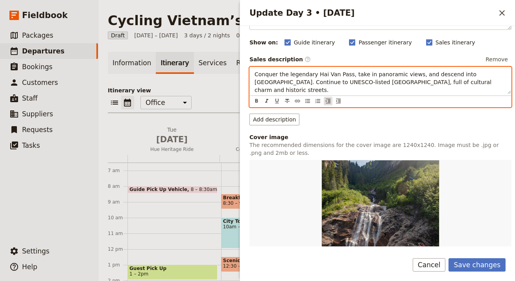
scroll to position [138, 0]
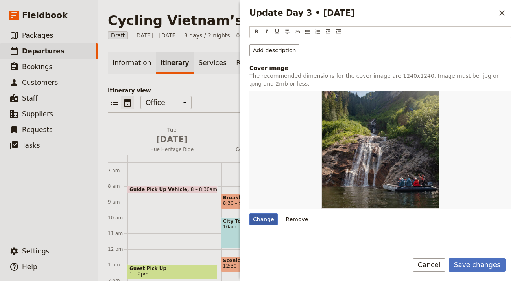
click at [262, 217] on div "Change" at bounding box center [263, 220] width 28 height 12
click at [249, 214] on input "Change" at bounding box center [249, 213] width 0 height 0
type input "C:\fakepath\hoian_siemreap-card.jpg"
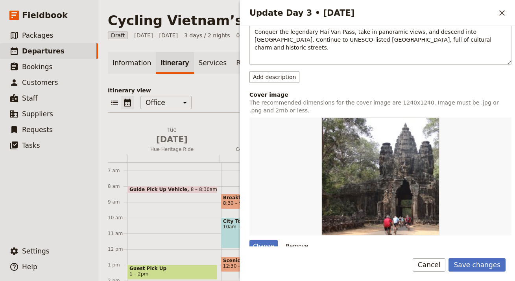
scroll to position [162, 0]
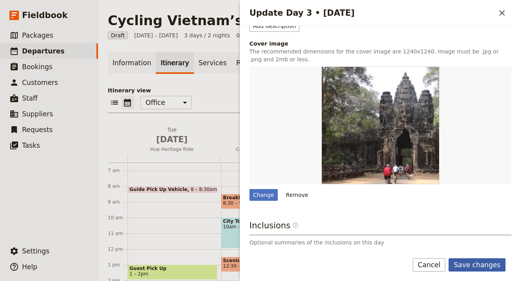
click at [477, 267] on button "Save changes" at bounding box center [477, 264] width 57 height 13
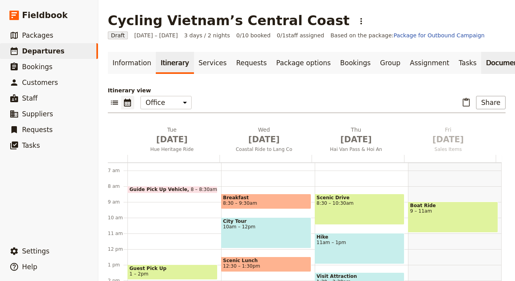
click at [481, 63] on link "Documents" at bounding box center [505, 63] width 48 height 22
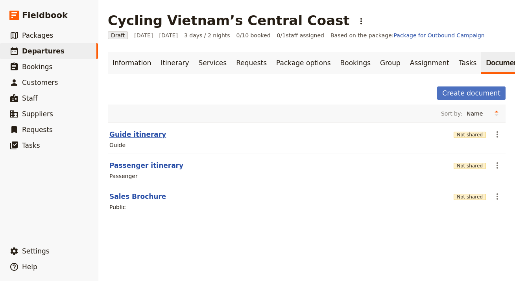
click at [140, 135] on button "Guide itinerary" at bounding box center [137, 134] width 57 height 9
select select "STAFF"
select select "RUN_SHEET"
select select "LARGE"
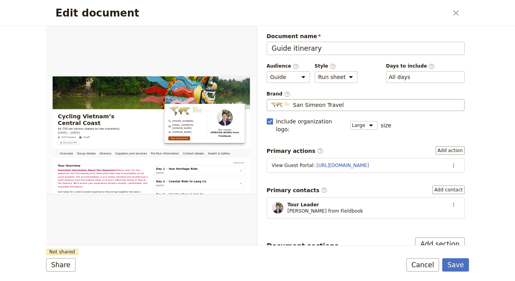
click at [362, 104] on div "San Simeon Travel" at bounding box center [365, 105] width 191 height 8
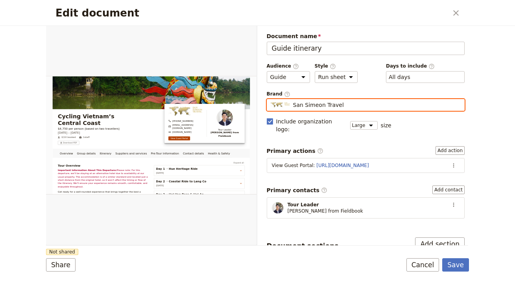
click at [270, 100] on input "San Simeon Travel" at bounding box center [270, 99] width 0 height 0
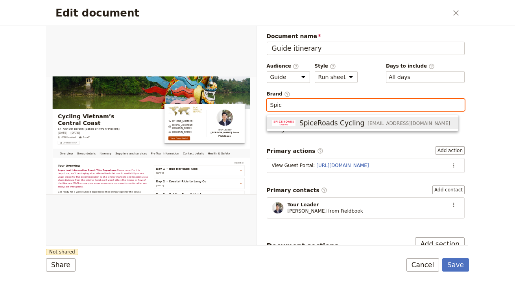
click at [349, 127] on span "SpiceRoads Cycling" at bounding box center [331, 122] width 65 height 9
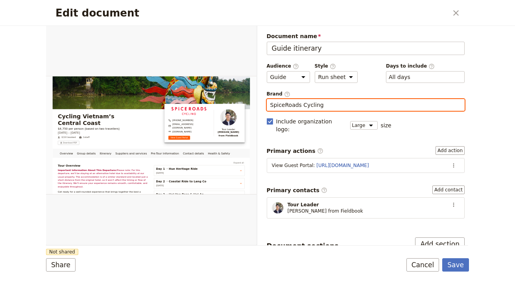
type input "SpiceRoads Cycling"
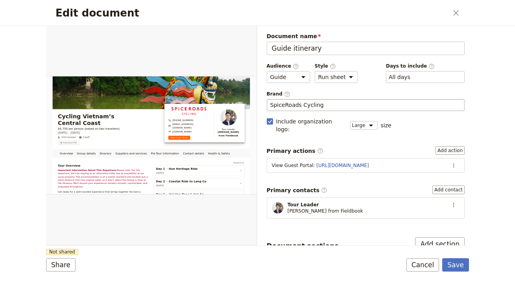
click at [65, 267] on button "Share" at bounding box center [61, 264] width 30 height 13
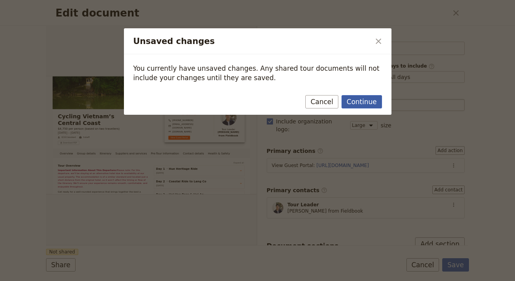
click at [361, 105] on button "Continue" at bounding box center [362, 101] width 40 height 13
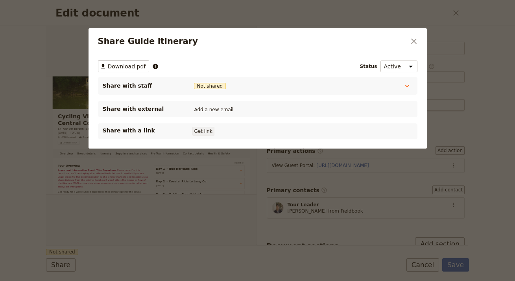
click at [207, 129] on button "Get link" at bounding box center [203, 131] width 22 height 9
click at [408, 38] on button "​" at bounding box center [413, 41] width 13 height 13
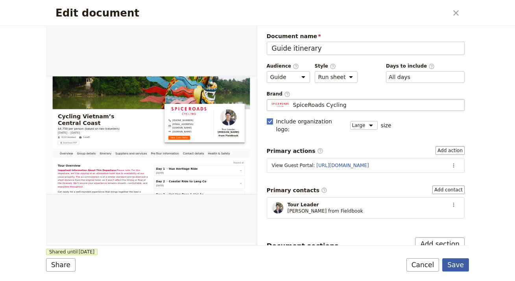
click at [453, 260] on button "Save" at bounding box center [455, 264] width 27 height 13
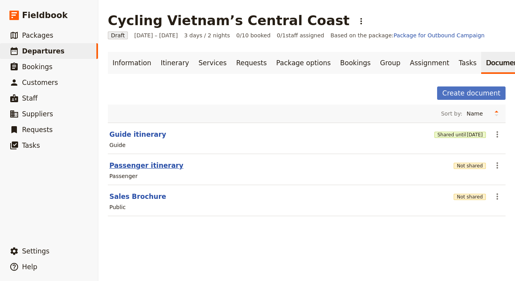
click at [124, 164] on button "Passenger itinerary" at bounding box center [146, 165] width 74 height 9
select select "PASSENGER"
select select "RUN_SHEET"
select select "LARGE"
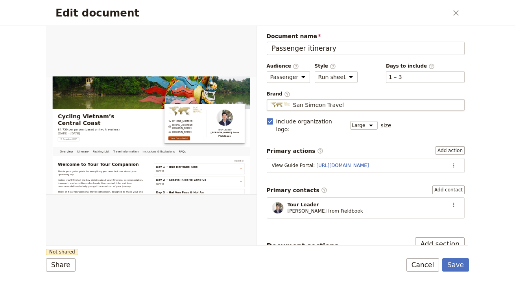
click at [325, 103] on span "San Simeon Travel" at bounding box center [318, 105] width 51 height 8
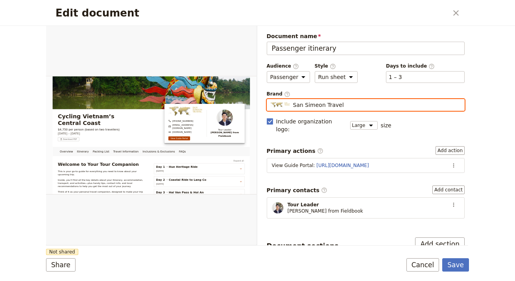
click at [270, 100] on input "San Simeon Travel" at bounding box center [270, 99] width 0 height 0
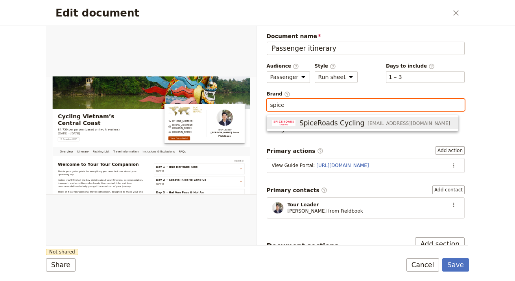
click at [332, 126] on span "SpiceRoads Cycling" at bounding box center [331, 122] width 65 height 9
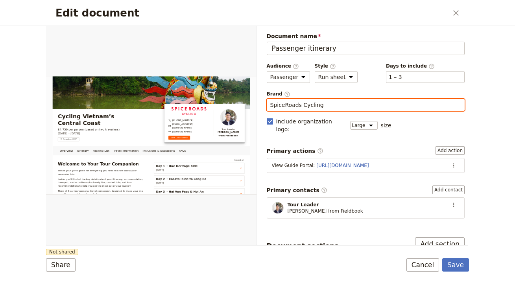
type input "SpiceRoads Cycling"
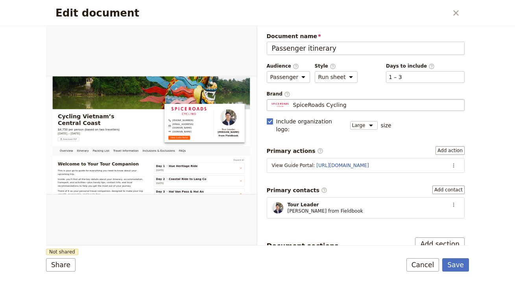
click at [325, 186] on label "Primary contacts ​ Add contact" at bounding box center [366, 190] width 198 height 9
click at [432, 186] on button "Add contact" at bounding box center [448, 190] width 32 height 9
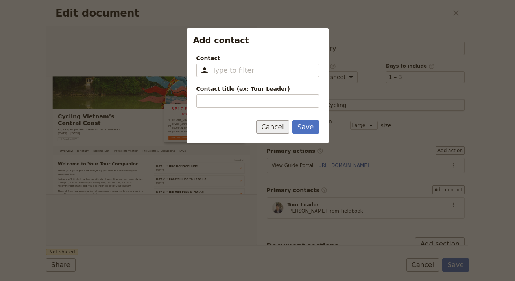
click at [264, 126] on button "Cancel" at bounding box center [272, 126] width 33 height 13
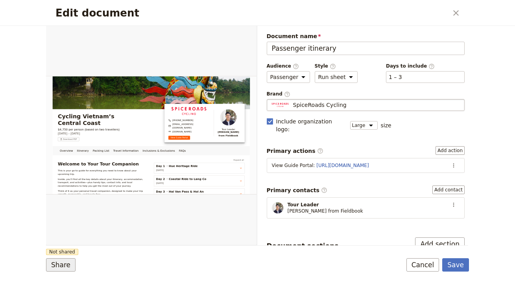
click at [59, 260] on button "Share" at bounding box center [61, 264] width 30 height 13
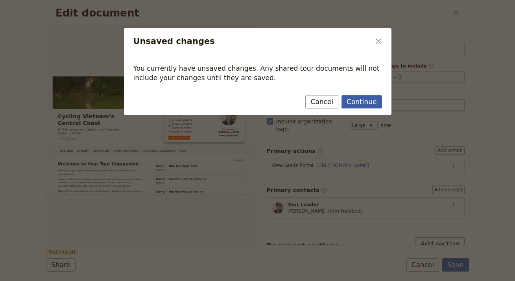
click at [353, 102] on button "Continue" at bounding box center [362, 101] width 40 height 13
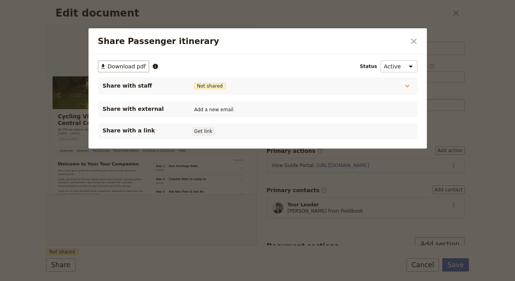
click at [202, 129] on button "Get link" at bounding box center [203, 131] width 22 height 9
click at [410, 39] on icon "Close dialog" at bounding box center [413, 41] width 9 height 9
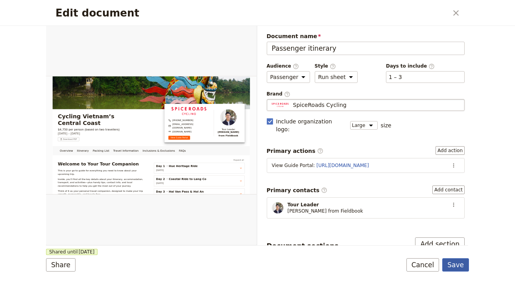
click at [457, 260] on button "Save" at bounding box center [455, 264] width 27 height 13
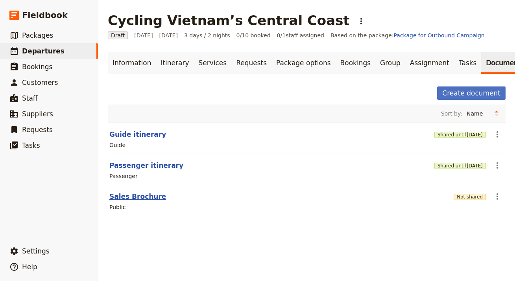
click at [141, 196] on button "Sales Brochure" at bounding box center [137, 196] width 57 height 9
select select "DEFAULT"
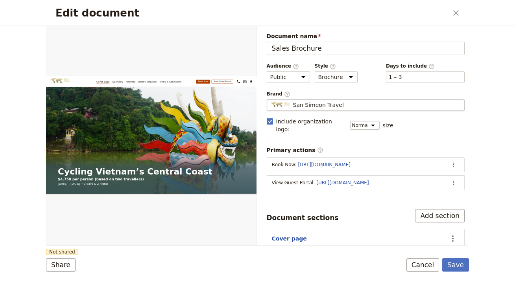
click at [382, 104] on div "San Simeon Travel" at bounding box center [365, 105] width 191 height 8
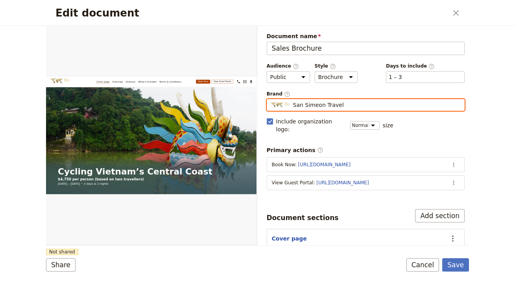
click at [270, 100] on input "San Simeon Travel" at bounding box center [270, 99] width 0 height 0
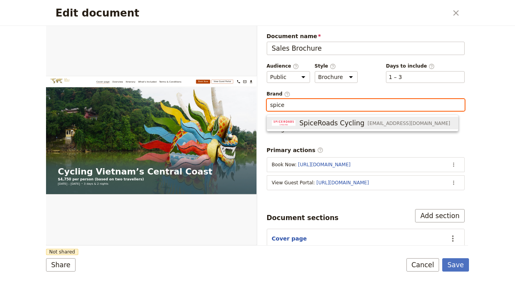
click at [390, 120] on span "info@spiceroads.com" at bounding box center [408, 123] width 83 height 6
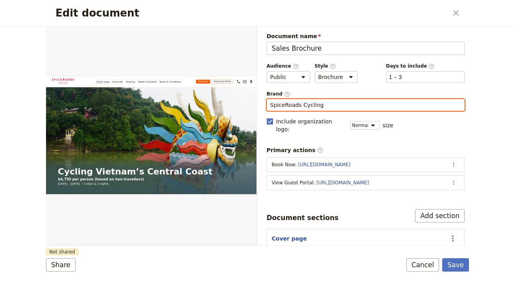
type input "SpiceRoads Cycling"
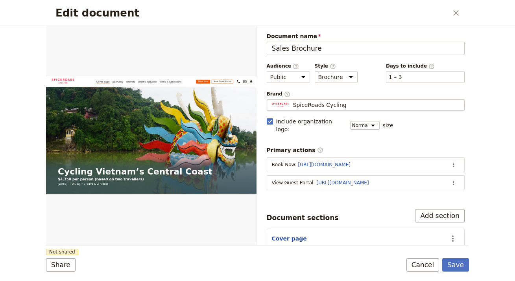
click at [324, 209] on div "Document sections Add section" at bounding box center [366, 215] width 198 height 13
click at [59, 266] on button "Share" at bounding box center [61, 264] width 30 height 13
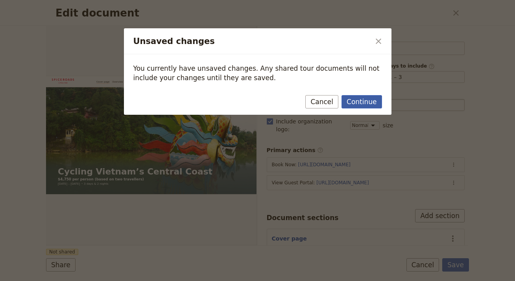
click at [369, 97] on button "Continue" at bounding box center [362, 101] width 40 height 13
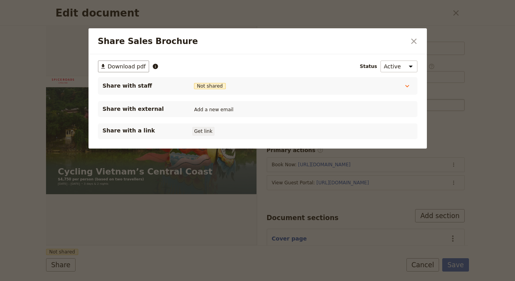
click at [192, 127] on button "Get link" at bounding box center [203, 131] width 22 height 9
click at [198, 130] on button "Shared until 3 Oct 2026" at bounding box center [220, 131] width 56 height 6
click at [267, 131] on button "Get link" at bounding box center [263, 131] width 22 height 9
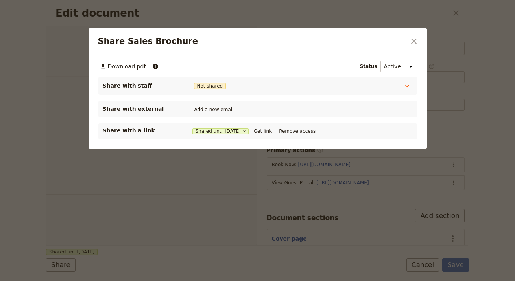
select select "DEFAULT"
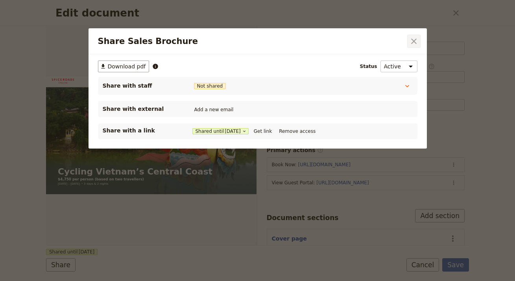
click at [416, 38] on icon "Close dialog" at bounding box center [413, 41] width 9 height 9
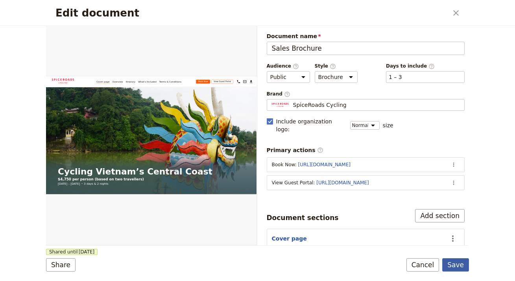
click at [456, 267] on button "Save" at bounding box center [455, 264] width 27 height 13
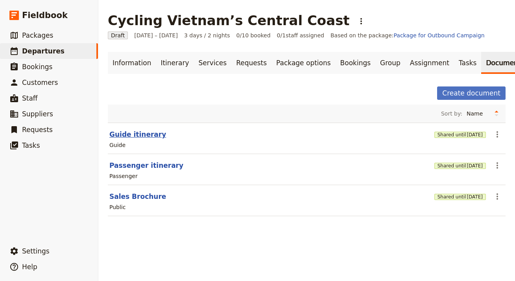
click at [140, 135] on button "Guide itinerary" at bounding box center [137, 134] width 57 height 9
select select "STAFF"
select select "RUN_SHEET"
select select "LARGE"
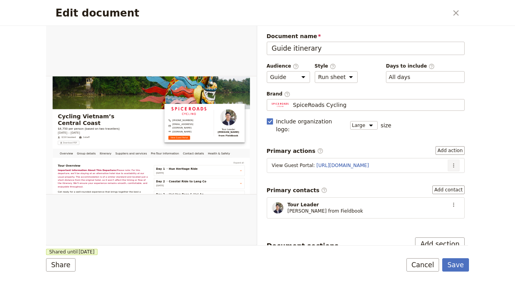
click at [451, 162] on icon "Actions" at bounding box center [454, 165] width 6 height 6
click at [421, 176] on span "Edit action" at bounding box center [423, 174] width 30 height 8
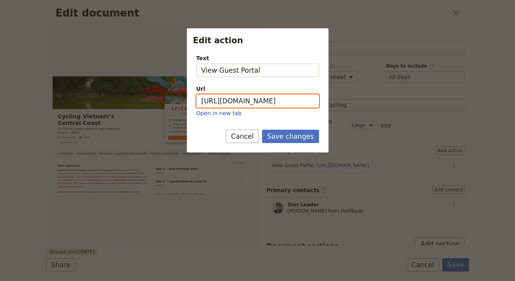
click at [305, 98] on input "[URL][DOMAIN_NAME]" at bounding box center [257, 100] width 123 height 13
paste input "6G5K7gFi_WRNC30vego7m"
type input "[URL][DOMAIN_NAME]"
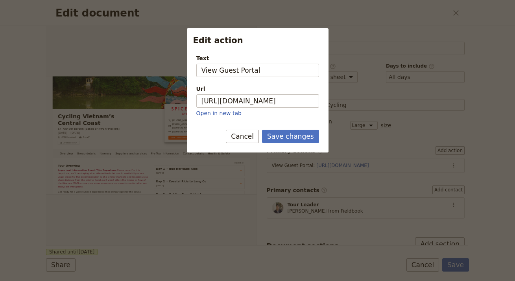
click at [302, 145] on div "Save changes Cancel" at bounding box center [258, 141] width 142 height 23
click at [304, 135] on button "Save changes" at bounding box center [290, 136] width 57 height 13
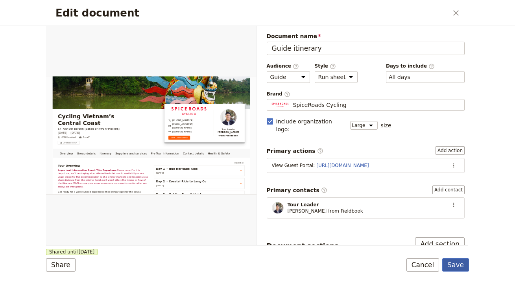
click at [456, 262] on button "Save" at bounding box center [455, 264] width 27 height 13
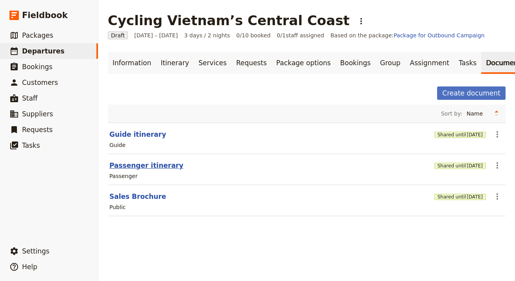
click at [152, 166] on button "Passenger itinerary" at bounding box center [146, 165] width 74 height 9
select select "PASSENGER"
select select "RUN_SHEET"
select select "LARGE"
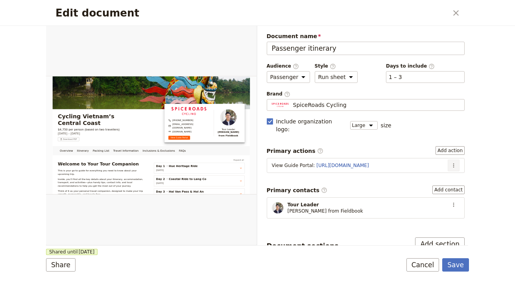
click at [452, 160] on button "​" at bounding box center [454, 166] width 12 height 12
click at [441, 172] on span "Edit action" at bounding box center [428, 174] width 41 height 8
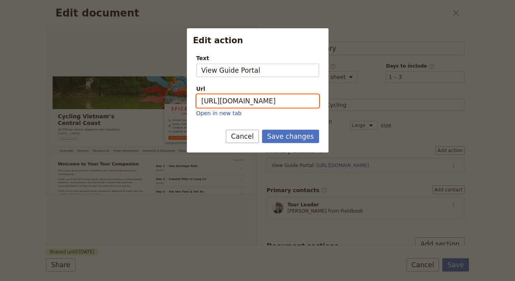
click at [278, 105] on input "https://trips.fieldbook.com/d/ipV9YjKIHjaMOkwTR_dC-" at bounding box center [257, 100] width 123 height 13
paste input "OYN1VaWhJIcy4KJybc8rD"
type input "[URL][DOMAIN_NAME]"
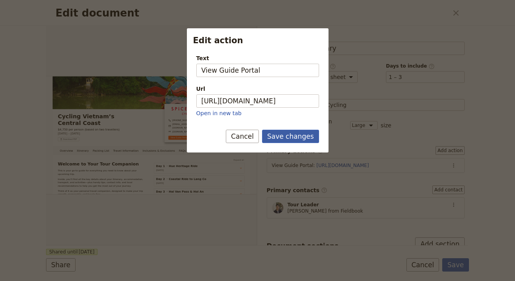
click at [290, 134] on button "Save changes" at bounding box center [290, 136] width 57 height 13
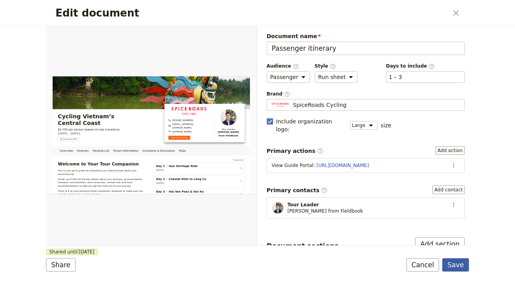
click at [454, 263] on button "Save" at bounding box center [455, 264] width 27 height 13
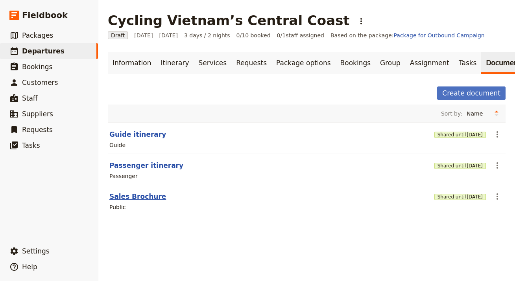
click at [141, 201] on button "Sales Brochure" at bounding box center [137, 196] width 57 height 9
select select "DEFAULT"
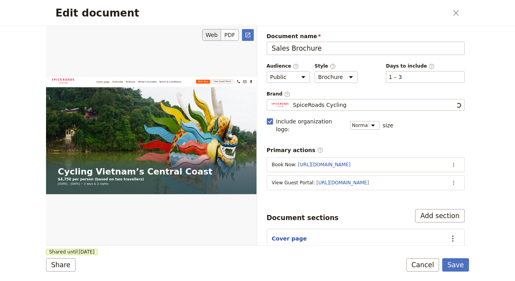
click at [141, 199] on div "Edit document" at bounding box center [151, 136] width 210 height 220
click at [451, 180] on icon "Actions" at bounding box center [454, 183] width 6 height 6
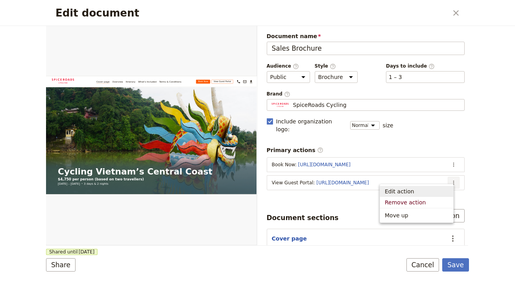
click at [440, 188] on span "Edit action" at bounding box center [417, 192] width 64 height 8
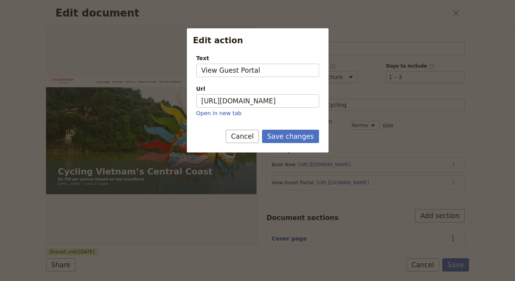
click at [290, 93] on div "Url https://trips.fieldbook.com/d/hugxW9PWL4e6PfBMXjgZd Open in new tab" at bounding box center [257, 101] width 123 height 32
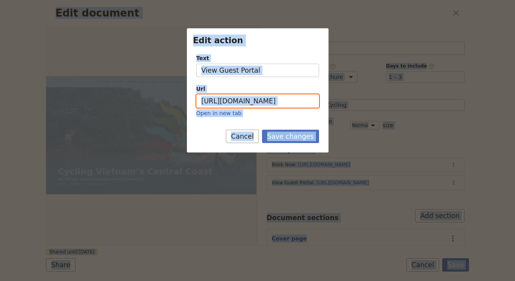
click at [291, 101] on input "https://trips.fieldbook.com/d/hugxW9PWL4e6PfBMXjgZd" at bounding box center [257, 100] width 123 height 13
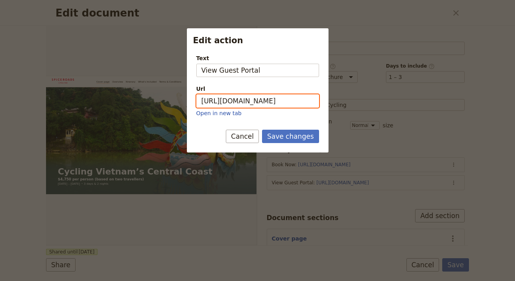
click at [291, 101] on input "https://trips.fieldbook.com/d/hugxW9PWL4e6PfBMXjgZd" at bounding box center [257, 100] width 123 height 13
paste input "6G5K7gFi_WRNC30vego7m"
type input "https://trips.fieldbook.com/d/6G5K7gFi_WRNC30vego7m"
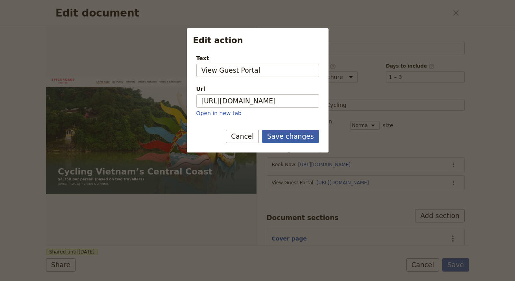
click at [301, 134] on button "Save changes" at bounding box center [290, 136] width 57 height 13
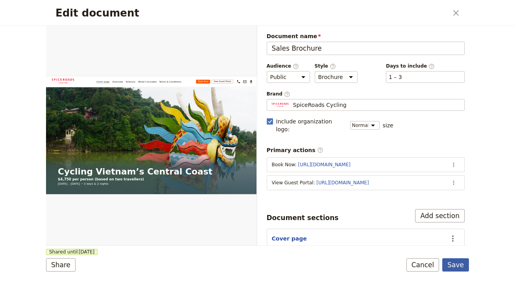
click at [460, 263] on button "Save" at bounding box center [455, 264] width 27 height 13
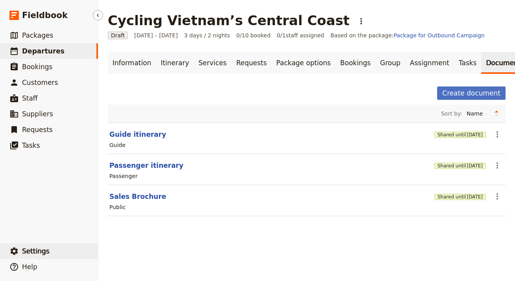
click at [46, 253] on span "Settings" at bounding box center [36, 251] width 28 height 8
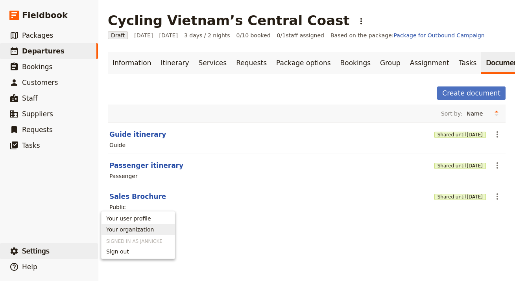
click at [145, 231] on span "Your organization" at bounding box center [130, 230] width 48 height 8
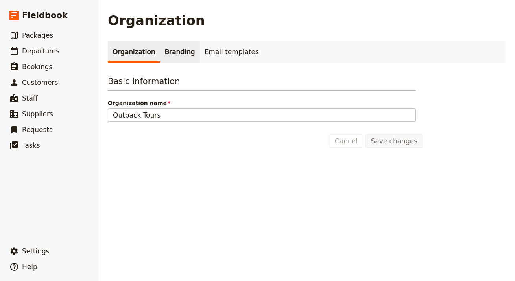
click at [168, 48] on link "Branding" at bounding box center [180, 52] width 40 height 22
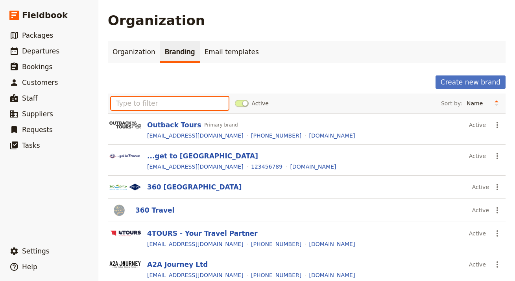
click at [155, 97] on input "text" at bounding box center [170, 103] width 118 height 13
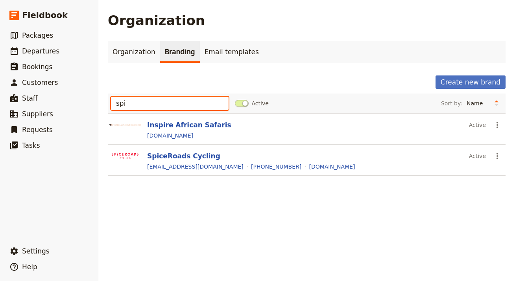
type input "spi"
click at [165, 154] on button "SpiceRoads Cycling" at bounding box center [183, 155] width 73 height 9
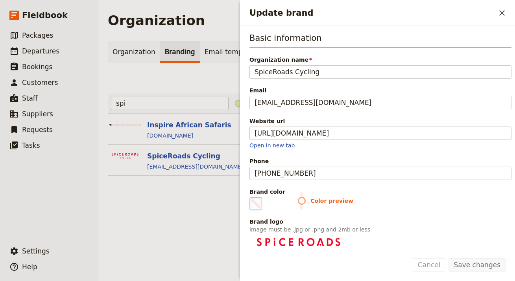
click at [255, 207] on span "Update brand" at bounding box center [255, 203] width 9 height 9
click at [251, 198] on input "#000000" at bounding box center [251, 197] width 0 height 0
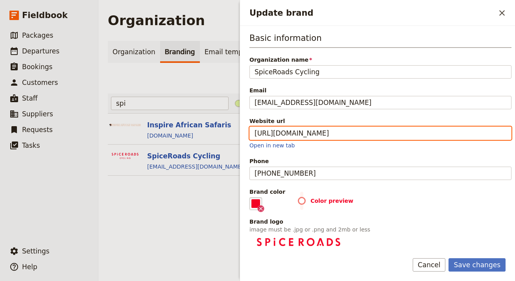
type input "#f30024"
click at [409, 139] on input "https://www.spiceroads.com" at bounding box center [380, 133] width 262 height 13
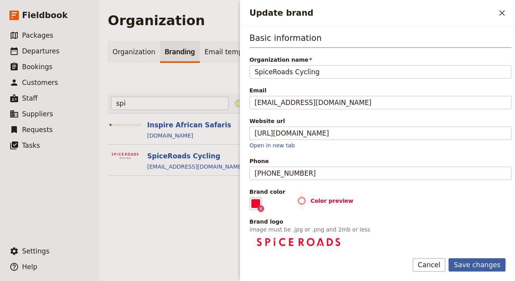
click at [474, 260] on button "Save changes" at bounding box center [477, 264] width 57 height 13
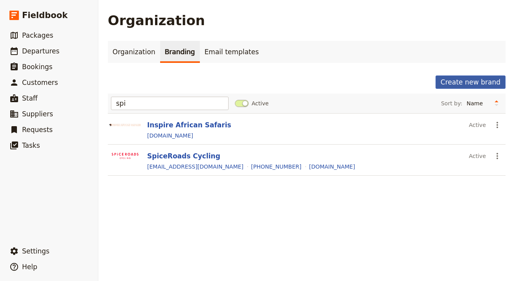
click at [478, 81] on button "Create new brand" at bounding box center [471, 82] width 70 height 13
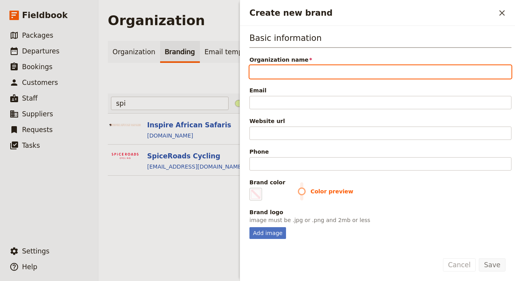
paste input "Socompa Adventure Travel"
type input "Socompa Adventure Travel"
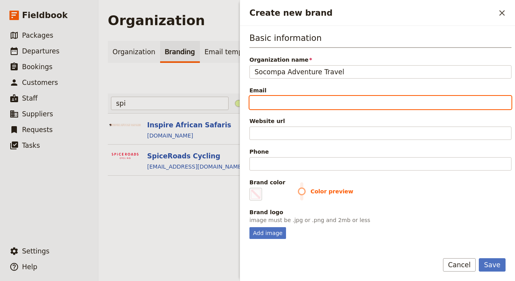
click at [357, 103] on input "Email" at bounding box center [380, 102] width 262 height 13
paste input "info@socompa.com"
type input "info@socompa.com"
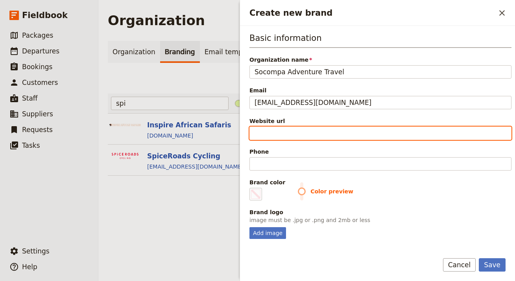
click at [292, 132] on input "Website url" at bounding box center [380, 133] width 262 height 13
paste input "https://socompa.com"
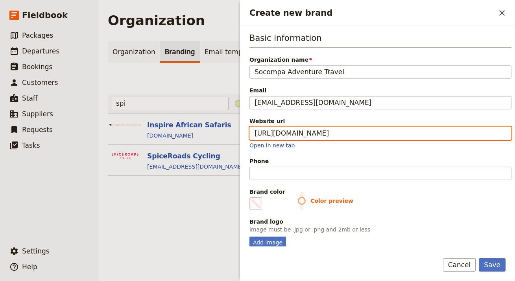
type input "https://socompa.com"
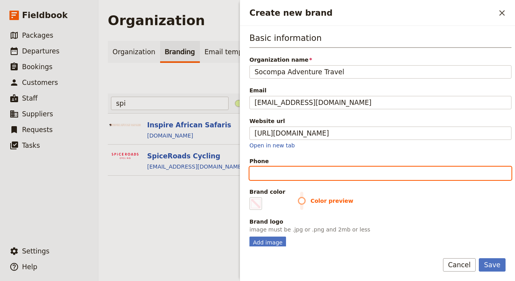
click at [281, 171] on input "Phone" at bounding box center [380, 173] width 262 height 13
paste input "+54 387 432 8551"
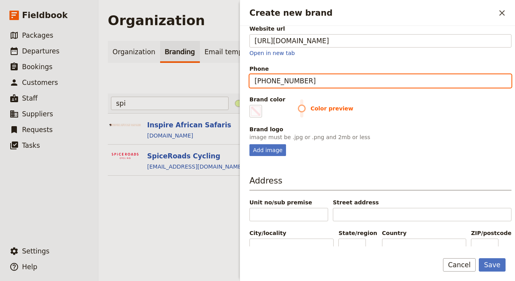
scroll to position [98, 0]
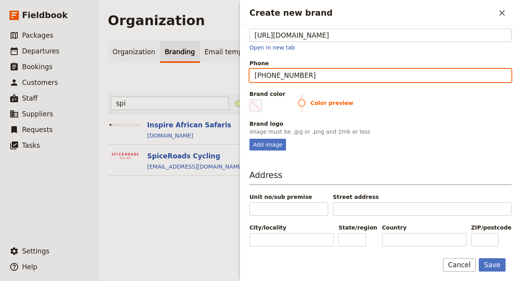
type input "+54 387 432 8551"
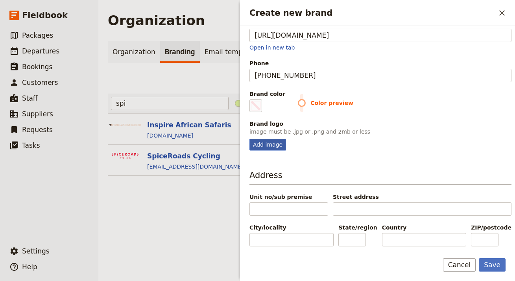
click at [259, 145] on div "Add image" at bounding box center [267, 145] width 37 height 12
click at [249, 139] on input "Add image" at bounding box center [249, 138] width 0 height 0
type input "C:\fakepath\cropped-socompa-logo-120x50.png"
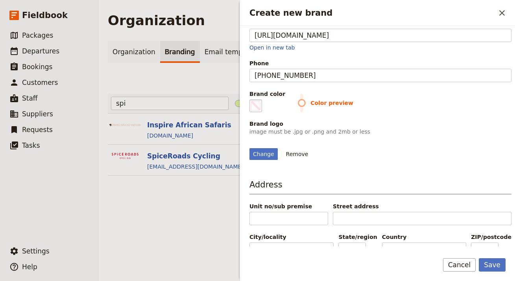
click at [261, 105] on fieldset "#000000" at bounding box center [255, 106] width 13 height 13
click at [251, 100] on input "#000000" at bounding box center [251, 99] width 0 height 0
type input "#263b6e"
click at [451, 147] on div "Change Remove" at bounding box center [380, 149] width 262 height 21
click at [500, 266] on button "Save" at bounding box center [492, 264] width 27 height 13
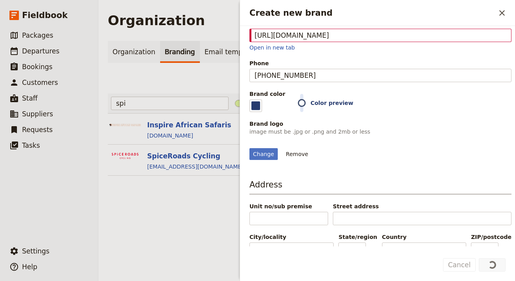
scroll to position [0, 0]
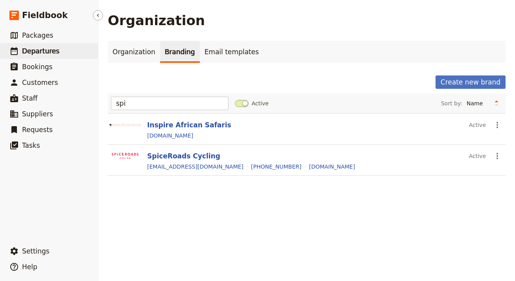
click at [31, 54] on span "Departures" at bounding box center [40, 51] width 37 height 8
select select "UPDATED_AT"
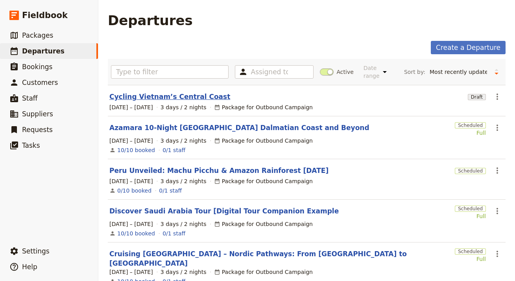
click at [181, 94] on link "Cycling Vietnam’s Central Coast" at bounding box center [169, 96] width 121 height 9
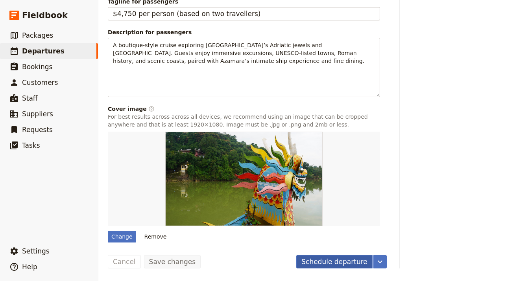
click at [333, 262] on button "Schedule departure" at bounding box center [334, 261] width 76 height 13
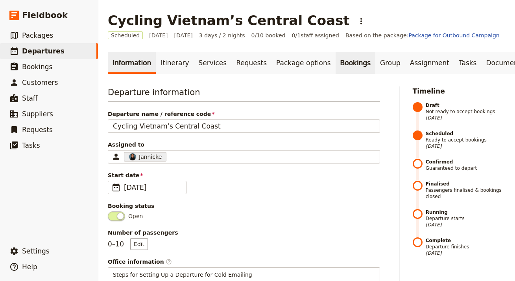
click at [339, 65] on link "Bookings" at bounding box center [356, 63] width 40 height 22
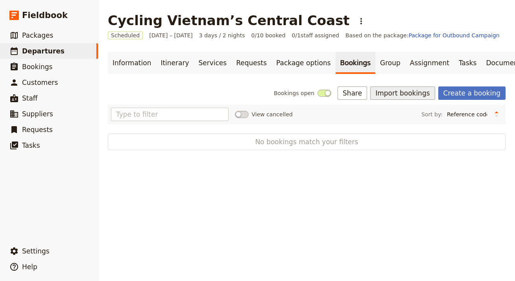
click at [399, 94] on button "Import bookings" at bounding box center [402, 93] width 65 height 13
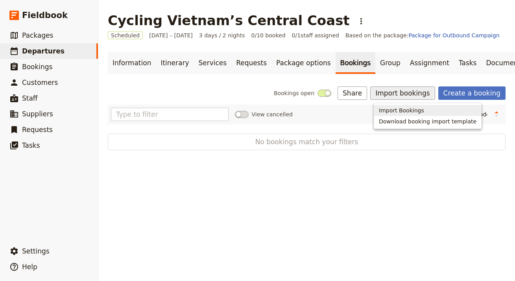
click at [402, 109] on span "Import Bookings" at bounding box center [401, 111] width 45 height 8
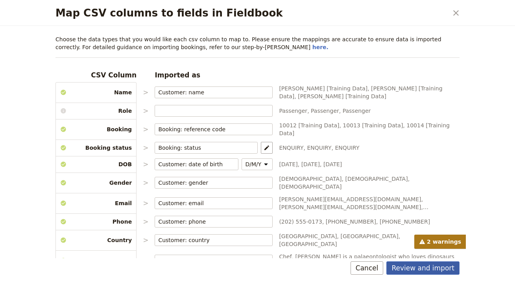
click at [454, 269] on button "Review and import" at bounding box center [422, 268] width 73 height 13
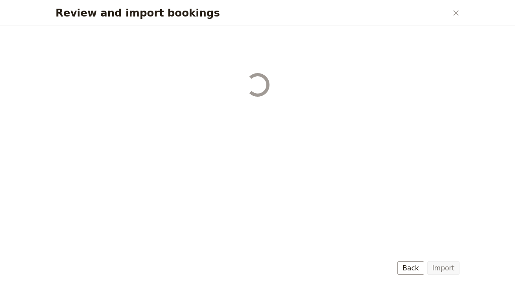
select select "68b002b7cac3c784cf00db27"
select select "68b002b7cac3c784cf00db28"
select select "68b002b7cac3c784cf00db29"
select select "68b002b7cac3c784cf00db2a"
select select "650e1b8d408bbede5b0c6045"
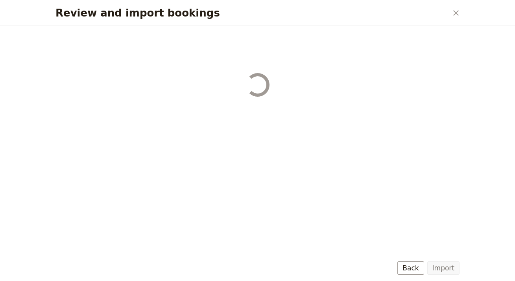
select select "68b002b7cac3c784cf00db2c"
select select "68b002b7cac3c784cf00db2d"
select select "68b002b7cac3c784cf00db2e"
select select "68b002b7cac3c784cf00db2f"
select select "68b002b7cac3c784cf00db30"
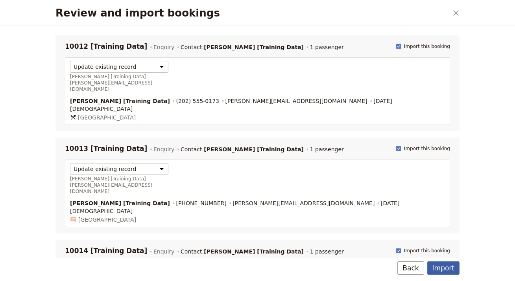
click at [452, 267] on button "Import" at bounding box center [443, 268] width 32 height 13
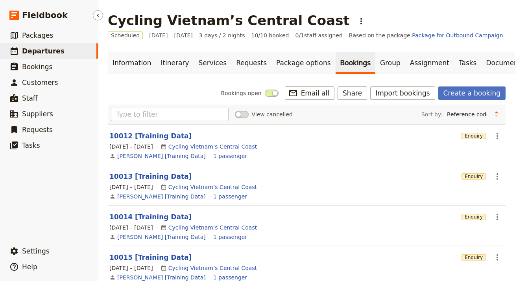
click at [60, 50] on link "​ Departures" at bounding box center [49, 51] width 98 height 16
select select "UPDATED_AT"
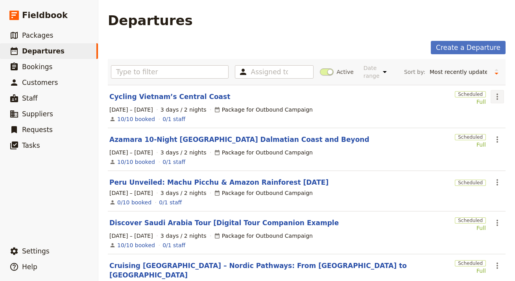
click at [495, 96] on button "​" at bounding box center [497, 96] width 13 height 13
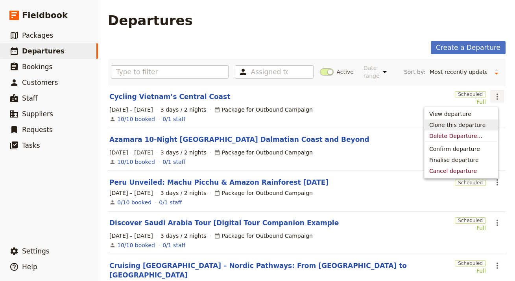
click at [479, 125] on span "Clone this departure" at bounding box center [457, 125] width 56 height 8
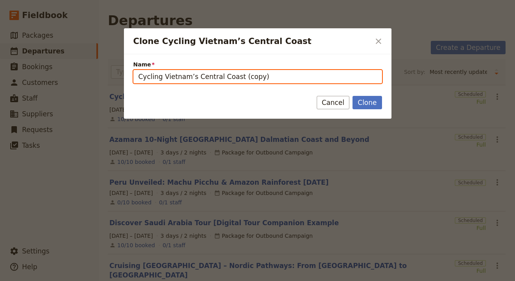
click at [321, 80] on input "Cycling Vietnam’s Central Coast (copy)" at bounding box center [257, 76] width 249 height 13
paste input "Puna & Atacama Experience"
type input "Puna & Atacama Experience"
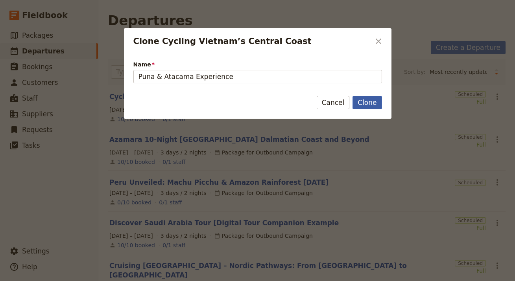
click at [362, 104] on button "Clone" at bounding box center [367, 102] width 29 height 13
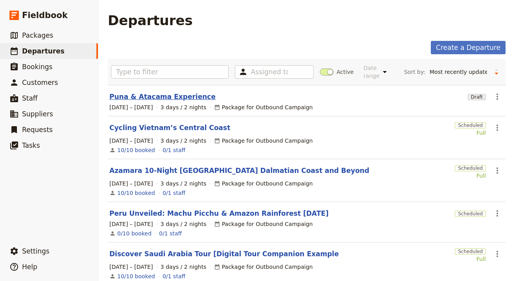
click at [166, 94] on link "Puna & Atacama Experience" at bounding box center [162, 96] width 106 height 9
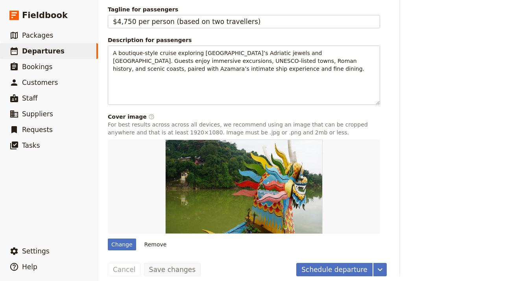
scroll to position [566, 0]
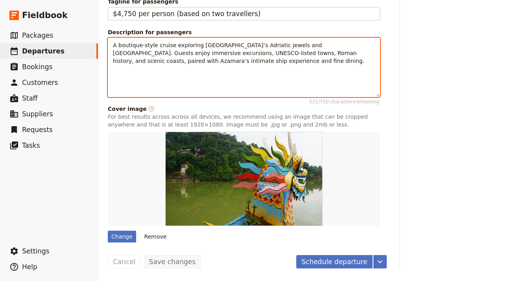
click at [218, 61] on p "A boutique-style cruise exploring [GEOGRAPHIC_DATA]’s Adriatic jewels and [GEOG…" at bounding box center [244, 53] width 262 height 24
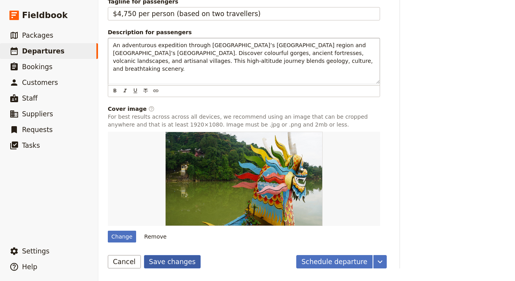
drag, startPoint x: 165, startPoint y: 263, endPoint x: 163, endPoint y: 259, distance: 4.6
click at [165, 263] on button "Save changes" at bounding box center [172, 261] width 57 height 13
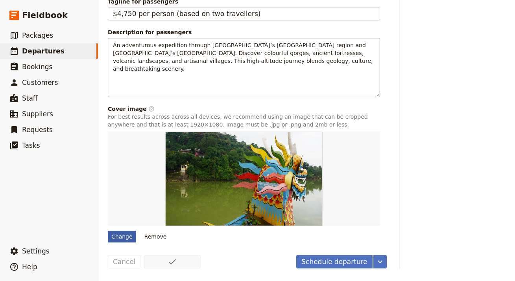
click at [124, 237] on div "Change" at bounding box center [122, 237] width 28 height 12
click at [108, 231] on input "Change" at bounding box center [107, 231] width 0 height 0
type input "C:\fakepath\7-ojos-de-mar-socompa.jpeg"
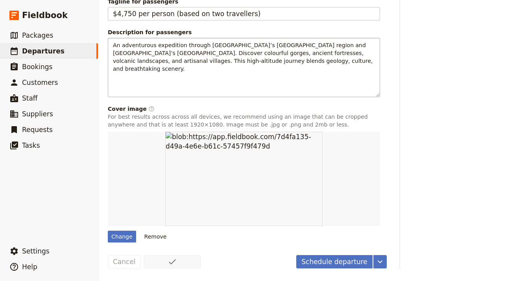
drag, startPoint x: 337, startPoint y: 260, endPoint x: 327, endPoint y: 243, distance: 20.1
click at [337, 260] on button "Schedule departure" at bounding box center [334, 261] width 76 height 13
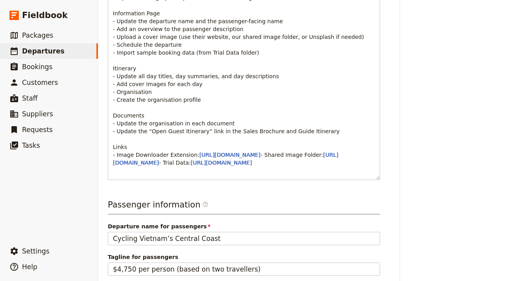
scroll to position [0, 0]
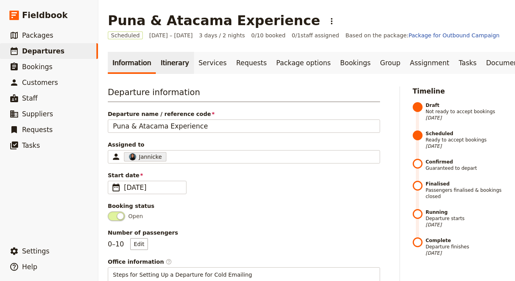
click at [168, 65] on link "Itinerary" at bounding box center [175, 63] width 38 height 22
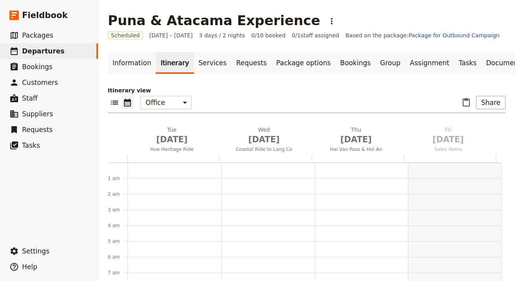
scroll to position [102, 0]
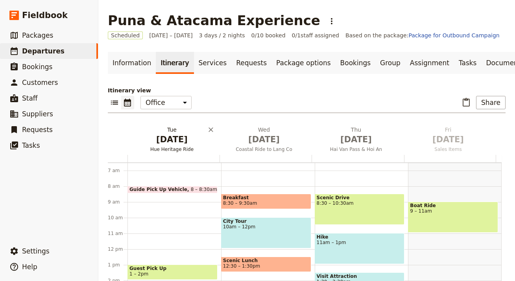
click at [174, 143] on span "Sep 1" at bounding box center [172, 140] width 83 height 12
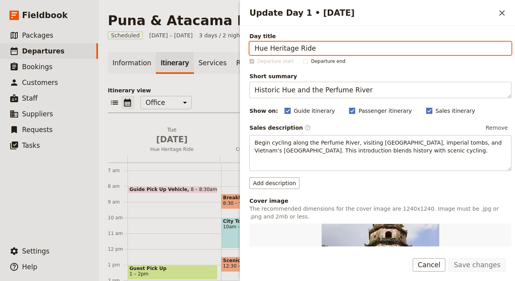
click at [334, 47] on input "Hue Heritage Ride" at bounding box center [380, 48] width 262 height 13
paste input "mahuaca Gorge & Villages"
type input "Humahuaca Gorge & Villages"
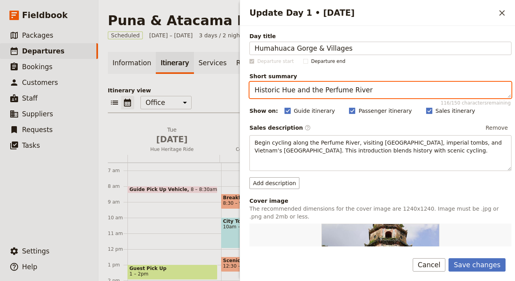
click at [341, 90] on textarea "Historic Hue and the Perfume River" at bounding box center [380, 90] width 262 height 17
paste textarea "Colourful mountains and historic villages"
type textarea "Colourful mountains and historic villages"
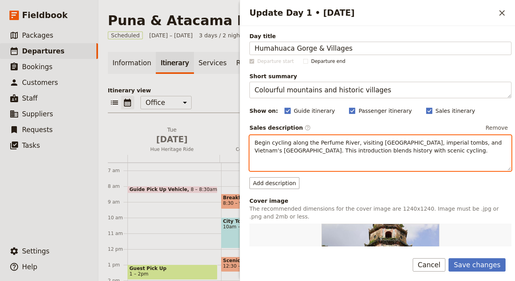
click at [383, 148] on span "Begin cycling along the Perfume River, visiting Thien Mu Pagoda, imperial tombs…" at bounding box center [379, 147] width 249 height 14
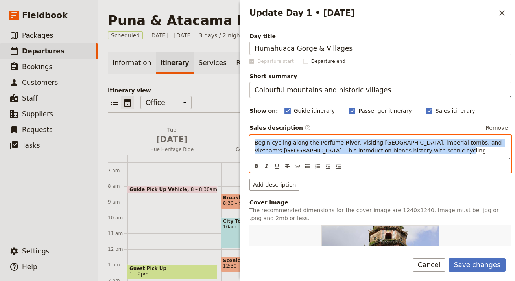
click at [383, 147] on span "Begin cycling along the Perfume River, visiting Thien Mu Pagoda, imperial tombs…" at bounding box center [379, 147] width 249 height 14
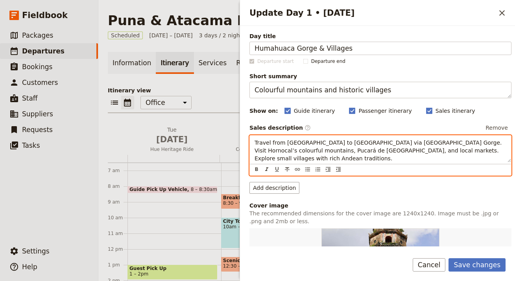
scroll to position [159, 0]
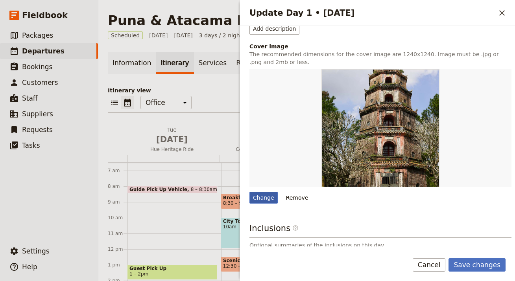
click at [257, 194] on div "Change" at bounding box center [263, 198] width 28 height 12
click at [249, 192] on input "Change" at bounding box center [249, 192] width 0 height 0
type input "C:\fakepath\HD-Laguna-Grande.jpg"
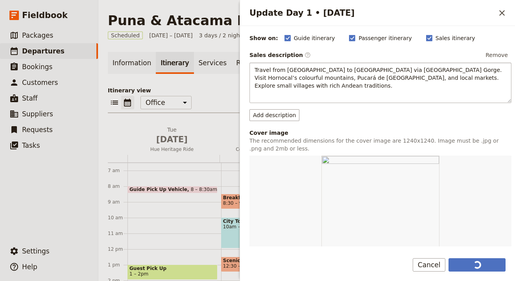
scroll to position [188, 0]
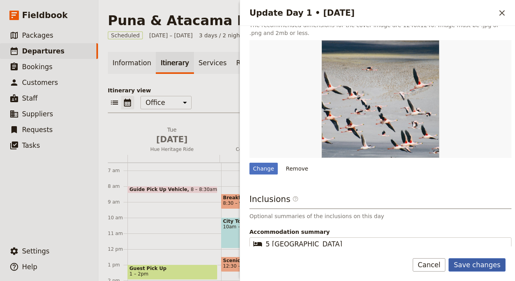
click at [472, 260] on button "Save changes" at bounding box center [477, 264] width 57 height 13
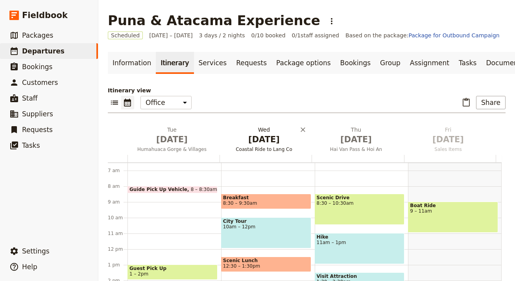
click at [268, 145] on span "Sep 2" at bounding box center [264, 140] width 83 height 12
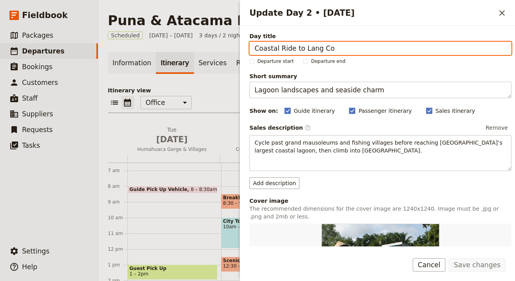
paste input "uesta del Obispo & El Peñón"
type input "Cuesta del Obispo & El Peñón"
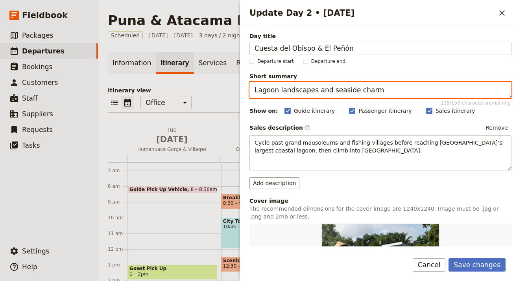
click at [362, 86] on textarea "Lagoon landscapes and seaside charm" at bounding box center [380, 90] width 262 height 17
paste textarea "Dramatic passes and volcanic plateaus"
type textarea "Dramatic passes and volcanic plateaus"
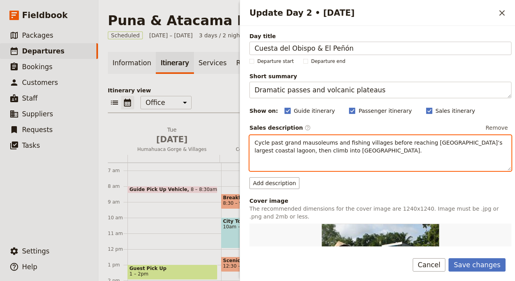
click at [290, 153] on span "Cycle past grand mausoleums and fishing villages before reaching Vietnam’s larg…" at bounding box center [379, 147] width 249 height 14
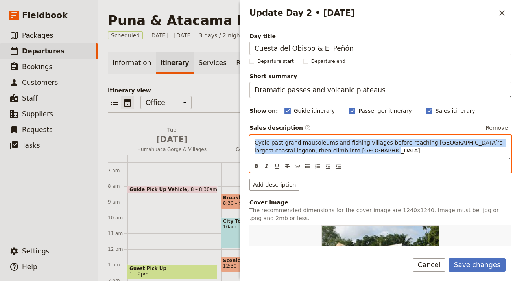
click at [290, 153] on span "Cycle past grand mausoleums and fishing villages before reaching Vietnam’s larg…" at bounding box center [379, 147] width 249 height 14
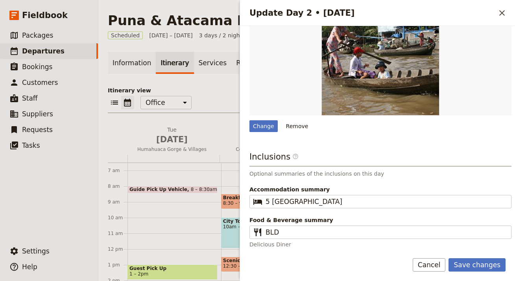
scroll to position [231, 0]
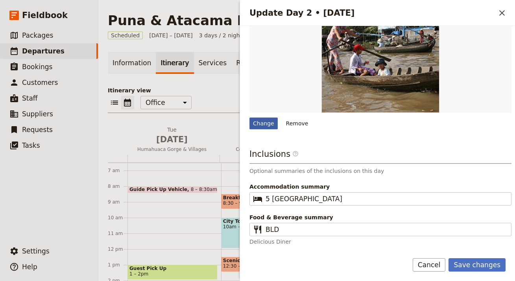
click at [271, 122] on div "Change" at bounding box center [263, 124] width 28 height 12
click at [249, 118] on input "Change" at bounding box center [249, 117] width 0 height 0
type input "C:\fakepath\HD-Hiking-Hidden-Dune-Tolar-Grande.jpg"
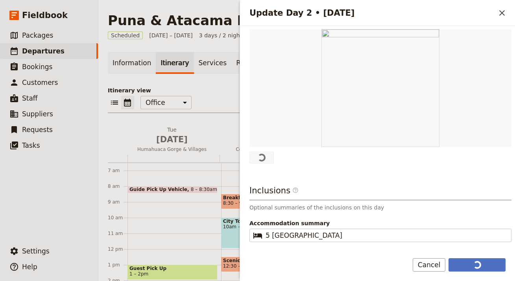
scroll to position [199, 0]
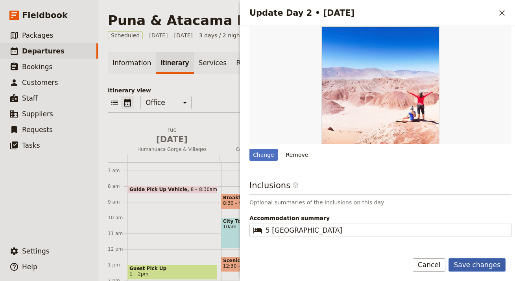
click at [487, 268] on button "Save changes" at bounding box center [477, 264] width 57 height 13
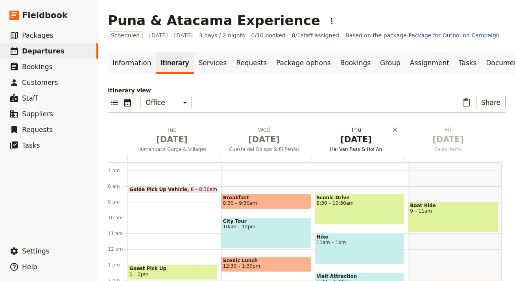
click at [356, 146] on span "Hai Van Pass & Hoi An" at bounding box center [356, 149] width 89 height 6
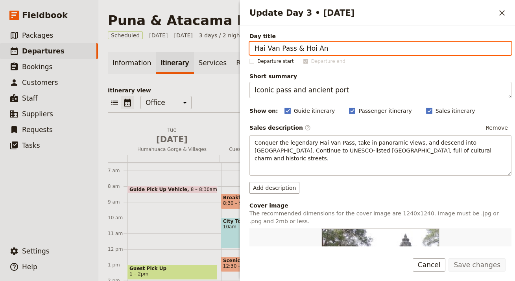
click at [348, 42] on input "Hai Van Pass & Hoi An" at bounding box center [380, 48] width 262 height 13
paste input "Campo de Piedra Pómez"
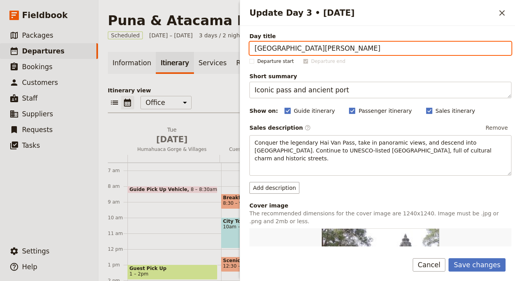
type input "Campo de Piedra Pómez"
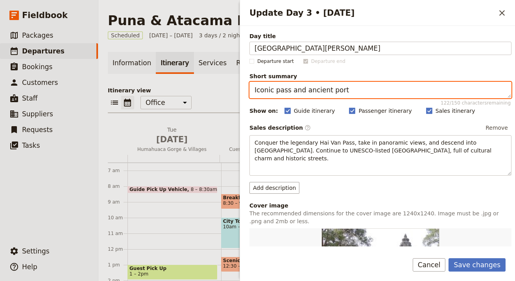
click at [308, 85] on textarea "Iconic pass and ancient port" at bounding box center [380, 90] width 262 height 17
paste textarea "Surreal volcanic wonderland"
type textarea "Surreal volcanic wonderland"
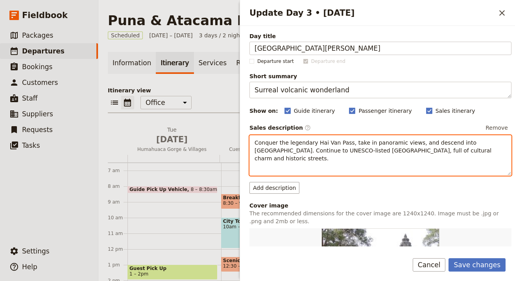
click at [399, 142] on span "Conquer the legendary Hai Van Pass, take in panoramic views, and descend into D…" at bounding box center [374, 151] width 239 height 22
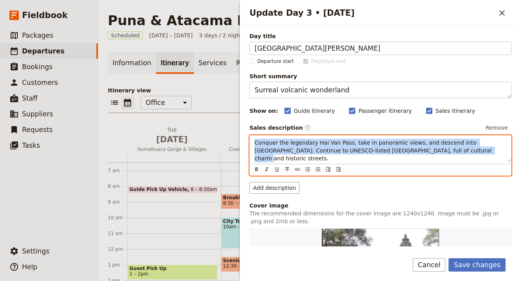
click at [399, 142] on span "Conquer the legendary Hai Van Pass, take in panoramic views, and descend into D…" at bounding box center [374, 151] width 239 height 22
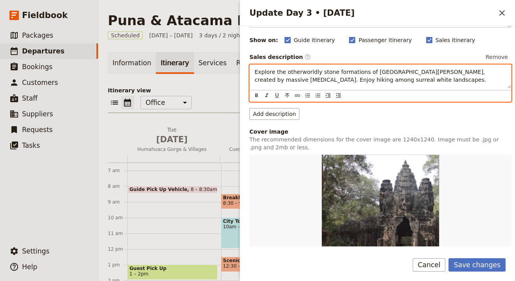
scroll to position [162, 0]
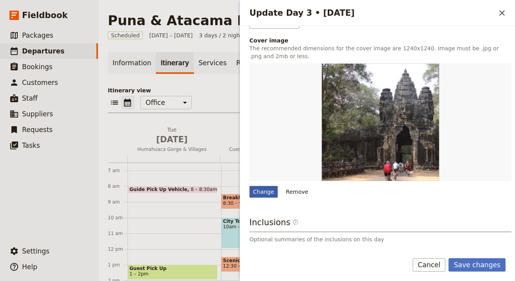
click at [264, 192] on div "Change" at bounding box center [263, 192] width 28 height 12
click at [249, 186] on input "Change" at bounding box center [249, 186] width 0 height 0
type input "C:\fakepath\LR-Parque-los-Cardones-1-gob.-e1669734552853.jpg"
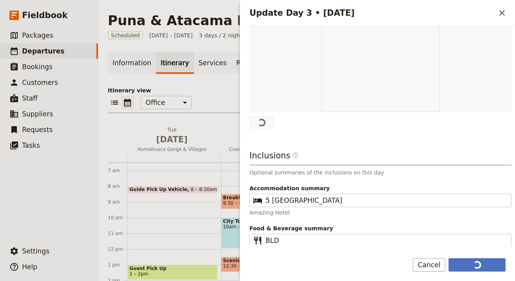
scroll to position [233, 0]
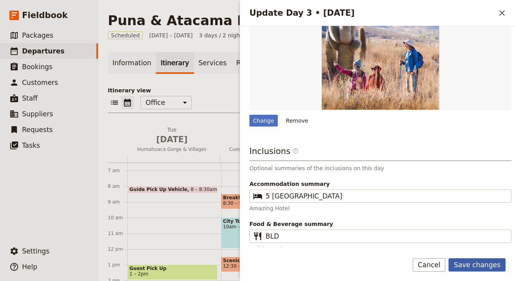
click at [484, 263] on button "Save changes" at bounding box center [477, 264] width 57 height 13
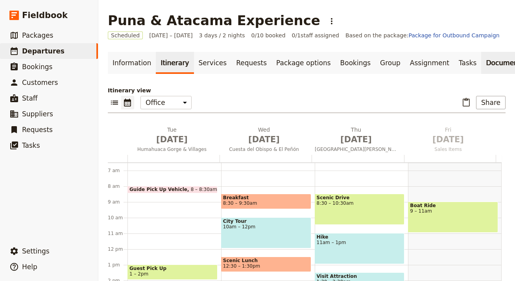
click at [481, 61] on link "Documents" at bounding box center [505, 63] width 48 height 22
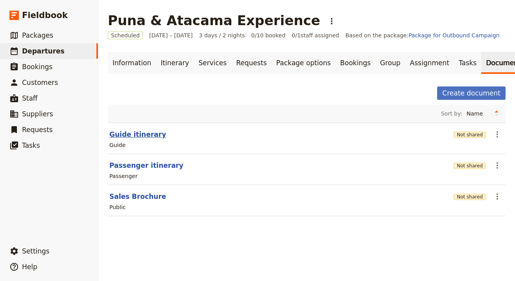
click at [119, 137] on button "Guide itinerary" at bounding box center [137, 134] width 57 height 9
select select "STAFF"
select select "RUN_SHEET"
select select "LARGE"
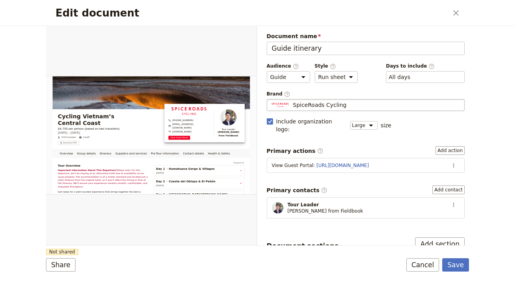
click at [359, 107] on div "SpiceRoads Cycling" at bounding box center [365, 105] width 191 height 8
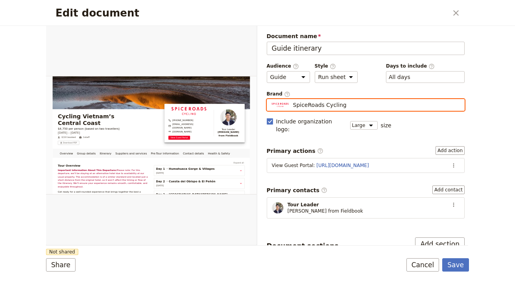
click at [270, 100] on input "SpiceRoads Cycling" at bounding box center [270, 99] width 0 height 0
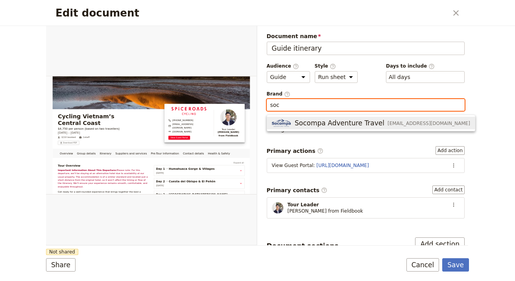
click at [342, 120] on span "Socompa Adventure Travel" at bounding box center [340, 122] width 90 height 9
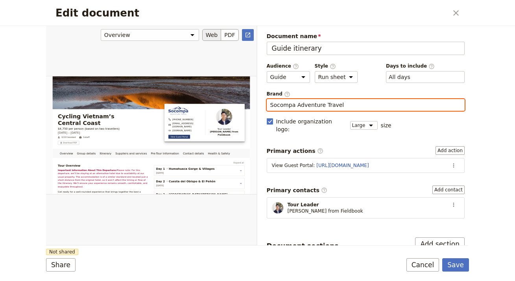
type input "Socompa Adventure Travel"
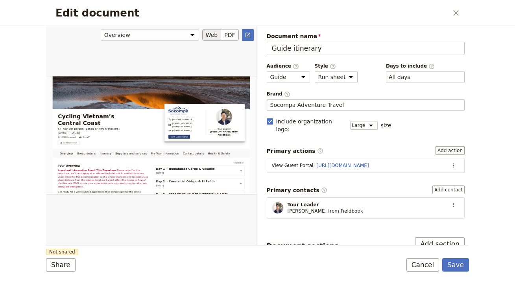
click at [178, 239] on div "Edit document" at bounding box center [151, 136] width 210 height 220
click at [60, 263] on button "Share" at bounding box center [61, 264] width 30 height 13
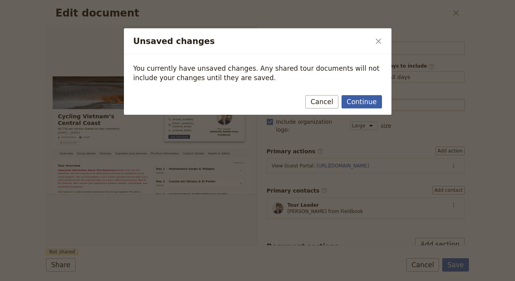
click at [356, 100] on button "Continue" at bounding box center [362, 101] width 40 height 13
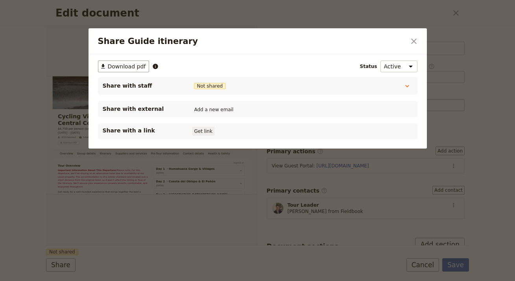
click at [209, 135] on button "Get link" at bounding box center [203, 131] width 22 height 9
click at [413, 39] on icon "Close dialog" at bounding box center [413, 41] width 9 height 9
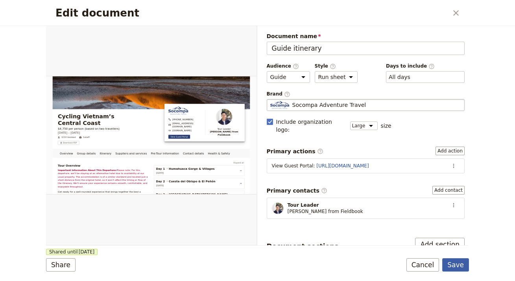
click at [456, 262] on button "Save" at bounding box center [455, 264] width 27 height 13
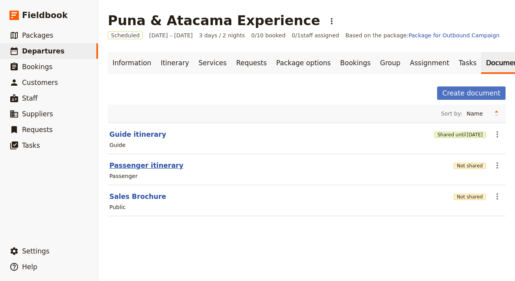
click at [141, 166] on button "Passenger itinerary" at bounding box center [146, 165] width 74 height 9
select select "PASSENGER"
select select "RUN_SHEET"
select select "LARGE"
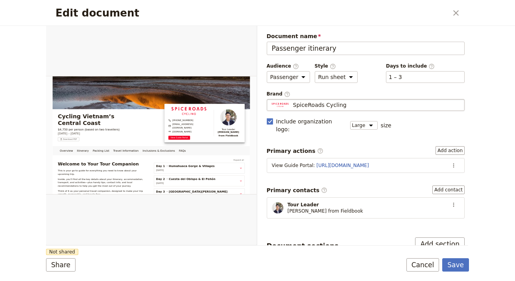
click at [349, 105] on div "SpiceRoads Cycling" at bounding box center [365, 105] width 191 height 8
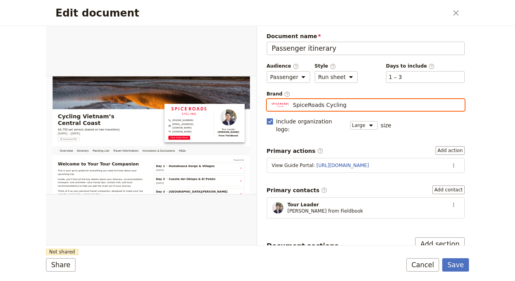
click at [270, 100] on input "SpiceRoads Cycling" at bounding box center [270, 99] width 0 height 0
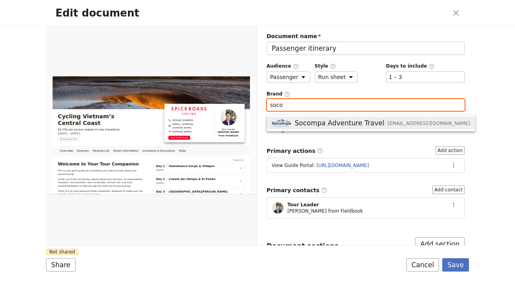
click at [343, 126] on span "Socompa Adventure Travel" at bounding box center [340, 122] width 90 height 9
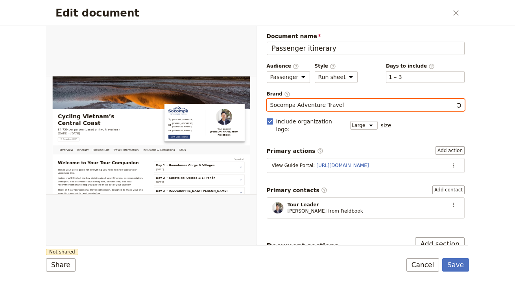
type input "Socompa Adventure Travel"
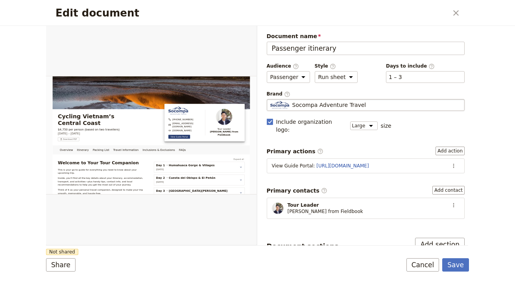
click at [338, 134] on div "Document name Passenger itinerary Preview Audience ​ Public Passenger Guide Sty…" at bounding box center [366, 233] width 198 height 402
click at [65, 262] on button "Share" at bounding box center [61, 264] width 30 height 13
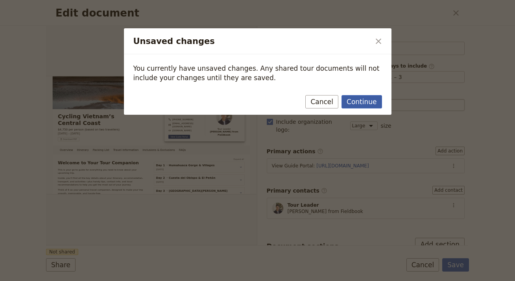
click at [359, 103] on button "Continue" at bounding box center [362, 101] width 40 height 13
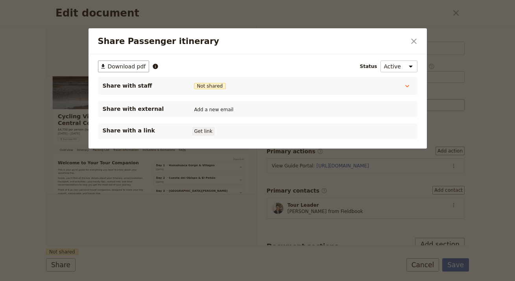
click at [203, 131] on button "Get link" at bounding box center [203, 131] width 22 height 9
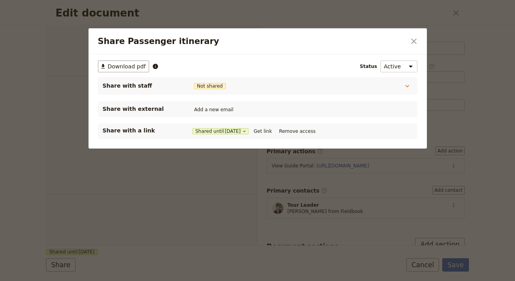
select select "PASSENGER"
select select "RUN_SHEET"
select select "LARGE"
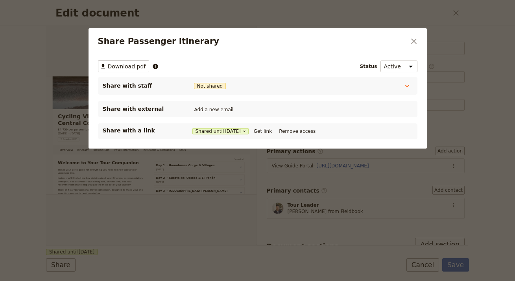
click at [407, 40] on button "​" at bounding box center [413, 41] width 13 height 13
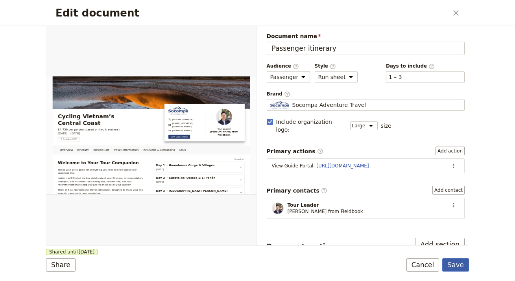
click at [456, 260] on button "Save" at bounding box center [455, 264] width 27 height 13
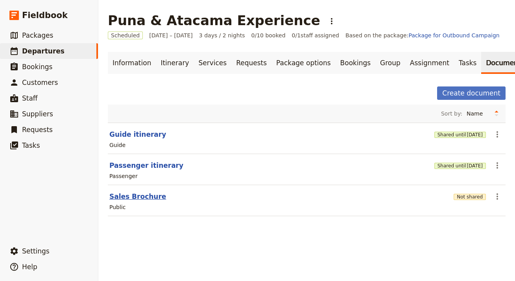
click at [138, 196] on button "Sales Brochure" at bounding box center [137, 196] width 57 height 9
select select "DEFAULT"
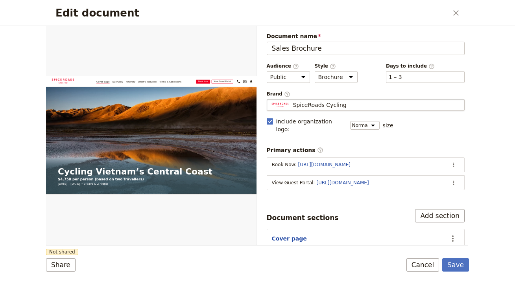
click at [391, 104] on div "SpiceRoads Cycling" at bounding box center [365, 105] width 191 height 8
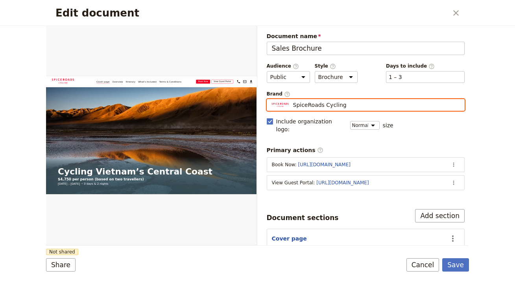
click at [270, 100] on input "SpiceRoads Cycling" at bounding box center [270, 99] width 0 height 0
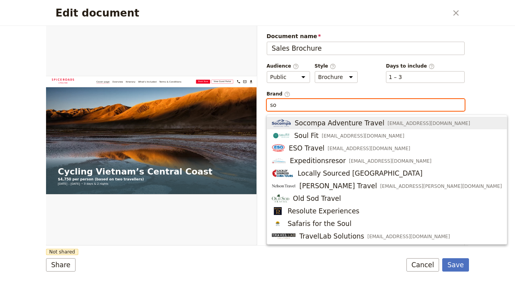
click at [377, 122] on div "Socompa Adventure Travel [EMAIL_ADDRESS][DOMAIN_NAME]" at bounding box center [371, 122] width 198 height 9
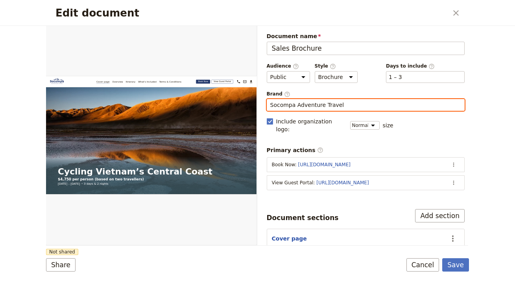
type input "Socompa Adventure Travel"
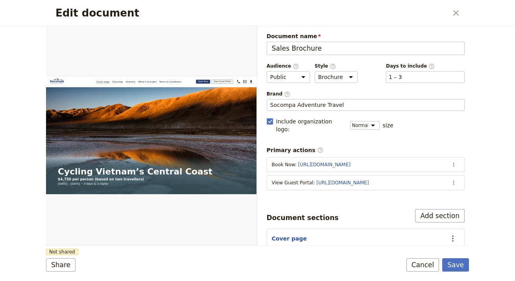
click at [291, 262] on div "Share Not shared Save Cancel" at bounding box center [257, 264] width 423 height 13
click at [55, 259] on button "Share" at bounding box center [61, 264] width 30 height 13
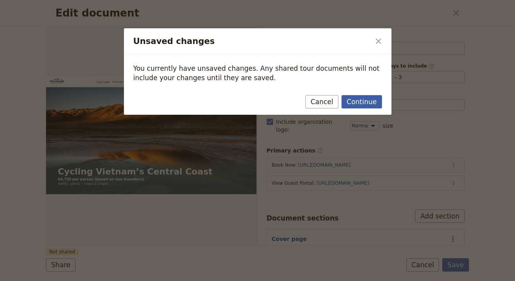
click at [358, 100] on button "Continue" at bounding box center [362, 101] width 40 height 13
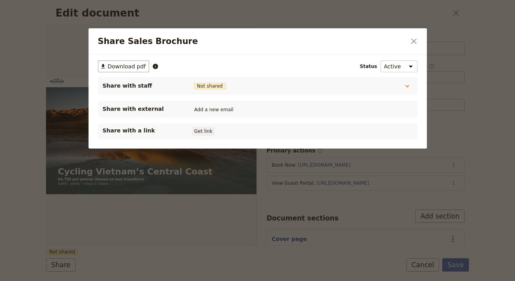
click at [199, 127] on button "Get link" at bounding box center [203, 131] width 22 height 9
click at [417, 37] on icon "Close dialog" at bounding box center [413, 41] width 9 height 9
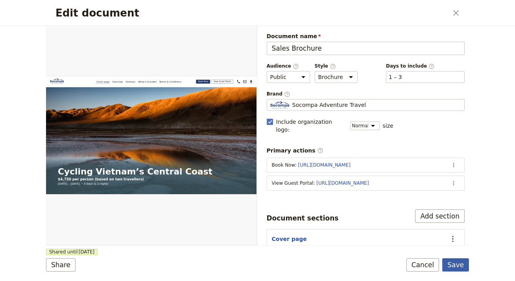
click at [459, 265] on button "Save" at bounding box center [455, 264] width 27 height 13
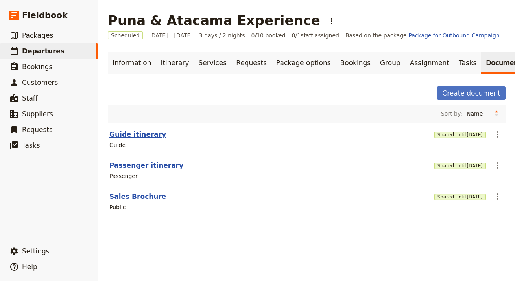
click at [130, 133] on button "Guide itinerary" at bounding box center [137, 134] width 57 height 9
select select "STAFF"
select select "RUN_SHEET"
select select "LARGE"
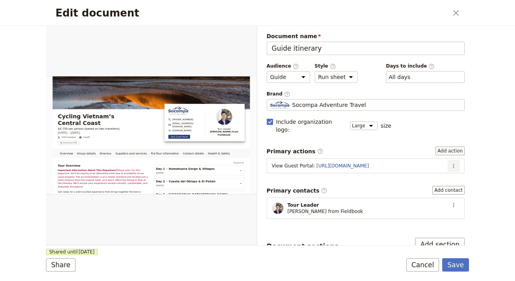
click at [451, 163] on icon "Actions" at bounding box center [454, 166] width 6 height 6
click at [431, 176] on span "Edit action" at bounding box center [423, 175] width 30 height 8
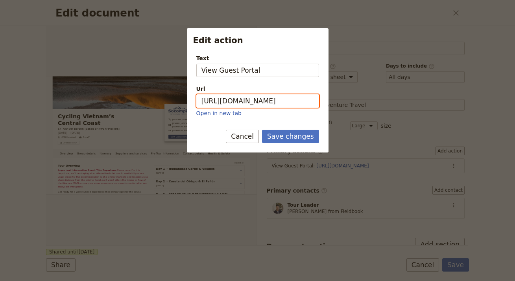
click at [290, 95] on input "[URL][DOMAIN_NAME]" at bounding box center [257, 100] width 123 height 13
paste input "qqccd6WwQ2Eyvagi-XURI"
type input "[URL][DOMAIN_NAME]"
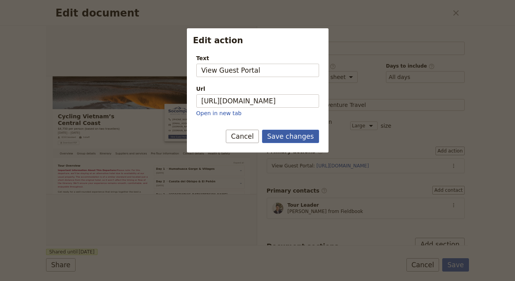
click at [292, 136] on button "Save changes" at bounding box center [290, 136] width 57 height 13
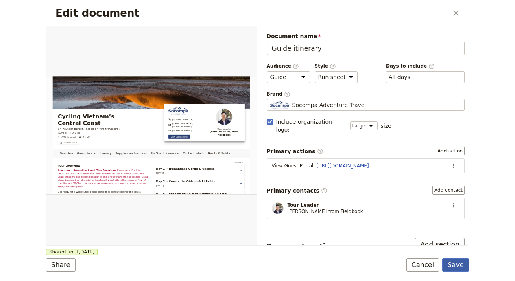
click at [455, 266] on button "Save" at bounding box center [455, 264] width 27 height 13
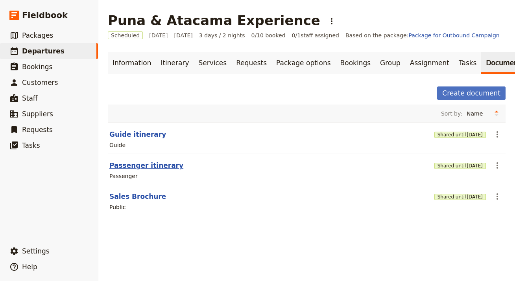
click at [143, 165] on button "Passenger itinerary" at bounding box center [146, 165] width 74 height 9
select select "PASSENGER"
select select "RUN_SHEET"
select select "LARGE"
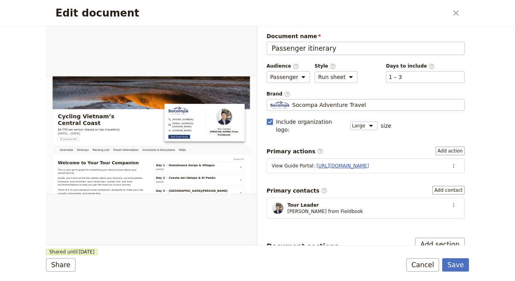
click at [369, 163] on link "https://trips.fieldbook.com/d/OYN1VaWhJIcy4KJybc8rD" at bounding box center [342, 166] width 52 height 6
click at [451, 163] on icon "Actions" at bounding box center [454, 166] width 6 height 6
click at [444, 170] on button "Edit action" at bounding box center [428, 174] width 50 height 11
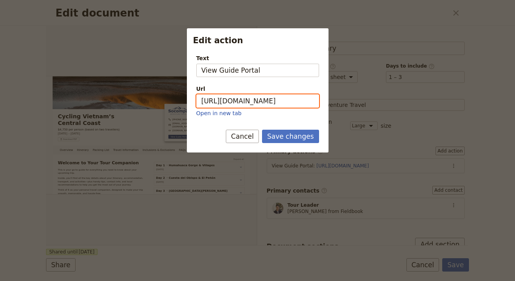
click at [279, 100] on input "https://trips.fieldbook.com/d/OYN1VaWhJIcy4KJybc8rD" at bounding box center [257, 100] width 123 height 13
paste input "VceaB8eQCPr5lnYTDBwGa"
type input "[URL][DOMAIN_NAME]"
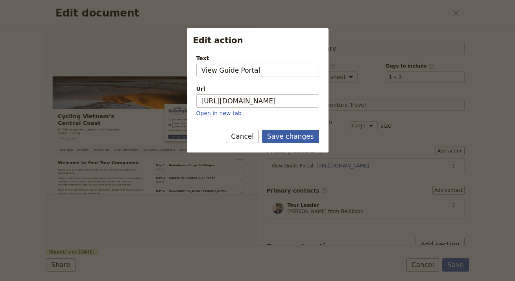
click at [291, 136] on button "Save changes" at bounding box center [290, 136] width 57 height 13
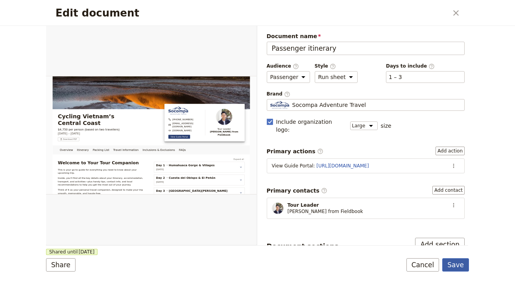
click at [454, 262] on button "Save" at bounding box center [455, 264] width 27 height 13
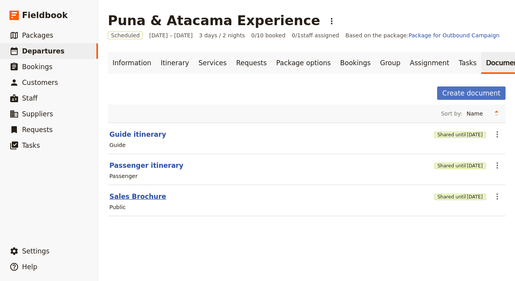
click at [143, 192] on button "Sales Brochure" at bounding box center [137, 196] width 57 height 9
select select "DEFAULT"
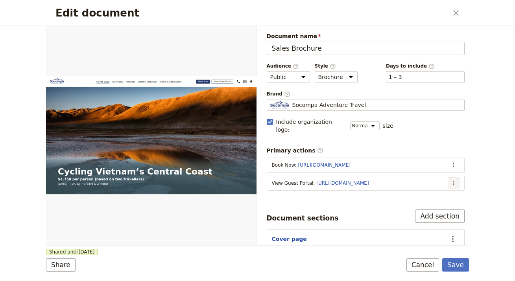
click at [451, 180] on icon "Actions" at bounding box center [454, 183] width 6 height 6
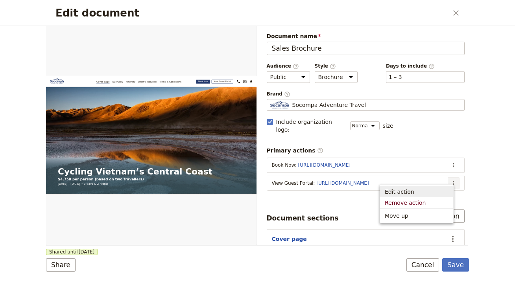
click at [443, 190] on span "Edit action" at bounding box center [417, 192] width 64 height 8
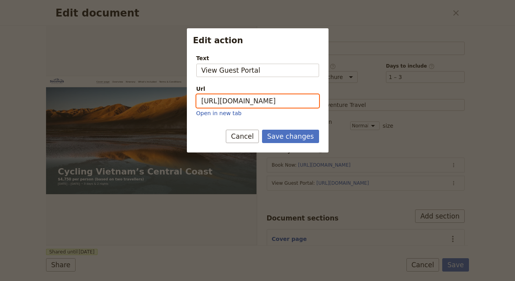
click at [281, 94] on input "https://trips.fieldbook.com/d/6G5K7gFi_WRNC30vego7m" at bounding box center [257, 100] width 123 height 13
paste input "qqccd6WwQ2Eyvagi-XURI"
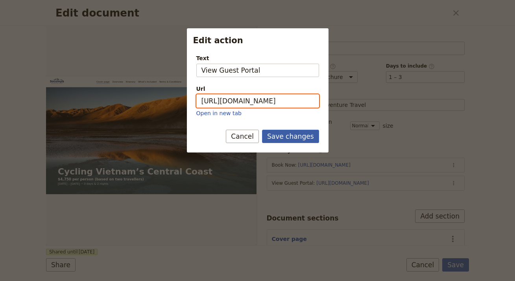
type input "[URL][DOMAIN_NAME]"
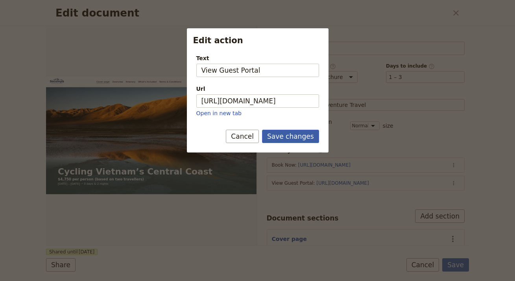
click at [306, 140] on button "Save changes" at bounding box center [290, 136] width 57 height 13
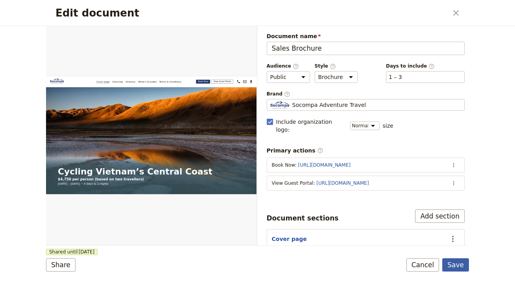
click at [458, 266] on button "Save" at bounding box center [455, 264] width 27 height 13
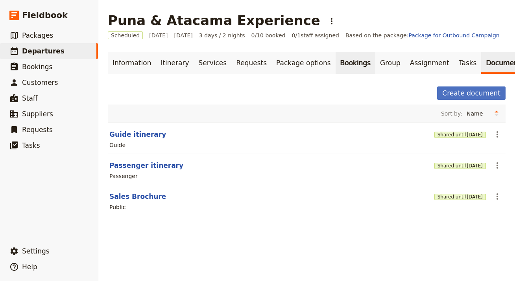
click at [337, 65] on link "Bookings" at bounding box center [356, 63] width 40 height 22
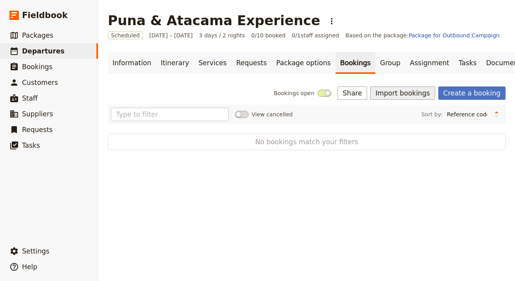
click at [406, 95] on button "Import bookings" at bounding box center [402, 93] width 65 height 13
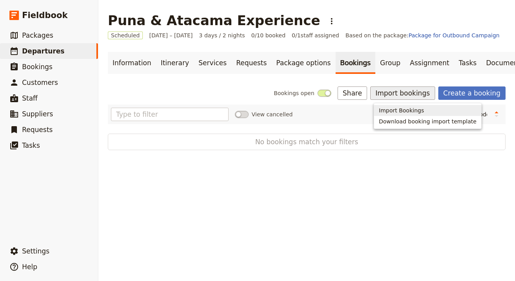
click at [383, 110] on span "Import Bookings" at bounding box center [401, 111] width 45 height 8
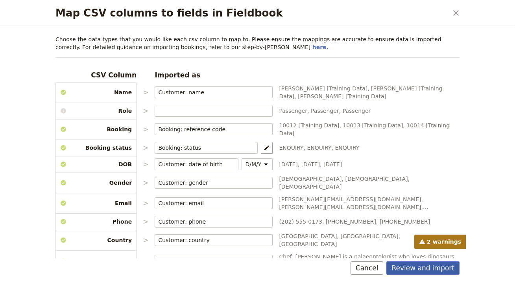
click at [427, 267] on button "Review and import" at bounding box center [422, 268] width 73 height 13
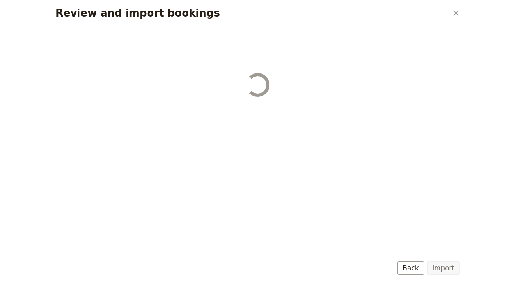
select select "68b002b7cac3c784cf00db27"
select select "68b002b7cac3c784cf00db28"
select select "68b002b7cac3c784cf00db29"
select select "68b002b7cac3c784cf00db2a"
select select "650e1b8d408bbede5b0c6045"
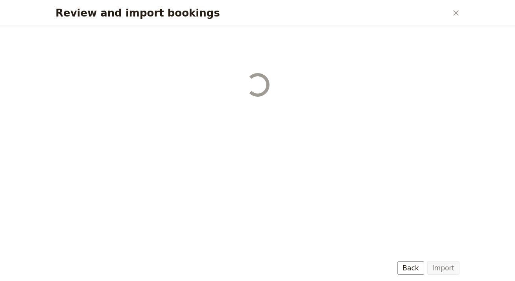
select select "68b002b7cac3c784cf00db2c"
select select "68b002b7cac3c784cf00db2d"
select select "68b002b7cac3c784cf00db2e"
select select "68b002b7cac3c784cf00db2f"
select select "68b002b7cac3c784cf00db30"
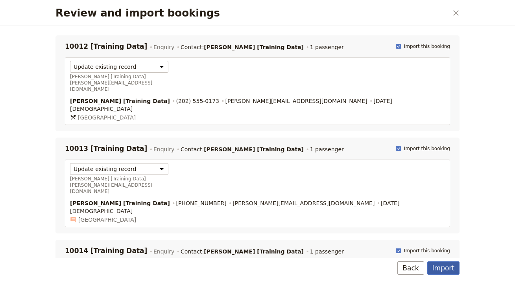
click at [445, 263] on button "Import" at bounding box center [443, 268] width 32 height 13
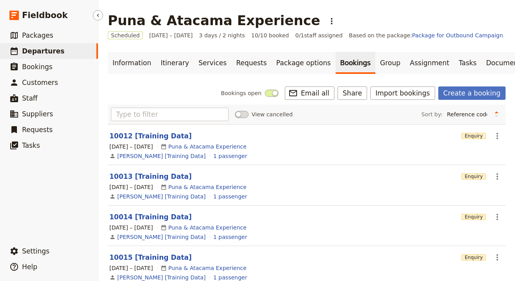
click at [35, 51] on span "Departures" at bounding box center [43, 51] width 42 height 8
select select "UPDATED_AT"
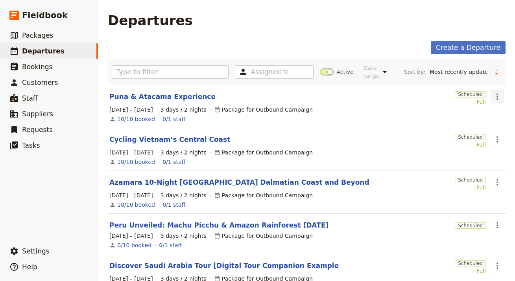
click at [493, 96] on icon "Actions" at bounding box center [497, 96] width 9 height 9
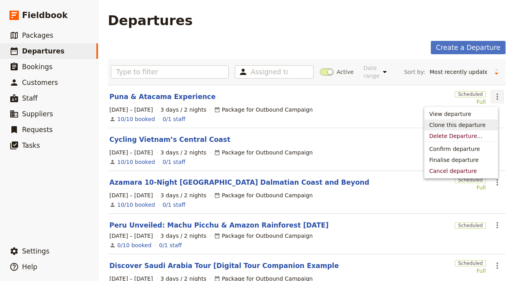
click at [482, 120] on button "Clone this departure" at bounding box center [461, 125] width 73 height 11
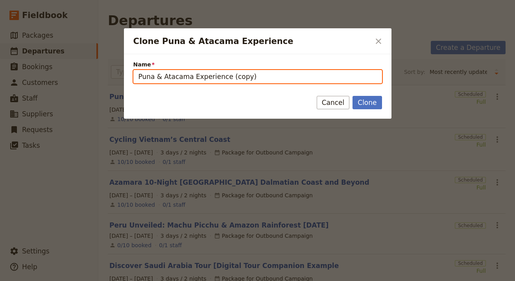
click at [197, 73] on input "Puna & Atacama Experience (copy)" at bounding box center [257, 76] width 249 height 13
paste input "From the Andes to the Amazon"
click at [251, 72] on input "From the Andes to the Amazon" at bounding box center [257, 76] width 249 height 13
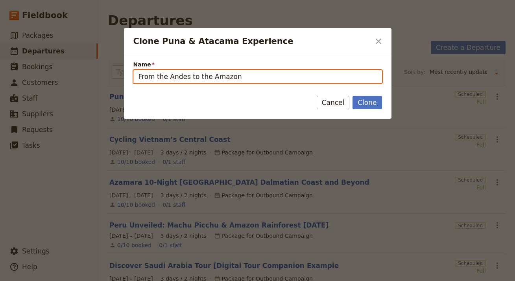
click at [251, 72] on input "From the Andes to the Amazon" at bounding box center [257, 76] width 249 height 13
paste input "Ecuador Amazon Rainforest Programs"
type input "Ecuador Amazon Rainforest Program"
click at [353, 96] on button "Clone" at bounding box center [367, 102] width 29 height 13
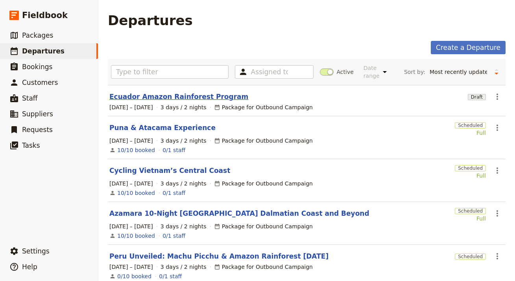
click at [133, 99] on link "Ecuador Amazon Rainforest Program" at bounding box center [178, 96] width 139 height 9
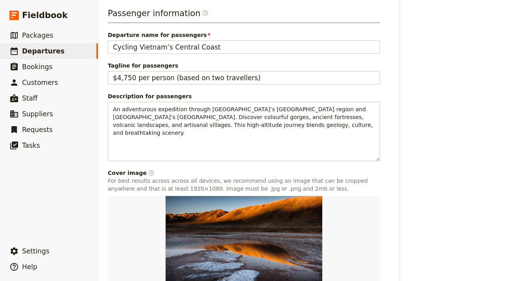
scroll to position [484, 0]
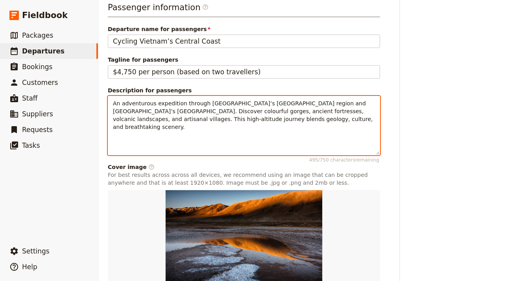
click at [195, 129] on span "An adventurous expedition through Argentina’s Puna region and Chile’s Atacama D…" at bounding box center [244, 115] width 262 height 30
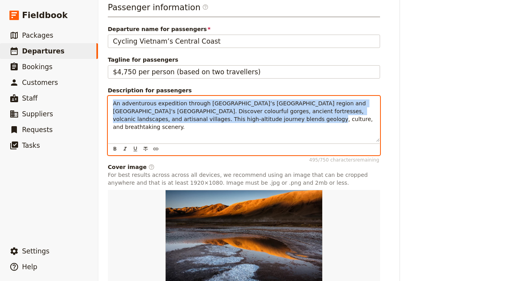
click at [195, 129] on span "An adventurous expedition through Argentina’s Puna region and Chile’s Atacama D…" at bounding box center [244, 115] width 262 height 30
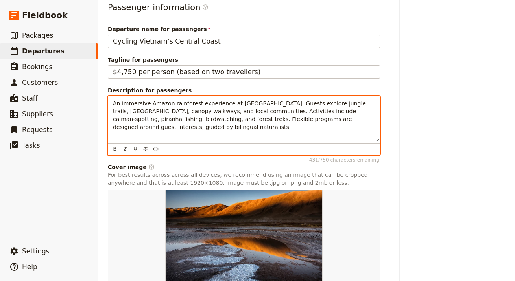
scroll to position [566, 0]
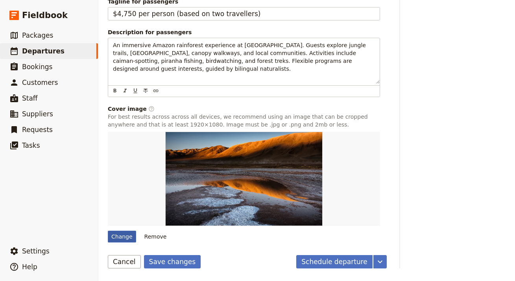
click at [129, 233] on div "Change" at bounding box center [122, 237] width 28 height 12
click at [108, 231] on input "Change" at bounding box center [107, 231] width 0 height 0
type input "C:\fakepath\bn_program_4day.jpg"
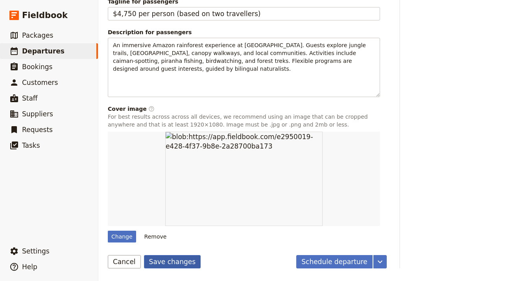
click at [157, 262] on button "Save changes" at bounding box center [172, 261] width 57 height 13
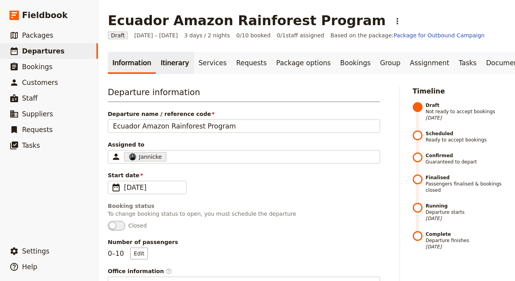
click at [163, 65] on link "Itinerary" at bounding box center [175, 63] width 38 height 22
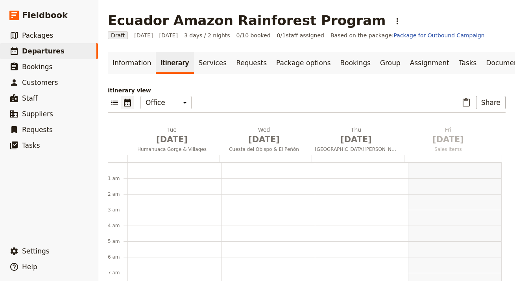
scroll to position [102, 0]
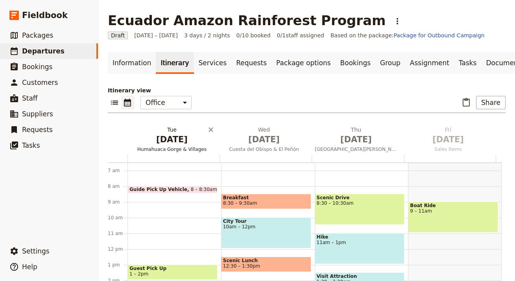
click at [172, 143] on span "Sep 1" at bounding box center [172, 140] width 83 height 12
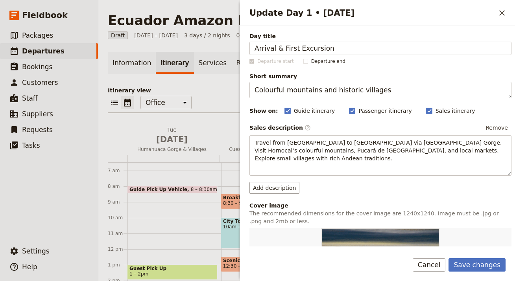
type input "Arrival & First Excursion"
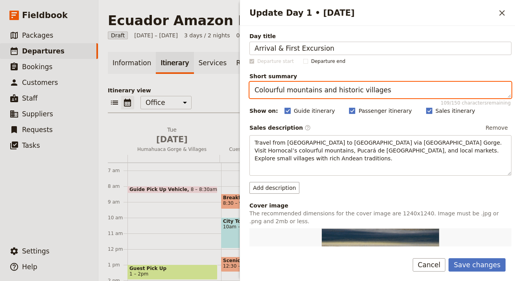
click at [368, 91] on textarea "Colourful mountains and historic villages" at bounding box center [380, 90] width 262 height 17
paste textarea "Welcome to the rainforest"
type textarea "Welcome to the rainforest"
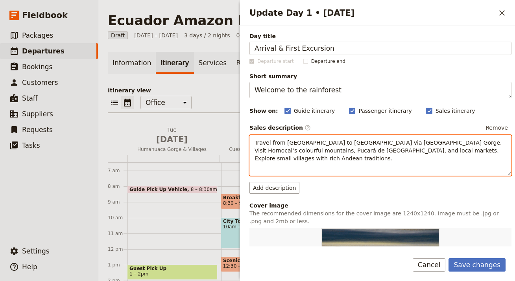
click at [339, 157] on div "Travel from Salta to Purmamarca via Humahuaca Gorge. Visit Hornocal’s colourful…" at bounding box center [380, 156] width 261 height 40
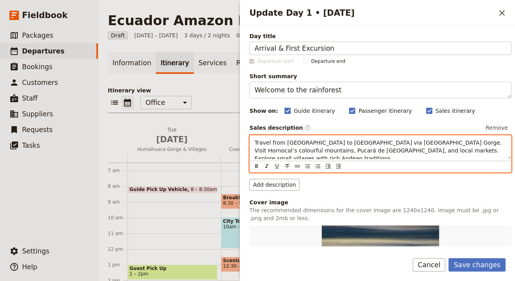
click at [339, 157] on div "Travel from Salta to Purmamarca via Humahuaca Gorge. Visit Hornocal’s colourful…" at bounding box center [380, 148] width 261 height 24
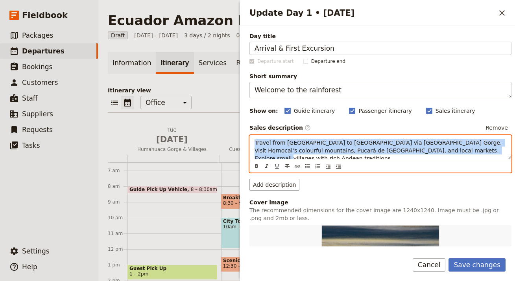
click at [340, 157] on div "Travel from Salta to Purmamarca via Humahuaca Gorge. Visit Hornocal’s colourful…" at bounding box center [380, 148] width 261 height 24
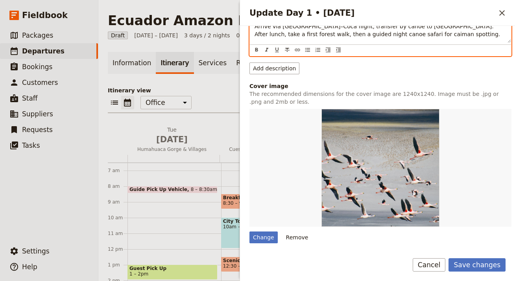
scroll to position [137, 0]
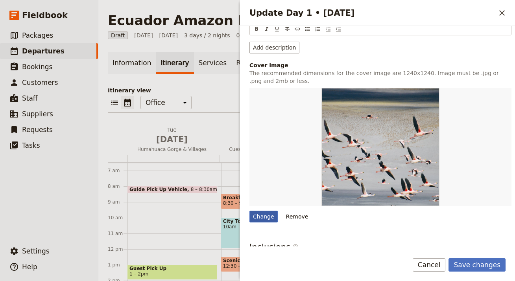
click at [261, 217] on div "Change" at bounding box center [263, 217] width 28 height 12
click at [249, 211] on input "Change" at bounding box center [249, 210] width 0 height 0
type input "C:\fakepath\bn_program_5day.jpg"
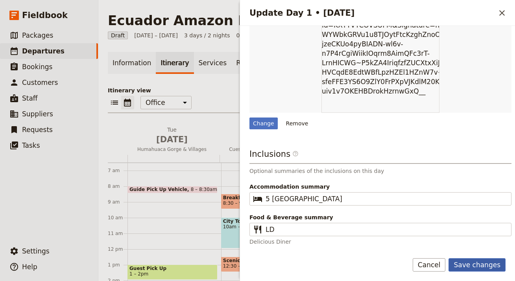
scroll to position [231, 0]
click at [482, 265] on button "Save changes" at bounding box center [477, 264] width 57 height 13
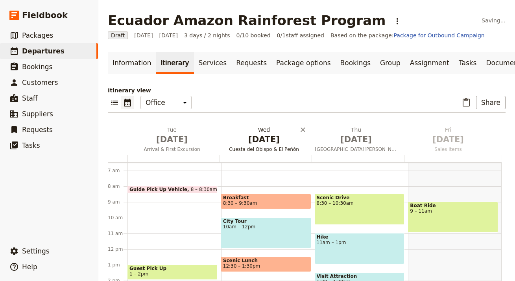
click at [261, 139] on span "Sep 2" at bounding box center [264, 140] width 83 height 12
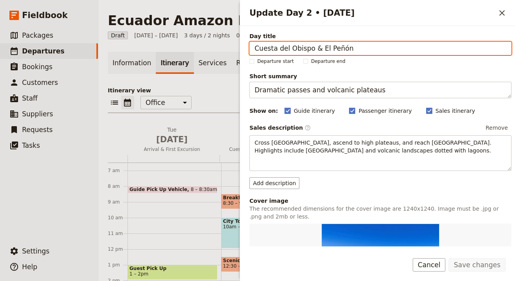
click at [410, 48] on input "Cuesta del Obispo & El Peñón" at bounding box center [380, 48] width 262 height 13
paste input "Canoe & Forest Walks"
paste input "Update Day 2 • 2 Sep"
type input "Canoe & Forest Walks"
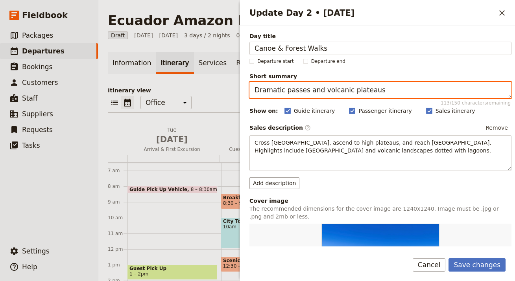
click at [388, 93] on textarea "Dramatic passes and volcanic plateaus" at bounding box center [380, 90] width 262 height 17
paste textarea "Wildlife from water & land"
type textarea "Wildlife from water & land"
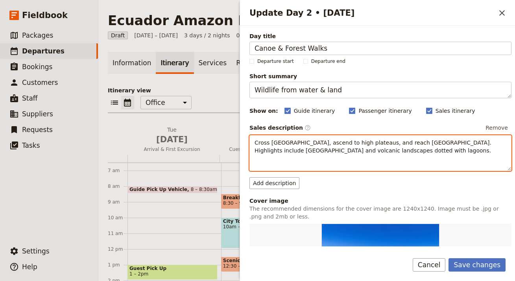
click at [418, 144] on span "Cross Cuesta del Obispo, ascend to high plateaus, and reach El Peñón. Highlight…" at bounding box center [374, 147] width 238 height 14
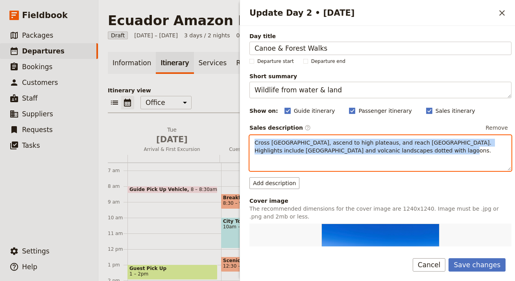
click at [418, 144] on span "Cross Cuesta del Obispo, ascend to high plateaus, and reach El Peñón. Highlight…" at bounding box center [374, 147] width 238 height 14
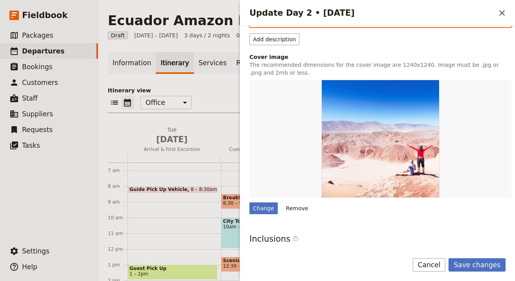
scroll to position [148, 0]
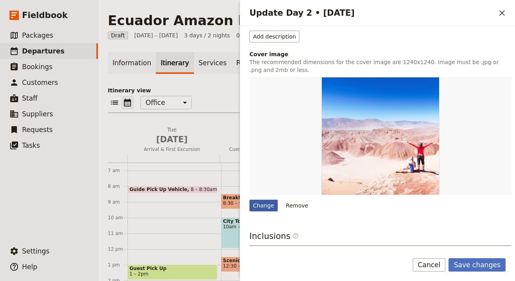
click at [266, 203] on div "Change" at bounding box center [263, 206] width 28 height 12
click at [249, 200] on input "Change" at bounding box center [249, 199] width 0 height 0
type input "C:\fakepath\bird-package.jpg"
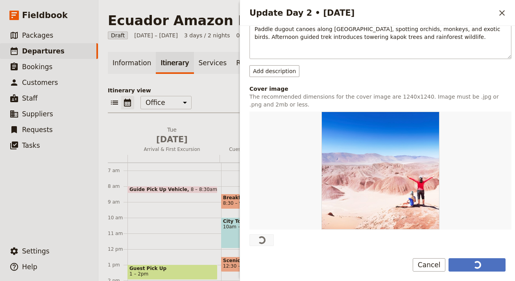
scroll to position [168, 0]
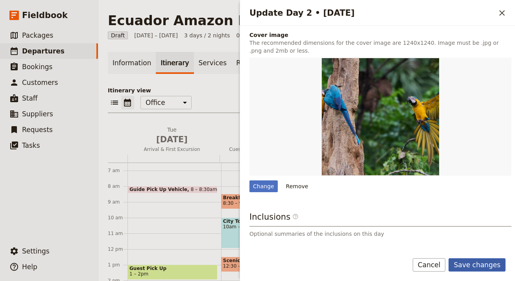
click at [484, 266] on button "Save changes" at bounding box center [477, 264] width 57 height 13
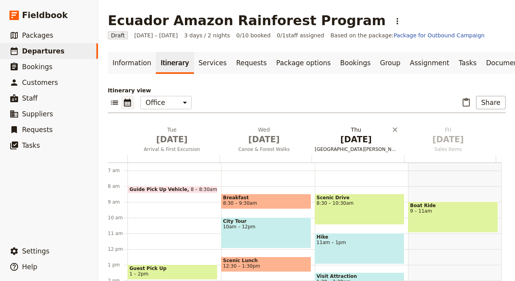
click at [358, 141] on span "Sep 3" at bounding box center [356, 140] width 83 height 12
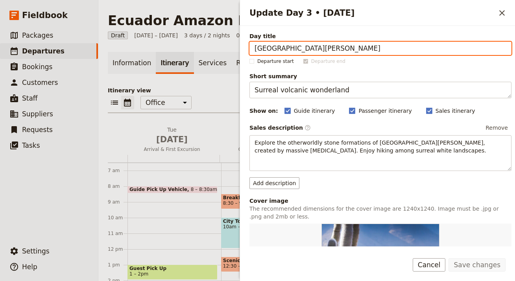
click at [323, 44] on input "Campo de Piedra Pómez" at bounding box center [380, 48] width 262 height 13
paste input "nopy Walk & Community Visit"
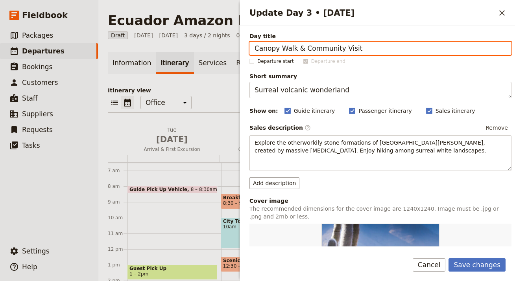
type input "Canopy Walk & Community Visit"
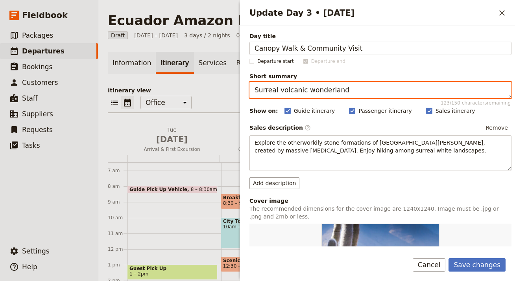
click at [350, 88] on textarea "Surreal volcanic wonderland" at bounding box center [380, 90] width 262 height 17
paste textarea "Bird’s-eye view of the jungle"
type textarea "Bird’s-eye view of the jungle"
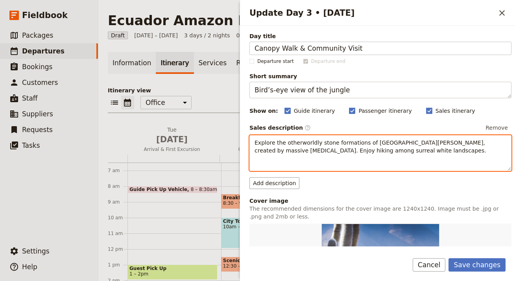
click at [381, 154] on p "Explore the otherworldly stone formations of Campo de Piedra Pómez, created by …" at bounding box center [381, 147] width 252 height 16
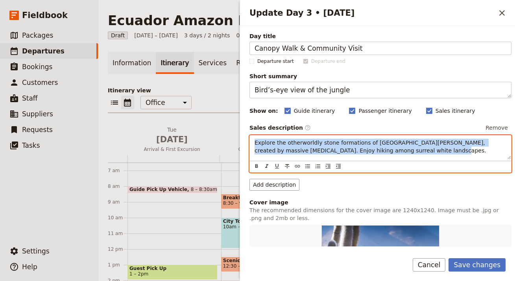
click at [381, 153] on p "Explore the otherworldly stone formations of Campo de Piedra Pómez, created by …" at bounding box center [381, 147] width 252 height 16
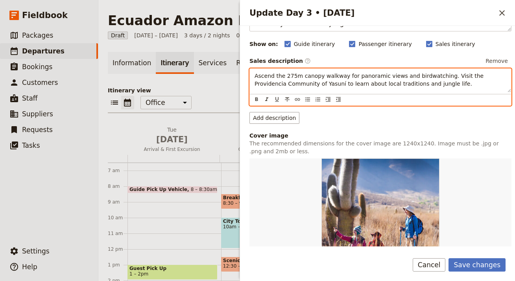
scroll to position [133, 0]
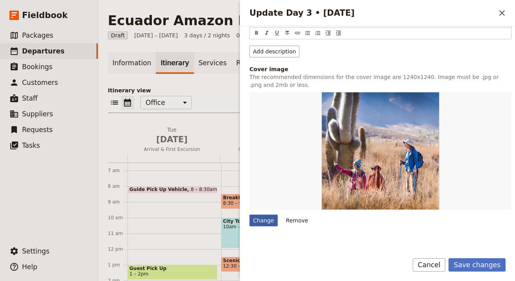
click at [262, 220] on div "Change" at bounding box center [263, 221] width 28 height 12
click at [249, 215] on input "Change" at bounding box center [249, 214] width 0 height 0
type input "C:\fakepath\discover_the_amazon.jpg"
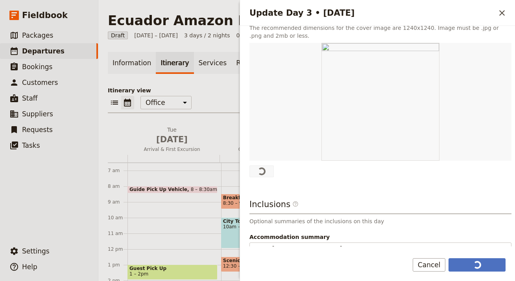
scroll to position [167, 0]
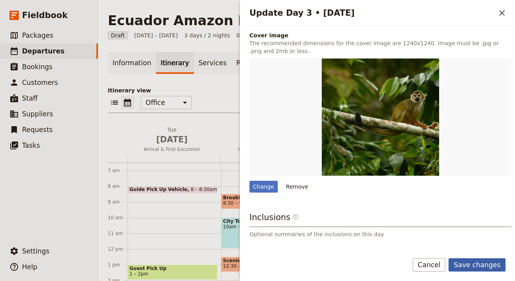
click at [488, 269] on button "Save changes" at bounding box center [477, 264] width 57 height 13
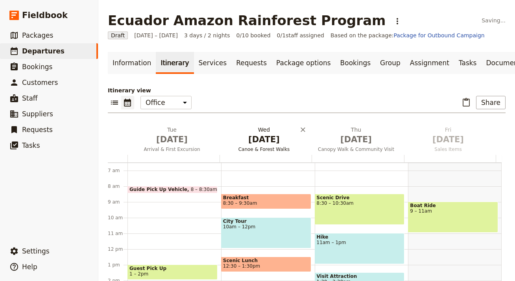
click at [267, 138] on span "Sep 2" at bounding box center [264, 140] width 83 height 12
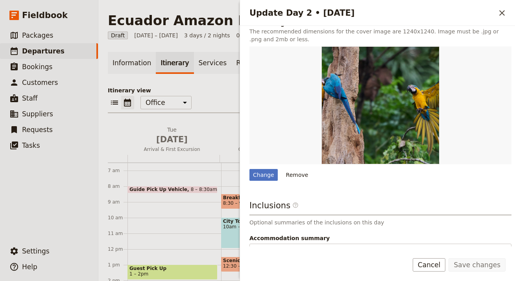
scroll to position [229, 0]
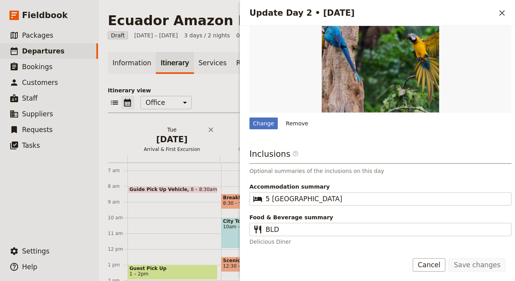
click at [152, 127] on h2 "Tue Sep 1 Arrival & First Excursion" at bounding box center [172, 136] width 83 height 20
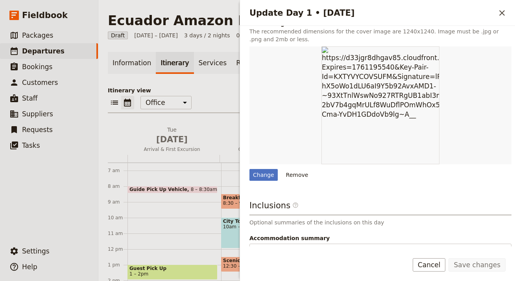
scroll to position [209, 0]
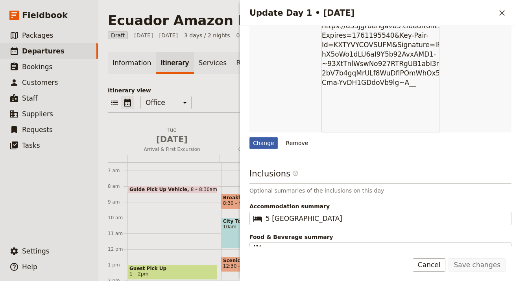
click at [261, 142] on div "Change" at bounding box center [263, 143] width 28 height 12
click at [249, 137] on input "Change" at bounding box center [249, 137] width 0 height 0
type input "C:\fakepath\img_frog.jpg"
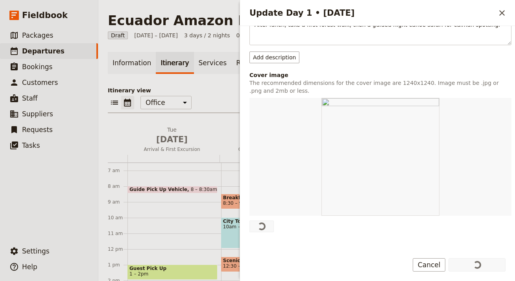
scroll to position [63, 0]
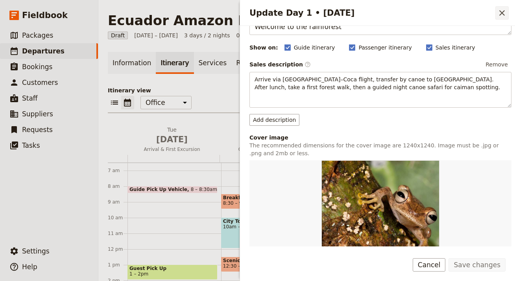
click at [503, 10] on icon "Close drawer" at bounding box center [501, 12] width 9 height 9
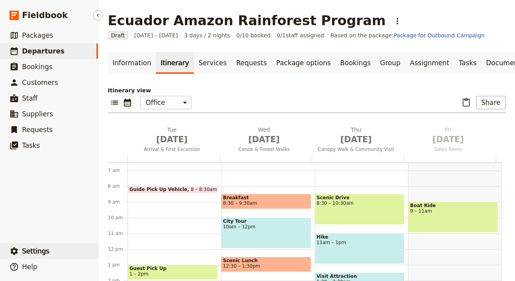
click at [52, 251] on button "​ Settings" at bounding box center [49, 252] width 98 height 16
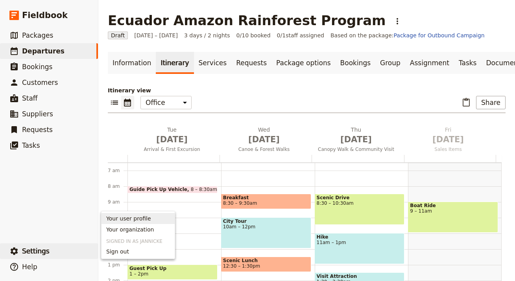
click at [155, 227] on span "Your organization" at bounding box center [138, 230] width 64 height 8
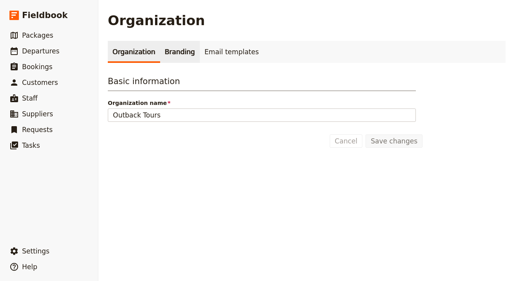
click at [166, 58] on link "Branding" at bounding box center [180, 52] width 40 height 22
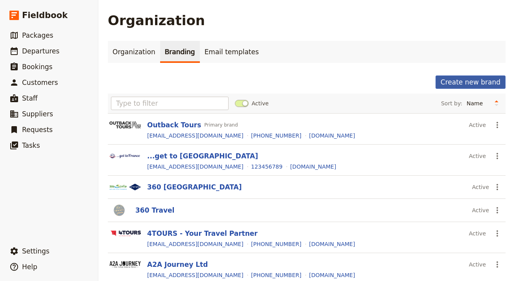
click at [464, 84] on button "Create new brand" at bounding box center [471, 82] width 70 height 13
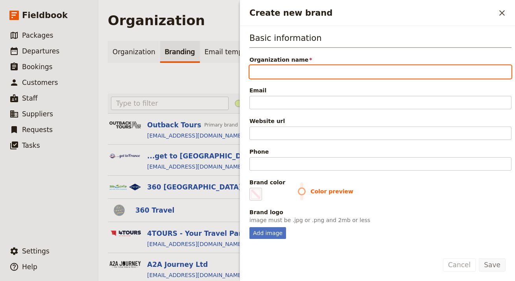
paste input "Sacha Lodge"
type input "Sacha Lodge"
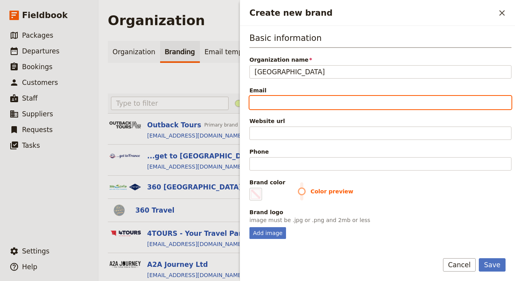
click at [329, 102] on input "Email" at bounding box center [380, 102] width 262 height 13
paste input "info@sachalodge.com"
type input "info@sachalodge.com"
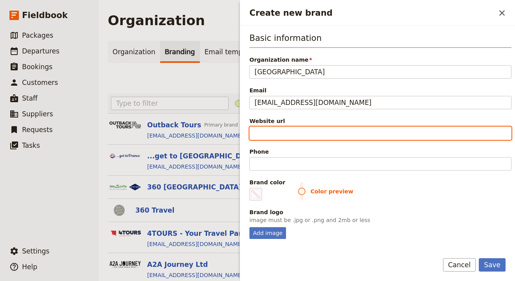
click at [323, 134] on input "Website url" at bounding box center [380, 133] width 262 height 13
paste input "info@sachalodge.com"
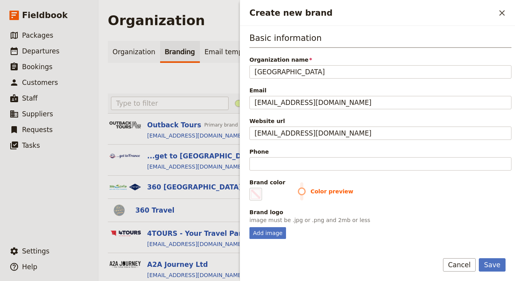
type input "https://sachalodge.com"
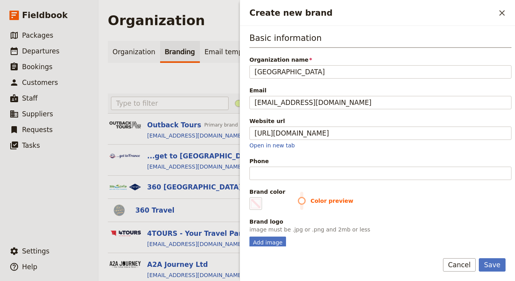
click at [312, 181] on div "Basic information Organization name Sacha Lodge Email info@sachalodge.com Websi…" at bounding box center [380, 140] width 262 height 216
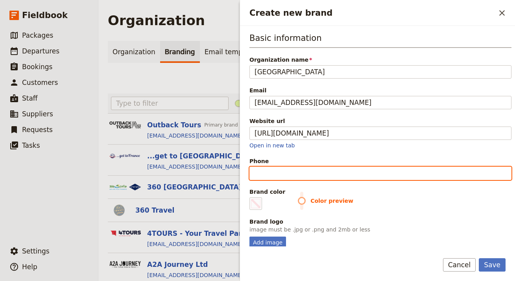
click at [292, 177] on input "Phone" at bounding box center [380, 173] width 262 height 13
paste input "1-800-651-4093"
type input "1-800-651-4093"
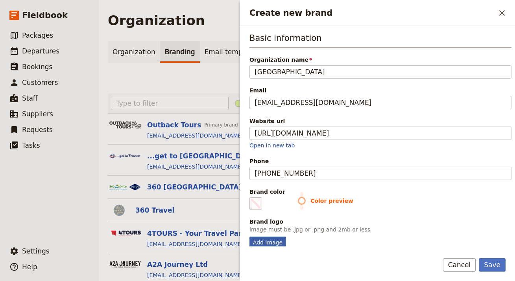
click at [259, 241] on div "Add image" at bounding box center [267, 243] width 37 height 12
click at [249, 237] on input "Add image" at bounding box center [249, 236] width 0 height 0
type input "C:\fakepath\sacha-lodge-logo-retina.png"
click at [257, 205] on span "Create new brand" at bounding box center [255, 203] width 9 height 9
click at [251, 198] on input "#000000" at bounding box center [251, 197] width 0 height 0
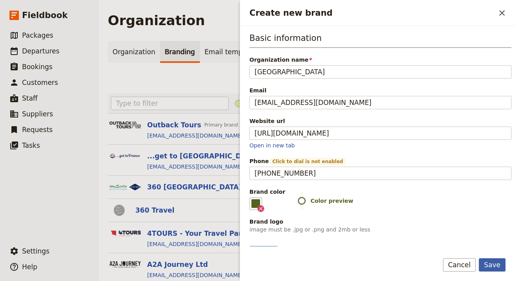
type input "#546220"
click at [485, 263] on button "Save" at bounding box center [492, 264] width 27 height 13
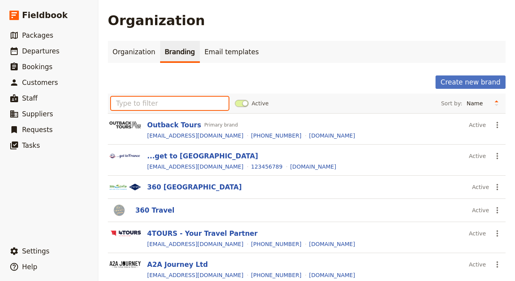
click at [158, 107] on input "text" at bounding box center [170, 103] width 118 height 13
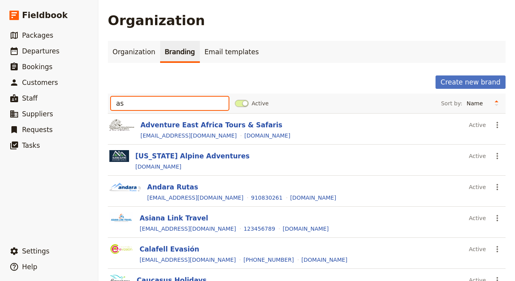
type input "a"
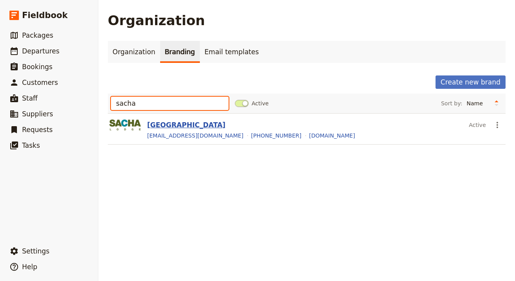
type input "sacha"
drag, startPoint x: 161, startPoint y: 126, endPoint x: 157, endPoint y: 128, distance: 4.3
click at [161, 126] on button "Sacha Lodge" at bounding box center [186, 124] width 78 height 9
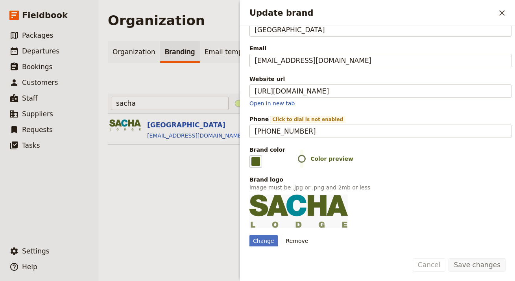
scroll to position [81, 0]
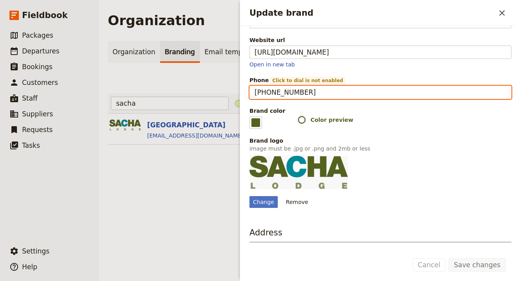
click at [259, 93] on input "1-800-651-4093" at bounding box center [380, 92] width 262 height 13
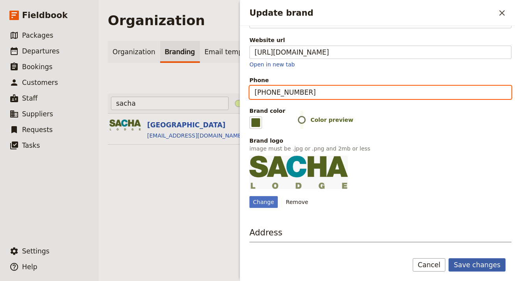
type input "+18006514093"
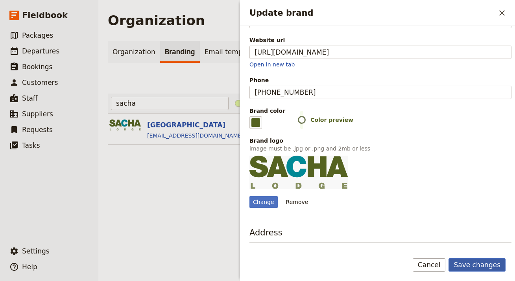
click at [485, 262] on button "Save changes" at bounding box center [477, 264] width 57 height 13
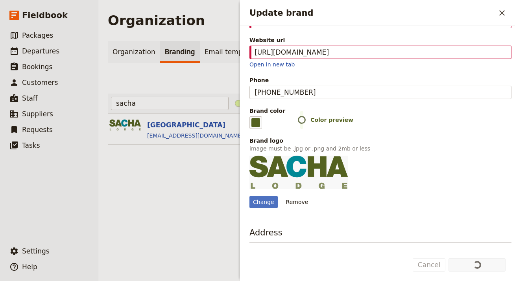
scroll to position [0, 0]
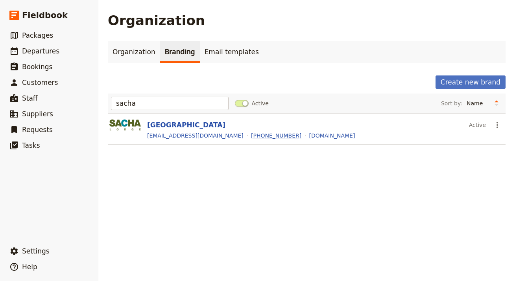
click at [251, 137] on link "+18006514093" at bounding box center [276, 136] width 50 height 8
click at [175, 126] on button "Sacha Lodge" at bounding box center [186, 124] width 78 height 9
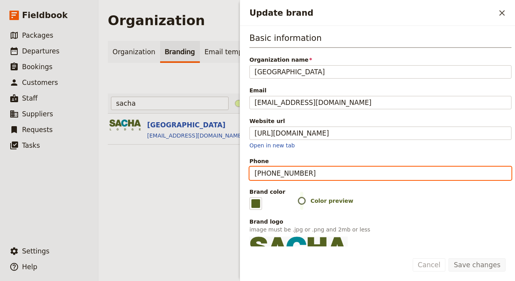
click at [313, 175] on input "+18006514093" at bounding box center [380, 173] width 262 height 13
drag, startPoint x: 259, startPoint y: 171, endPoint x: 244, endPoint y: 172, distance: 14.6
click at [245, 172] on div "Basic information Organization name Sacha Lodge Email info@sachalodge.com Websi…" at bounding box center [377, 136] width 275 height 221
type input "18006514093"
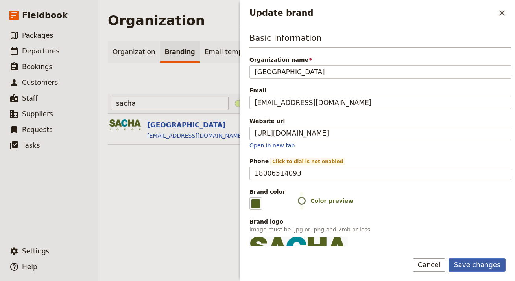
click at [467, 259] on button "Save changes" at bounding box center [477, 264] width 57 height 13
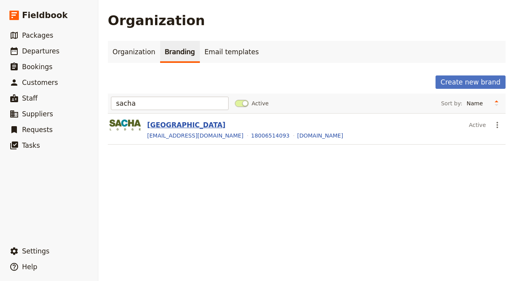
click at [159, 124] on button "Sacha Lodge" at bounding box center [186, 124] width 78 height 9
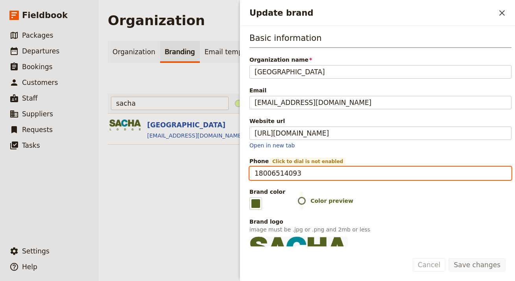
click at [256, 173] on input "18006514093" at bounding box center [380, 173] width 262 height 13
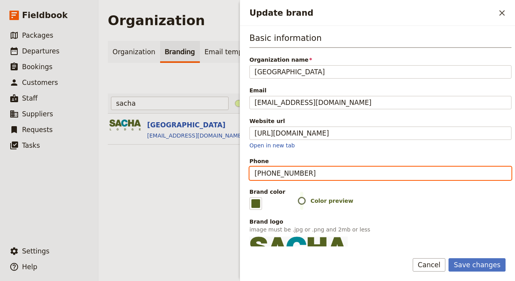
type input "+18006514093"
click at [449, 258] on button "Save changes" at bounding box center [477, 264] width 57 height 13
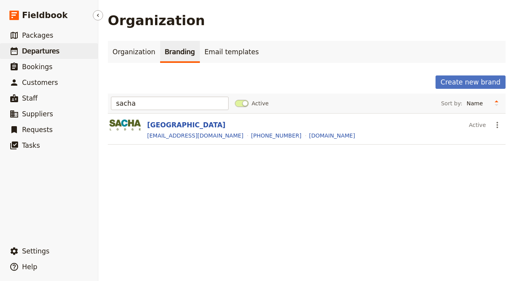
click at [24, 50] on span "Departures" at bounding box center [40, 51] width 37 height 8
select select "UPDATED_AT"
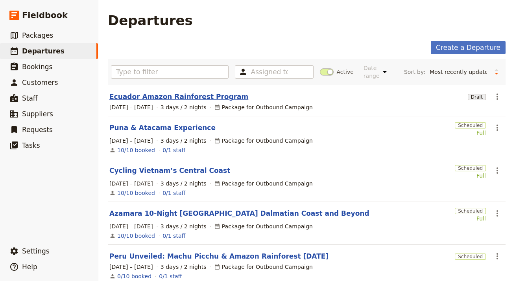
click at [178, 94] on link "Ecuador Amazon Rainforest Program" at bounding box center [178, 96] width 139 height 9
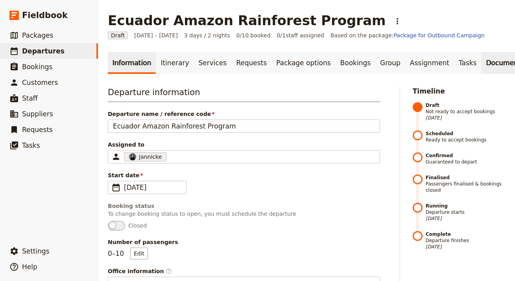
click at [481, 69] on link "Documents" at bounding box center [505, 63] width 48 height 22
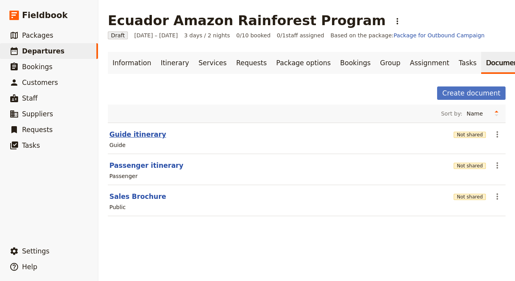
click at [140, 131] on button "Guide itinerary" at bounding box center [137, 134] width 57 height 9
select select "STAFF"
select select "RUN_SHEET"
select select "LARGE"
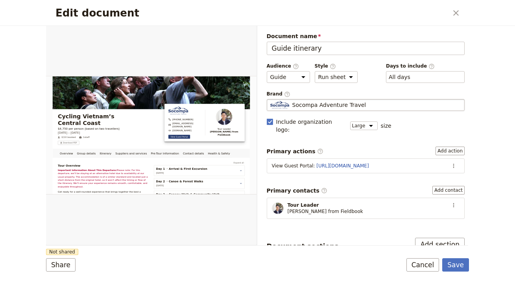
click at [341, 104] on span "Socompa Adventure Travel" at bounding box center [329, 105] width 74 height 8
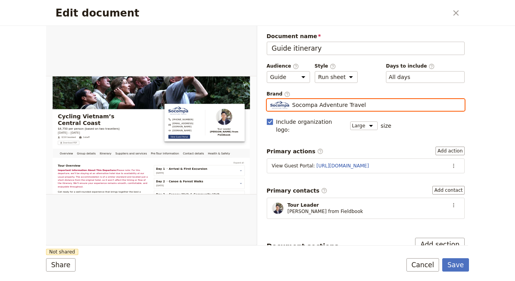
click at [270, 100] on input "Socompa Adventure Travel" at bounding box center [270, 99] width 0 height 0
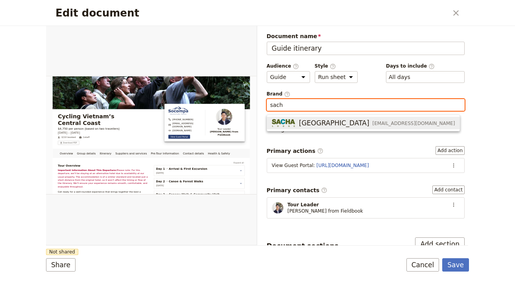
click at [337, 121] on span "Sacha Lodge" at bounding box center [334, 122] width 70 height 9
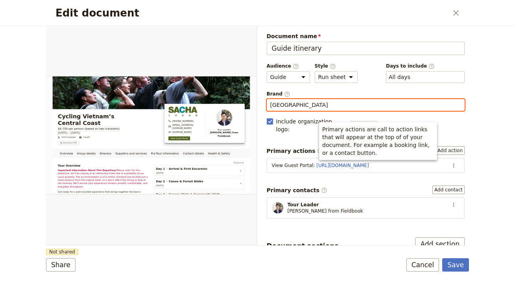
scroll to position [15, 0]
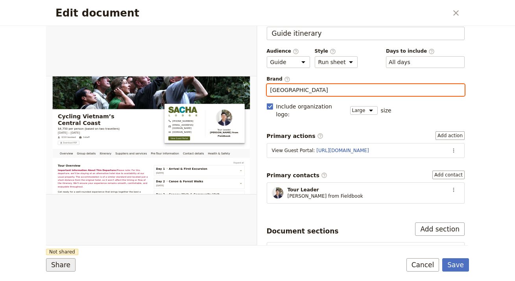
type input "Sacha Lodge"
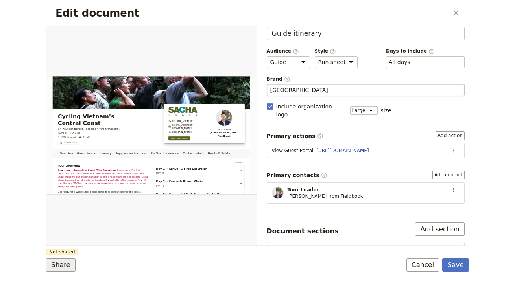
click at [57, 266] on button "Share" at bounding box center [61, 264] width 30 height 13
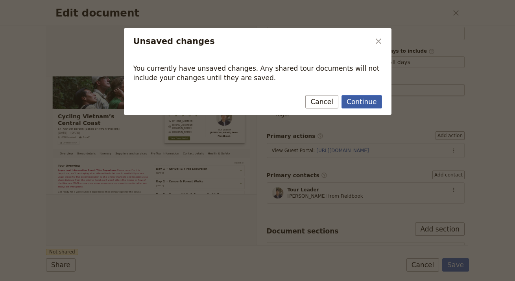
click at [374, 102] on button "Continue" at bounding box center [362, 101] width 40 height 13
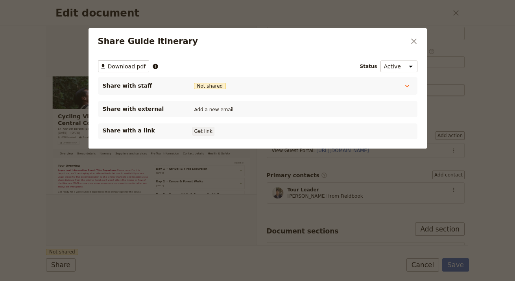
click at [195, 131] on button "Get link" at bounding box center [203, 131] width 22 height 9
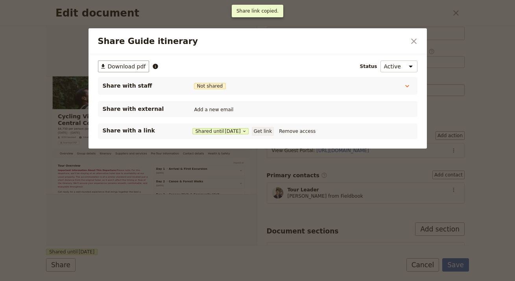
click at [274, 133] on button "Get link" at bounding box center [263, 131] width 22 height 9
click at [415, 39] on icon "Close dialog" at bounding box center [414, 42] width 6 height 6
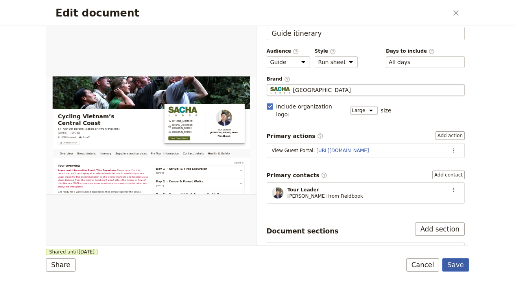
click at [454, 266] on button "Save" at bounding box center [455, 264] width 27 height 13
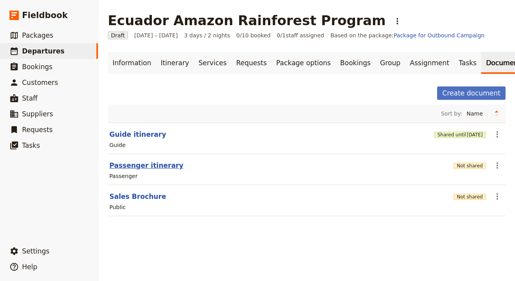
click at [147, 166] on button "Passenger itinerary" at bounding box center [146, 165] width 74 height 9
select select "PASSENGER"
select select "RUN_SHEET"
select select "LARGE"
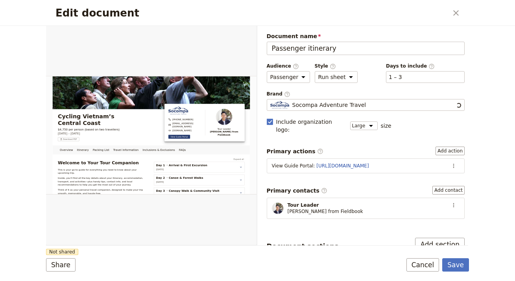
scroll to position [0, 0]
click at [343, 104] on span "Socompa Adventure Travel" at bounding box center [329, 105] width 74 height 8
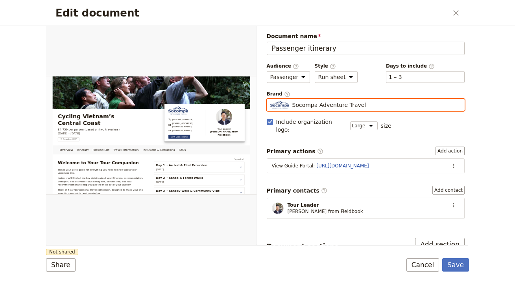
click at [270, 100] on input "Socompa Adventure Travel" at bounding box center [270, 99] width 0 height 0
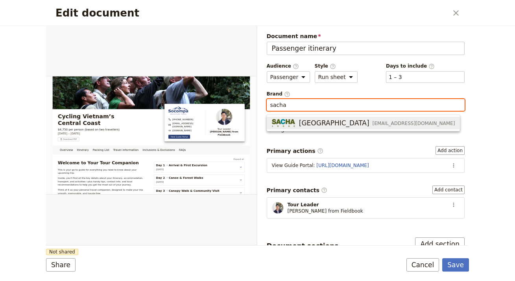
click at [373, 126] on span "info@sachalodge.com" at bounding box center [414, 123] width 83 height 6
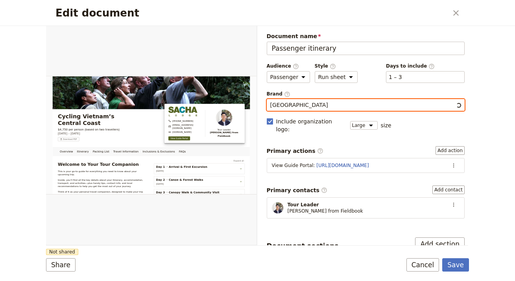
type input "Sacha Lodge"
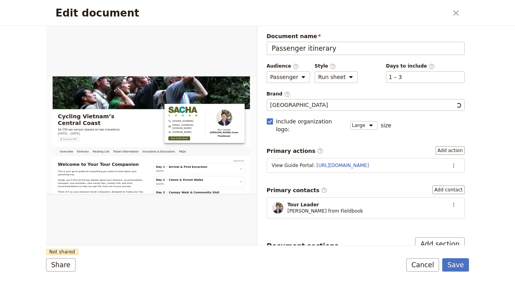
click at [336, 137] on div "Document name Passenger itinerary Preview Audience ​ Public Passenger Guide Sty…" at bounding box center [366, 233] width 198 height 402
click at [57, 265] on button "Share" at bounding box center [61, 264] width 30 height 13
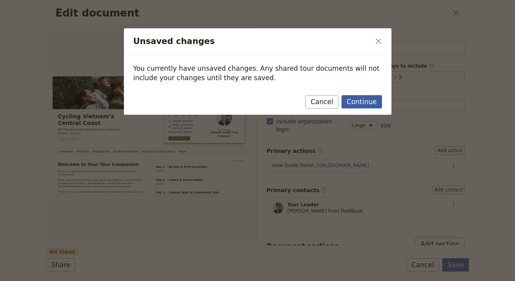
click at [354, 102] on button "Continue" at bounding box center [362, 101] width 40 height 13
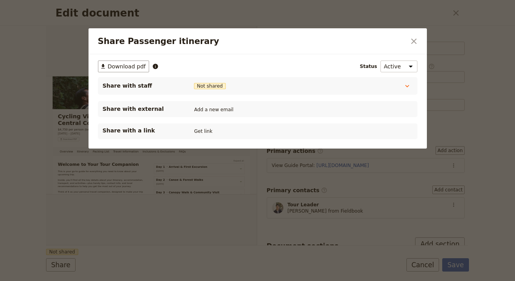
click at [195, 127] on div "Share with a link Get link" at bounding box center [258, 131] width 310 height 9
click at [200, 127] on button "Get link" at bounding box center [203, 131] width 22 height 9
click at [415, 39] on icon "Close dialog" at bounding box center [414, 42] width 6 height 6
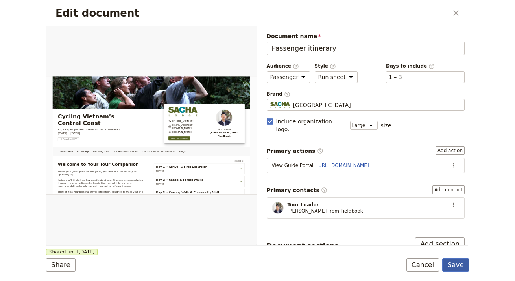
click at [457, 266] on button "Save" at bounding box center [455, 264] width 27 height 13
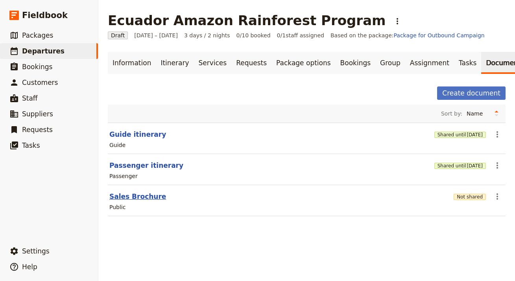
click at [134, 196] on button "Sales Brochure" at bounding box center [137, 196] width 57 height 9
select select "DEFAULT"
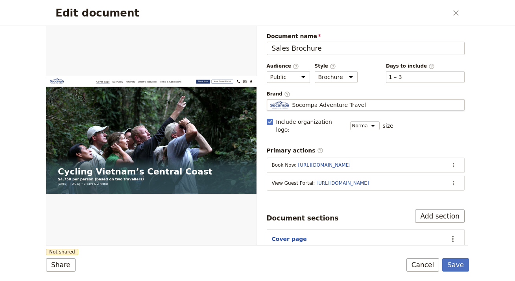
click at [342, 102] on span "Socompa Adventure Travel" at bounding box center [329, 105] width 74 height 8
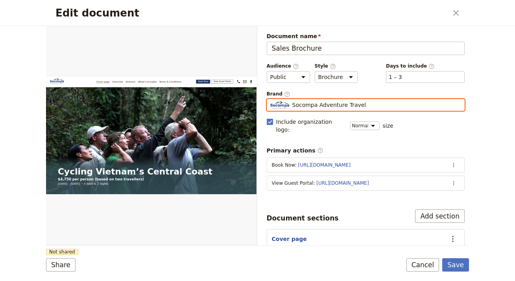
click at [270, 100] on input "Socompa Adventure Travel" at bounding box center [270, 99] width 0 height 0
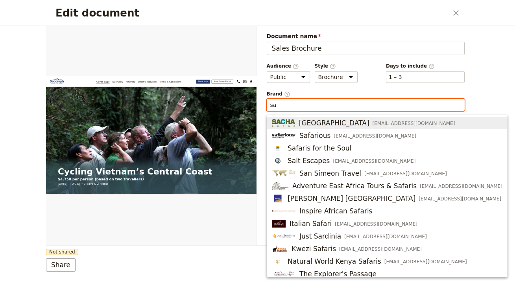
click at [324, 126] on span "Sacha Lodge" at bounding box center [334, 122] width 70 height 9
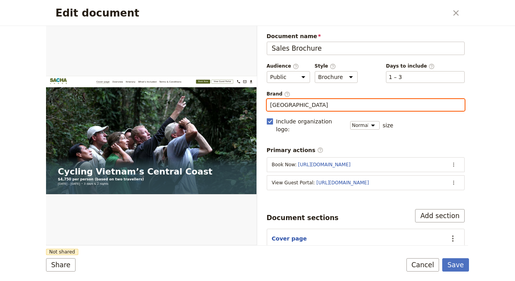
type input "Sacha Lodge"
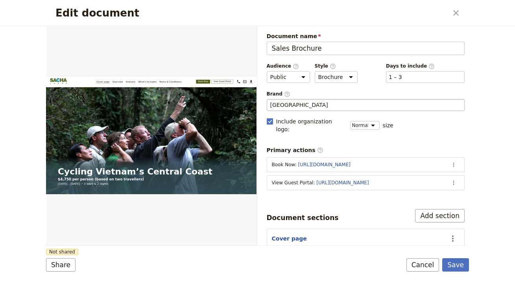
click at [268, 194] on div "Document name Sales Brochure Preview Audience ​ Public Passenger Guide Style ​ …" at bounding box center [366, 199] width 198 height 334
click at [63, 268] on button "Share" at bounding box center [61, 264] width 30 height 13
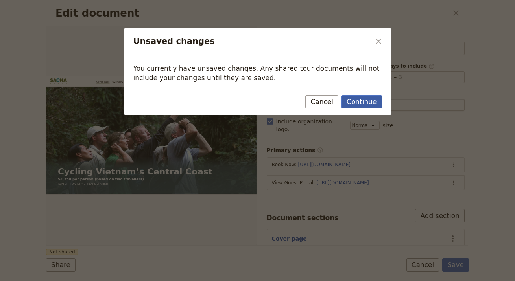
click at [373, 104] on button "Continue" at bounding box center [362, 101] width 40 height 13
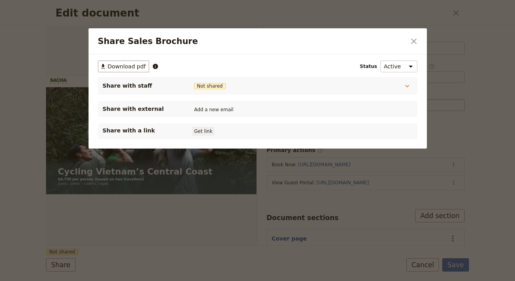
click at [196, 133] on button "Get link" at bounding box center [203, 131] width 22 height 9
click at [412, 36] on button "​" at bounding box center [413, 41] width 13 height 13
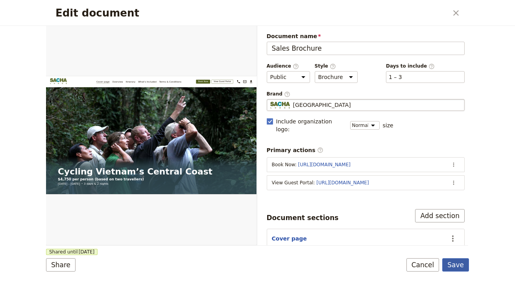
click at [456, 261] on button "Save" at bounding box center [455, 264] width 27 height 13
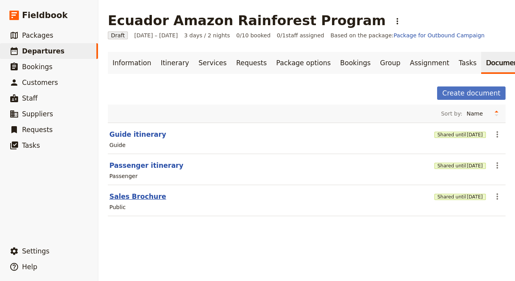
click at [137, 197] on button "Sales Brochure" at bounding box center [137, 196] width 57 height 9
select select "DEFAULT"
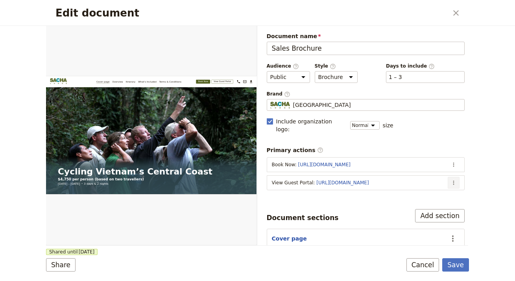
click at [453, 177] on button "​" at bounding box center [454, 183] width 12 height 12
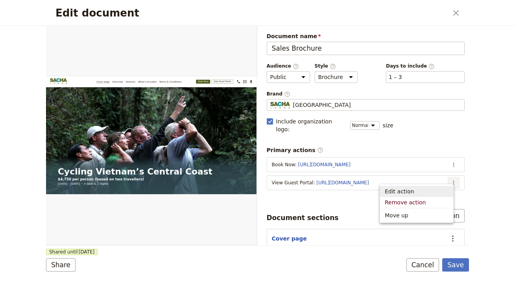
click at [426, 191] on span "Edit action" at bounding box center [417, 192] width 64 height 8
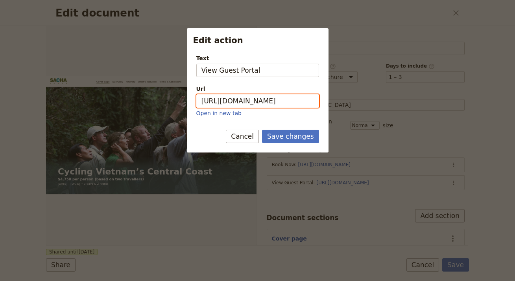
click at [244, 96] on input "https://trips.fieldbook.com/d/qqccd6WwQ2Eyvagi-XURI" at bounding box center [257, 100] width 123 height 13
paste input "ELbkLEob2jeNHLHjyujTp"
type input "https://trips.fieldbook.com/d/ELbkLEob2jeNHLHjyujTp"
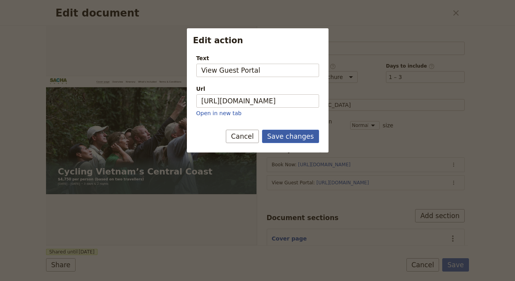
click at [287, 136] on button "Save changes" at bounding box center [290, 136] width 57 height 13
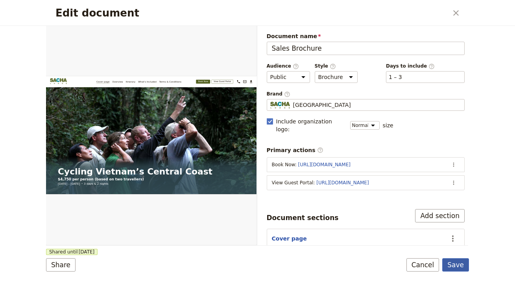
click at [453, 264] on button "Save" at bounding box center [455, 264] width 27 height 13
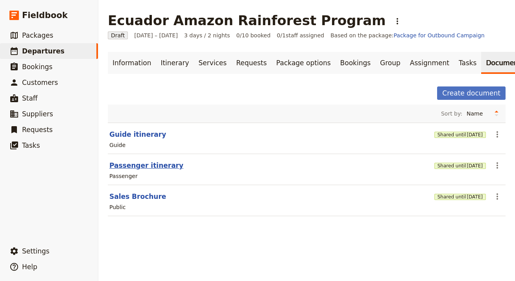
click at [134, 166] on button "Passenger itinerary" at bounding box center [146, 165] width 74 height 9
select select "PASSENGER"
select select "RUN_SHEET"
select select "LARGE"
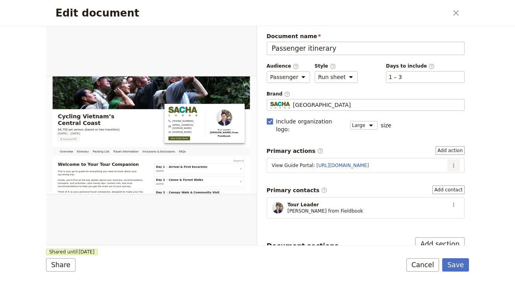
drag, startPoint x: 446, startPoint y: 160, endPoint x: 442, endPoint y: 163, distance: 4.8
click at [451, 162] on icon "Actions" at bounding box center [454, 165] width 6 height 6
click at [420, 175] on span "Edit action" at bounding box center [423, 174] width 30 height 8
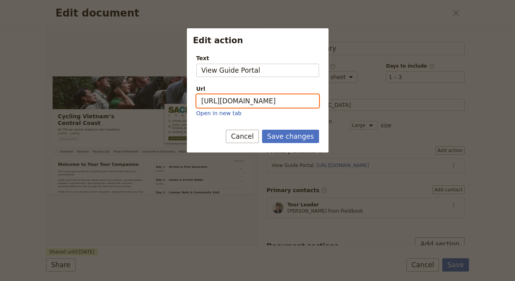
click at [290, 103] on input "https://trips.fieldbook.com/d/VceaB8eQCPr5lnYTDBwGa" at bounding box center [257, 100] width 123 height 13
paste input "ECSyA0sz9PBLIU9YiEpTd"
type input "https://trips.fieldbook.com/d/ECSyA0sz9PBLIU9YiEpTd"
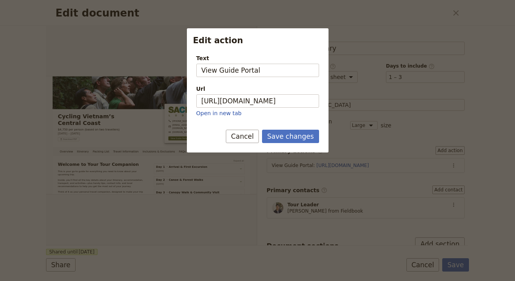
click at [290, 144] on div "Save changes Cancel" at bounding box center [258, 141] width 142 height 23
click at [292, 138] on button "Save changes" at bounding box center [290, 136] width 57 height 13
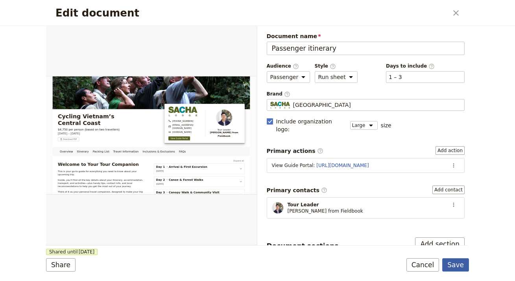
click at [451, 259] on button "Save" at bounding box center [455, 264] width 27 height 13
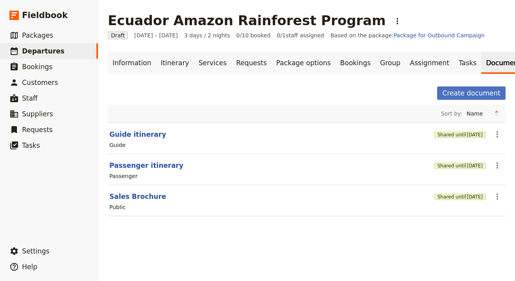
click at [148, 137] on button "Guide itinerary" at bounding box center [137, 134] width 57 height 9
select select "STAFF"
select select "RUN_SHEET"
select select "LARGE"
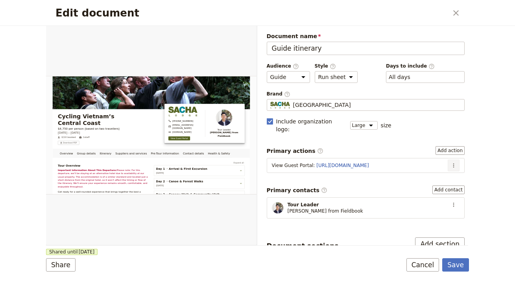
click at [448, 162] on button "​" at bounding box center [454, 166] width 12 height 12
click at [421, 175] on span "Edit action" at bounding box center [423, 174] width 30 height 8
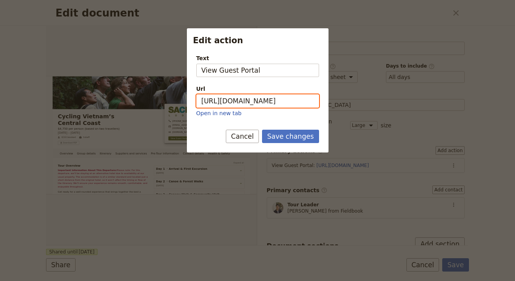
click at [282, 103] on input "[URL][DOMAIN_NAME]" at bounding box center [257, 100] width 123 height 13
paste input "ELbkLEob2jeNHLHjyujTp"
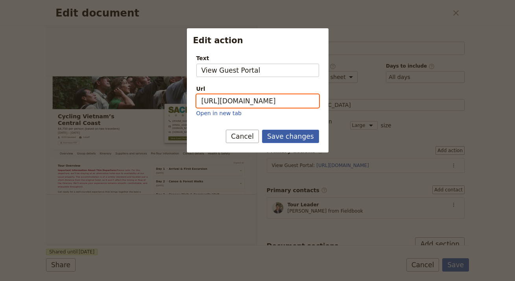
type input "[URL][DOMAIN_NAME]"
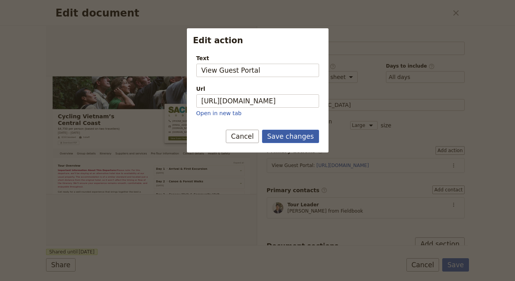
click at [296, 135] on button "Save changes" at bounding box center [290, 136] width 57 height 13
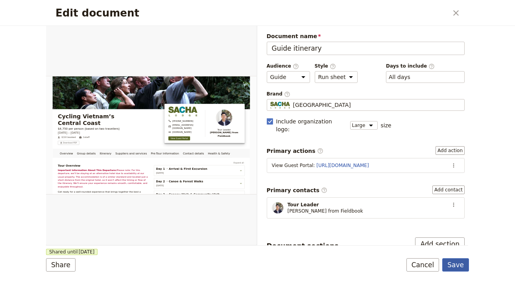
click at [461, 268] on button "Save" at bounding box center [455, 264] width 27 height 13
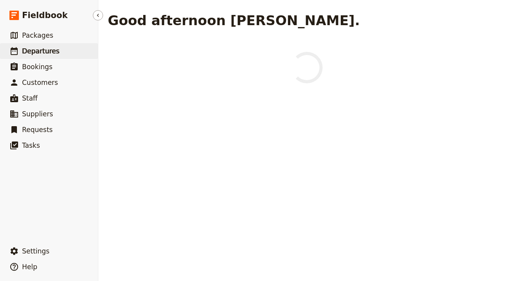
click at [52, 47] on span "Departures" at bounding box center [40, 51] width 37 height 8
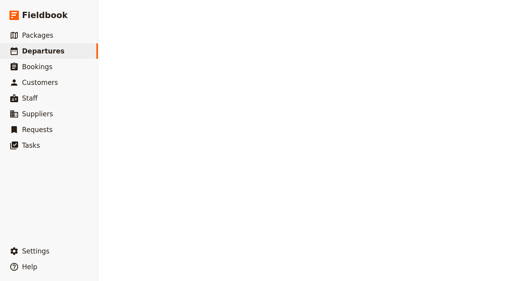
select select "UPDATED_AT"
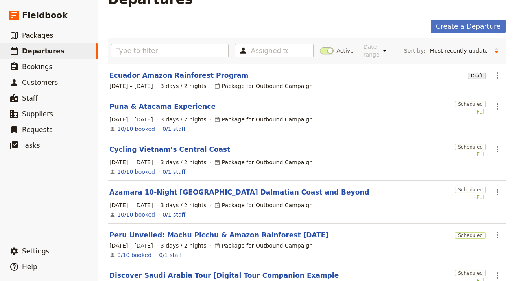
scroll to position [22, 0]
click at [219, 237] on link "Peru Unveiled: Machu Picchu & Amazon Rainforest [DATE]" at bounding box center [218, 234] width 219 height 9
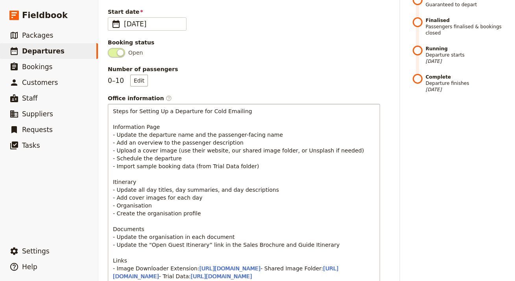
scroll to position [57, 0]
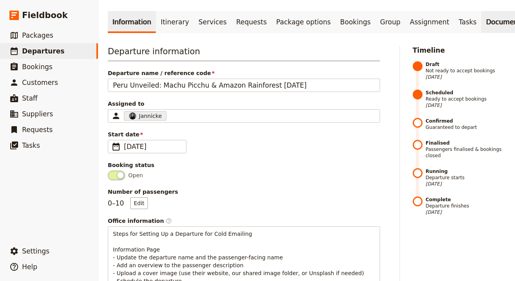
click at [481, 11] on link "Documents" at bounding box center [505, 22] width 48 height 22
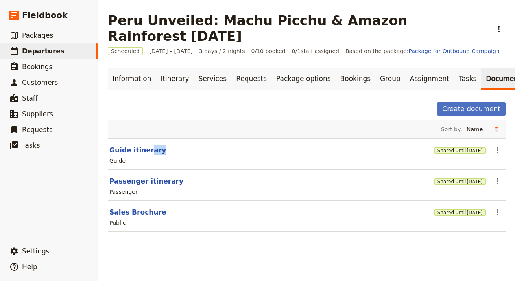
click at [146, 139] on section "Guide itinerary Shared until [DATE] ​ Guide" at bounding box center [307, 153] width 398 height 31
click at [148, 146] on button "Guide itinerary" at bounding box center [137, 150] width 57 height 9
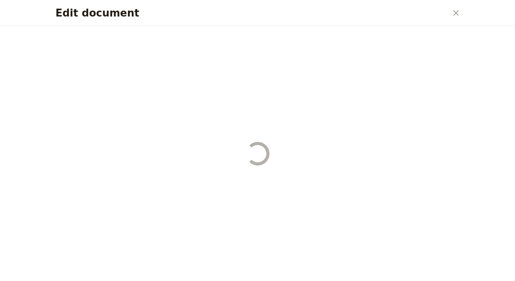
select select "STAFF"
select select "RUN_SHEET"
select select "LARGE"
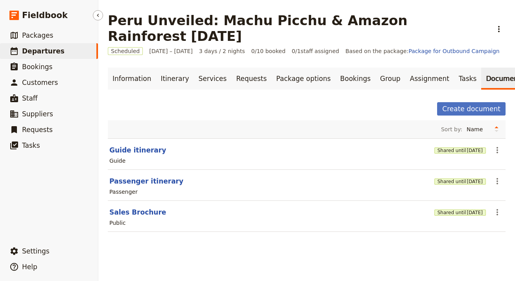
click at [57, 52] on span "Departures" at bounding box center [43, 51] width 42 height 8
select select "UPDATED_AT"
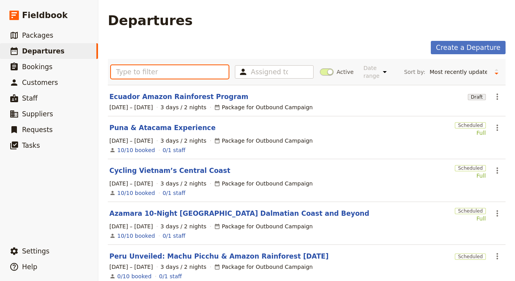
click at [163, 67] on input "text" at bounding box center [170, 71] width 118 height 13
paste input "Machu Picchu &"
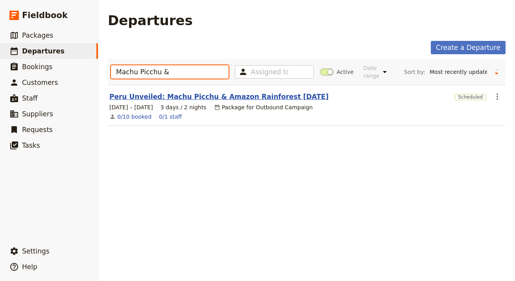
type input "Machu Picchu &"
click at [205, 98] on link "Peru Unveiled: Machu Picchu & Amazon Rainforest [DATE]" at bounding box center [218, 96] width 219 height 9
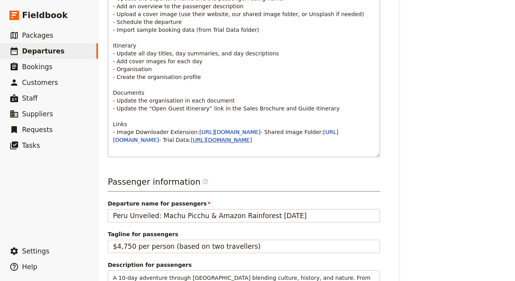
scroll to position [557, 0]
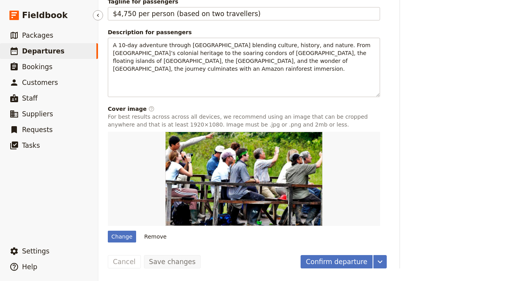
drag, startPoint x: 69, startPoint y: 48, endPoint x: 78, endPoint y: 51, distance: 9.7
click at [69, 49] on link "​ Departures" at bounding box center [49, 51] width 98 height 16
select select "UPDATED_AT"
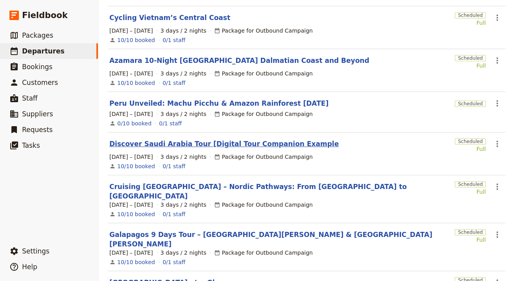
scroll to position [138, 0]
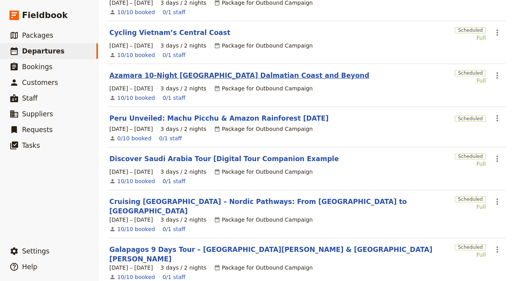
click at [231, 79] on link "Azamara 10-Night [GEOGRAPHIC_DATA] Dalmatian Coast and Beyond" at bounding box center [239, 75] width 260 height 9
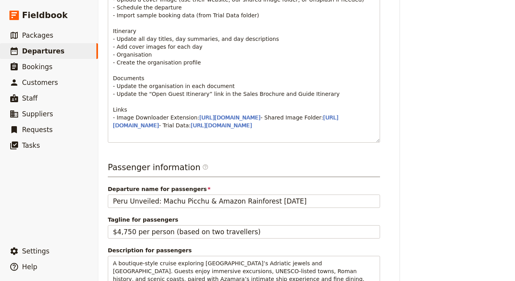
scroll to position [339, 0]
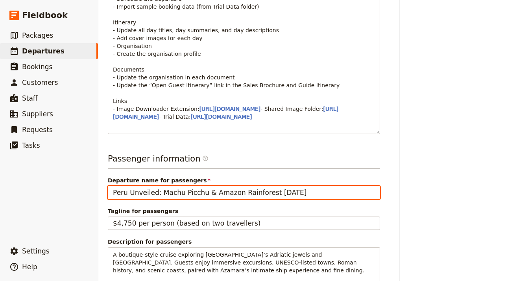
click at [246, 199] on input "Peru Unveiled: Machu Picchu & Amazon Rainforest [DATE]" at bounding box center [244, 192] width 272 height 13
paste input ""Azamara 10-Night [GEOGRAPHIC_DATA] Dalmatian Coast and [GEOGRAPHIC_DATA] ""
drag, startPoint x: 116, startPoint y: 199, endPoint x: 108, endPoint y: 198, distance: 8.4
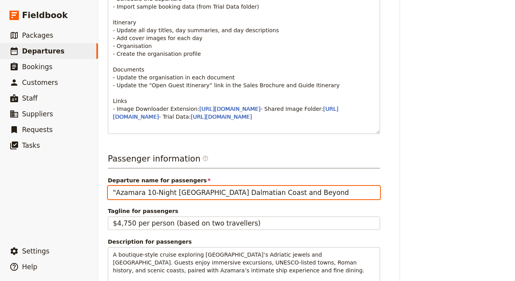
click at [102, 198] on main "Azamara 10-Night [GEOGRAPHIC_DATA] Dalmatian Coast and Beyond ​ Scheduled [DATE…" at bounding box center [306, 76] width 417 height 830
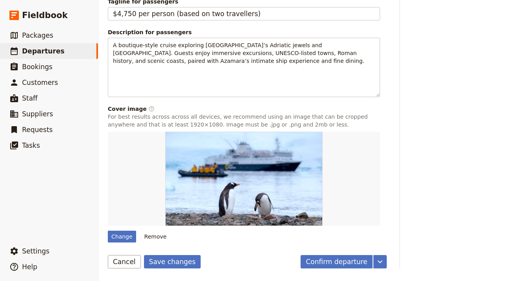
scroll to position [557, 0]
type input "Azamara 10-Night [GEOGRAPHIC_DATA] Dalmatian Coast and Beyond"
click at [171, 262] on button "Save changes" at bounding box center [172, 261] width 57 height 13
click at [121, 237] on div "Change" at bounding box center [122, 237] width 28 height 12
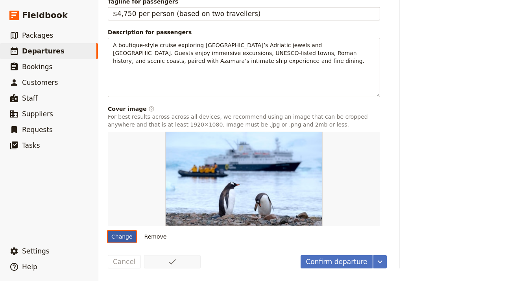
click at [108, 231] on input "Change" at bounding box center [107, 231] width 0 height 0
type input "C:\fakepath\[GEOGRAPHIC_DATA]jpeg"
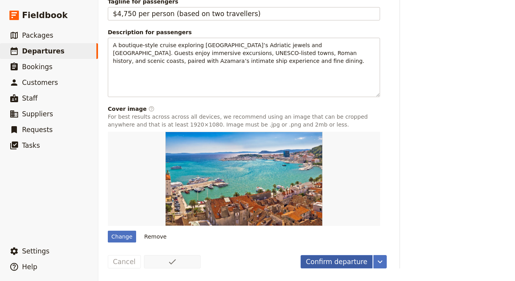
click at [344, 261] on button "Confirm departure" at bounding box center [337, 261] width 72 height 13
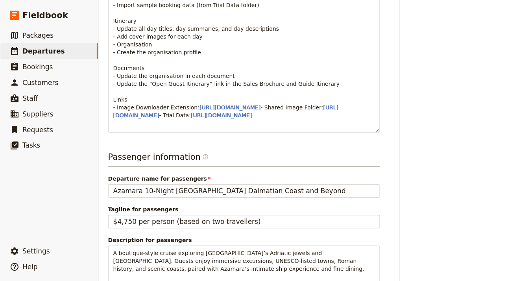
scroll to position [0, 0]
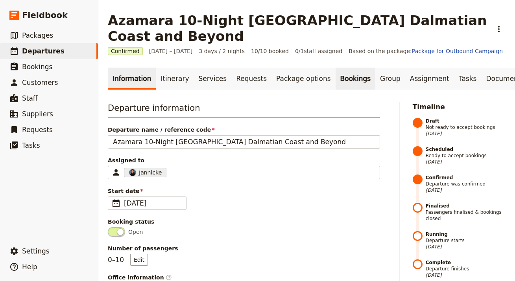
click at [342, 68] on link "Bookings" at bounding box center [356, 79] width 40 height 22
